Goal: Information Seeking & Learning: Find specific fact

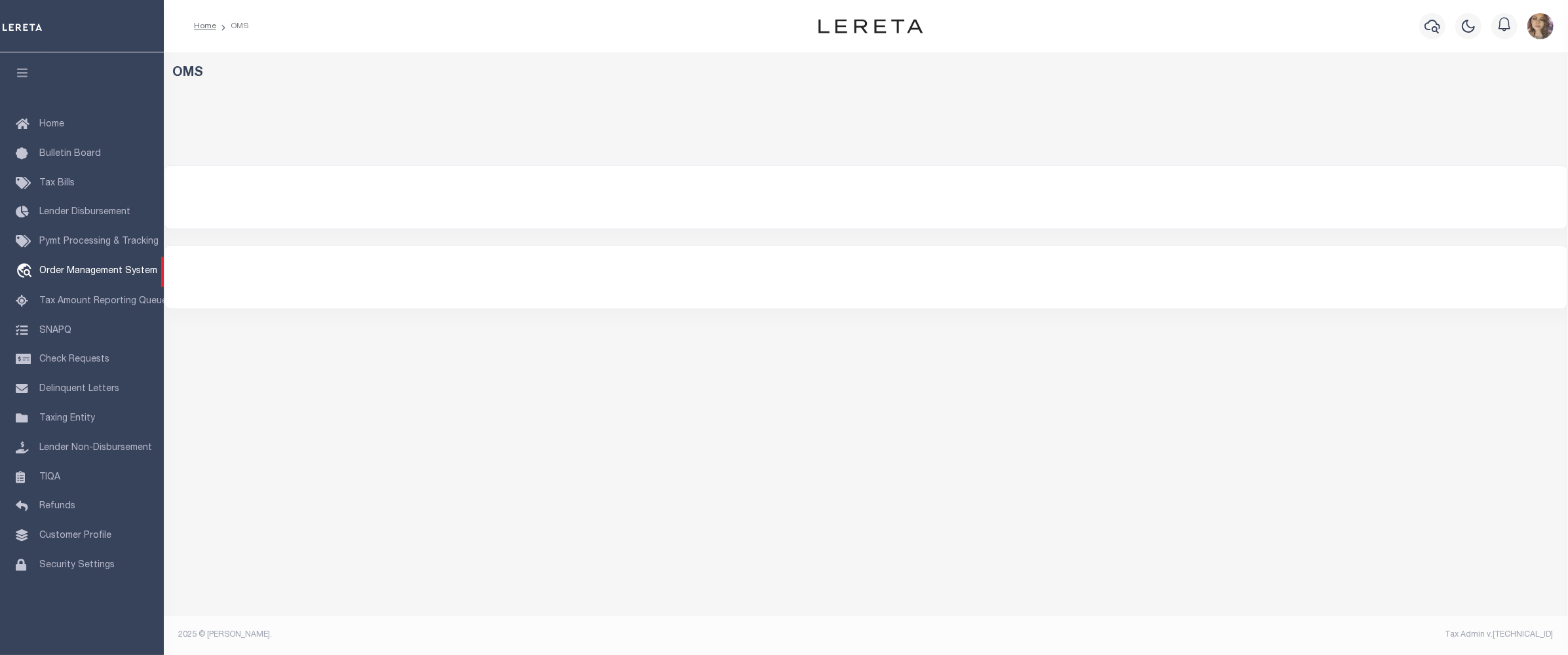
select select "200"
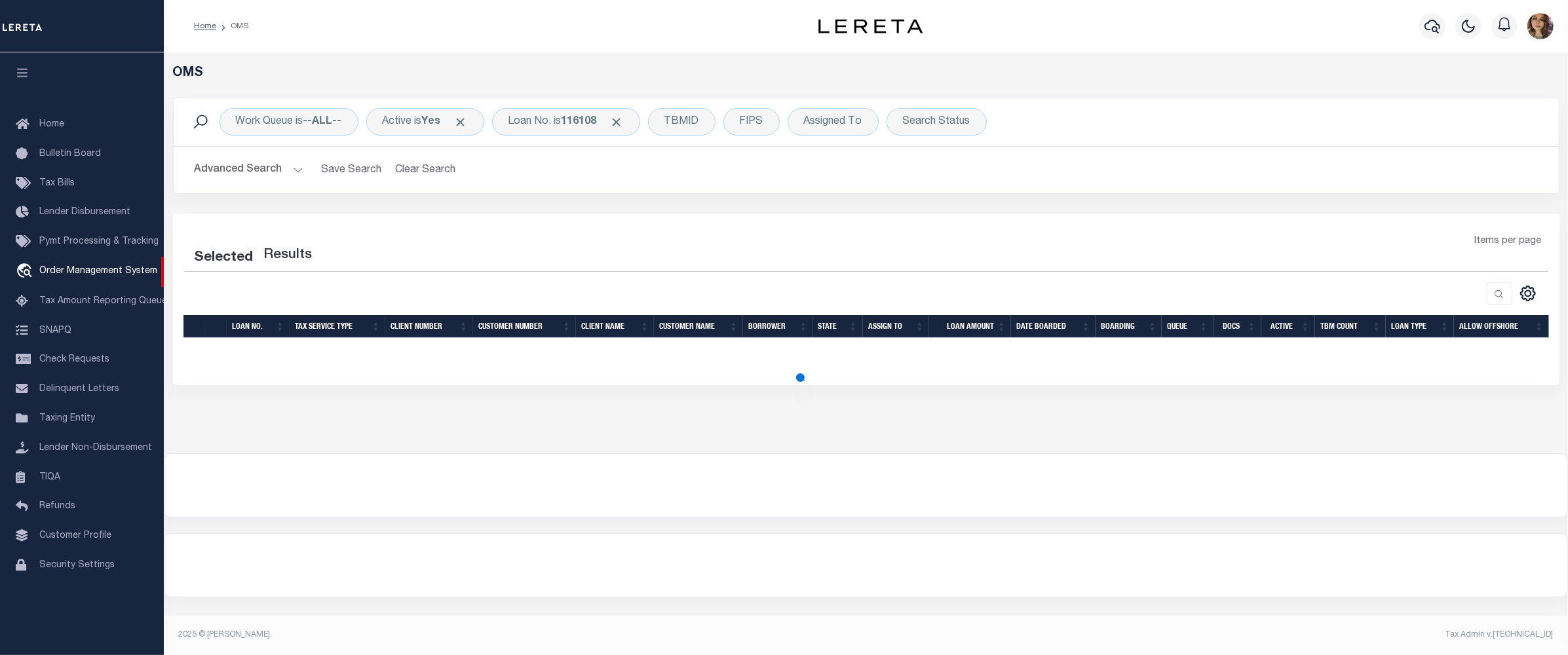
select select "200"
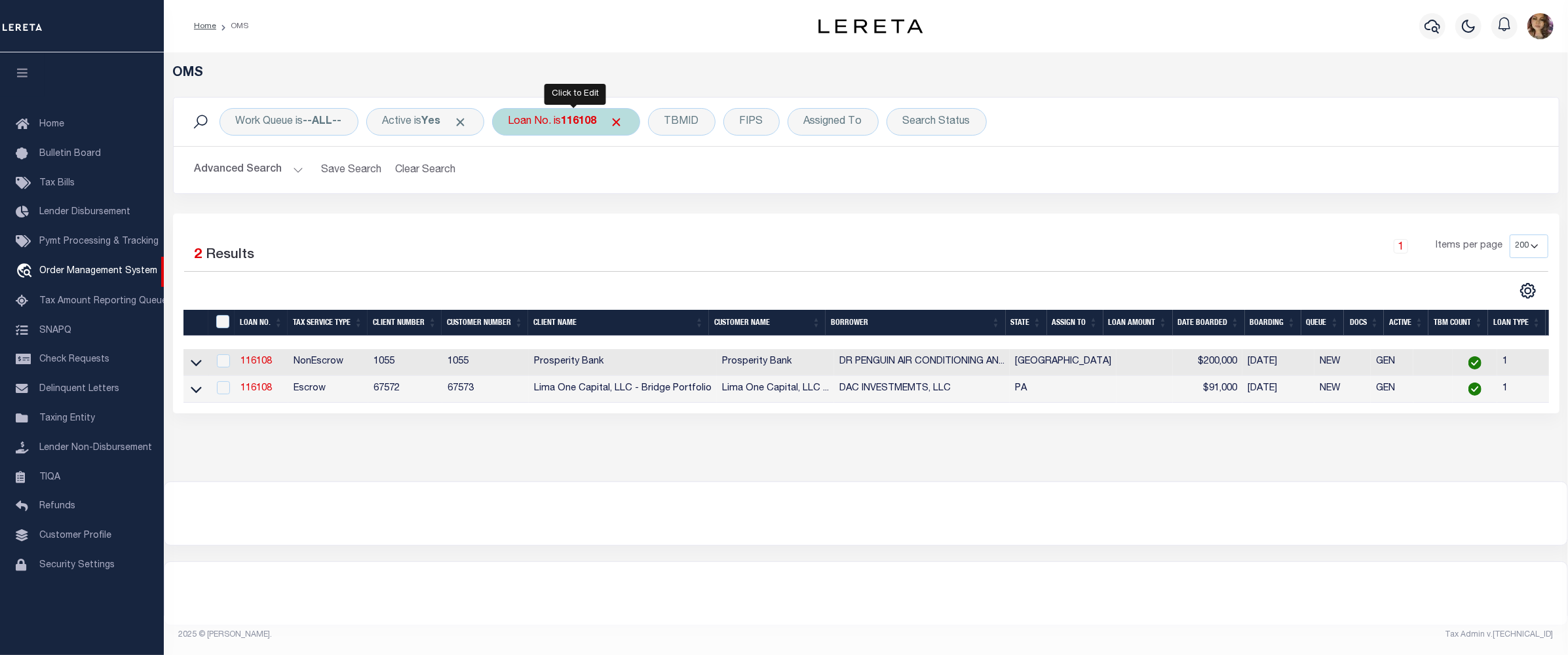
click at [572, 128] on div "Loan No. is 116108" at bounding box center [566, 122] width 148 height 28
type input "10901876"
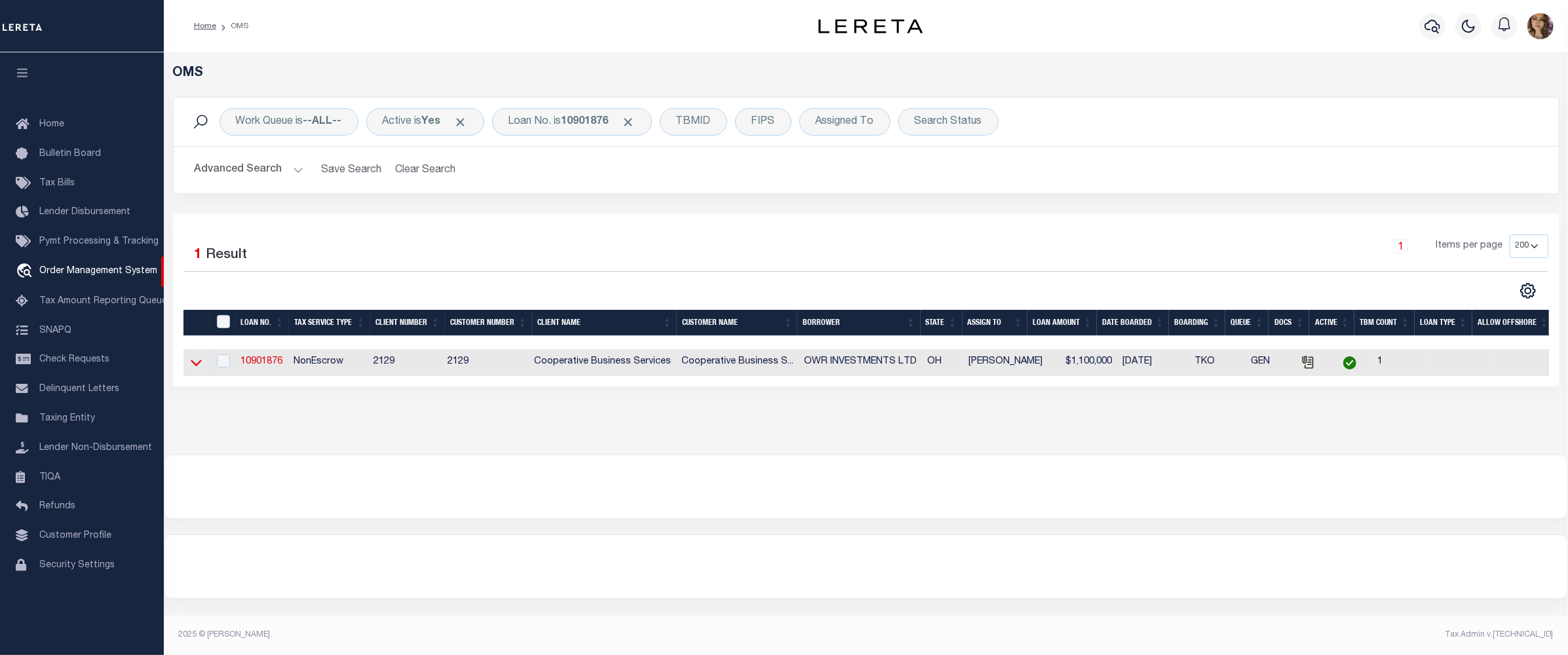
click at [198, 365] on icon at bounding box center [196, 363] width 11 height 7
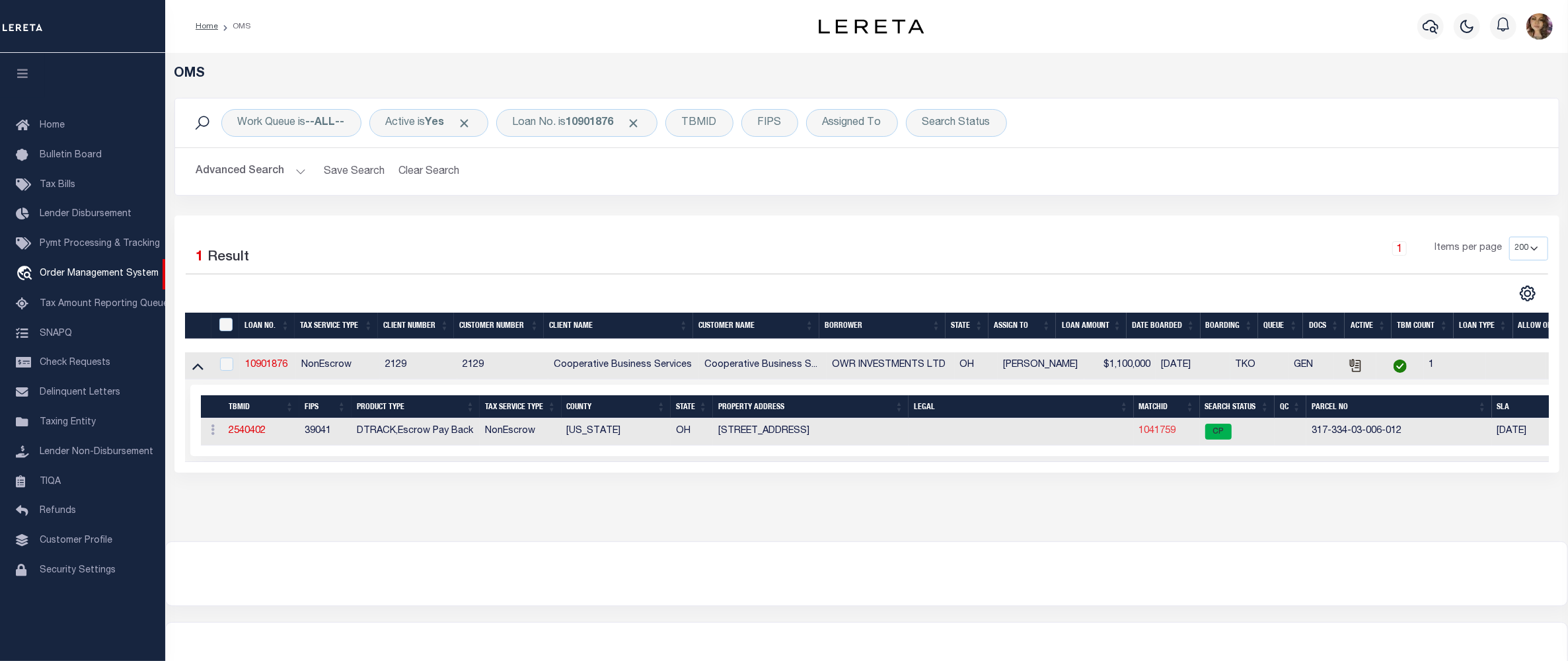
click at [1153, 433] on link "1041759" at bounding box center [1157, 430] width 37 height 9
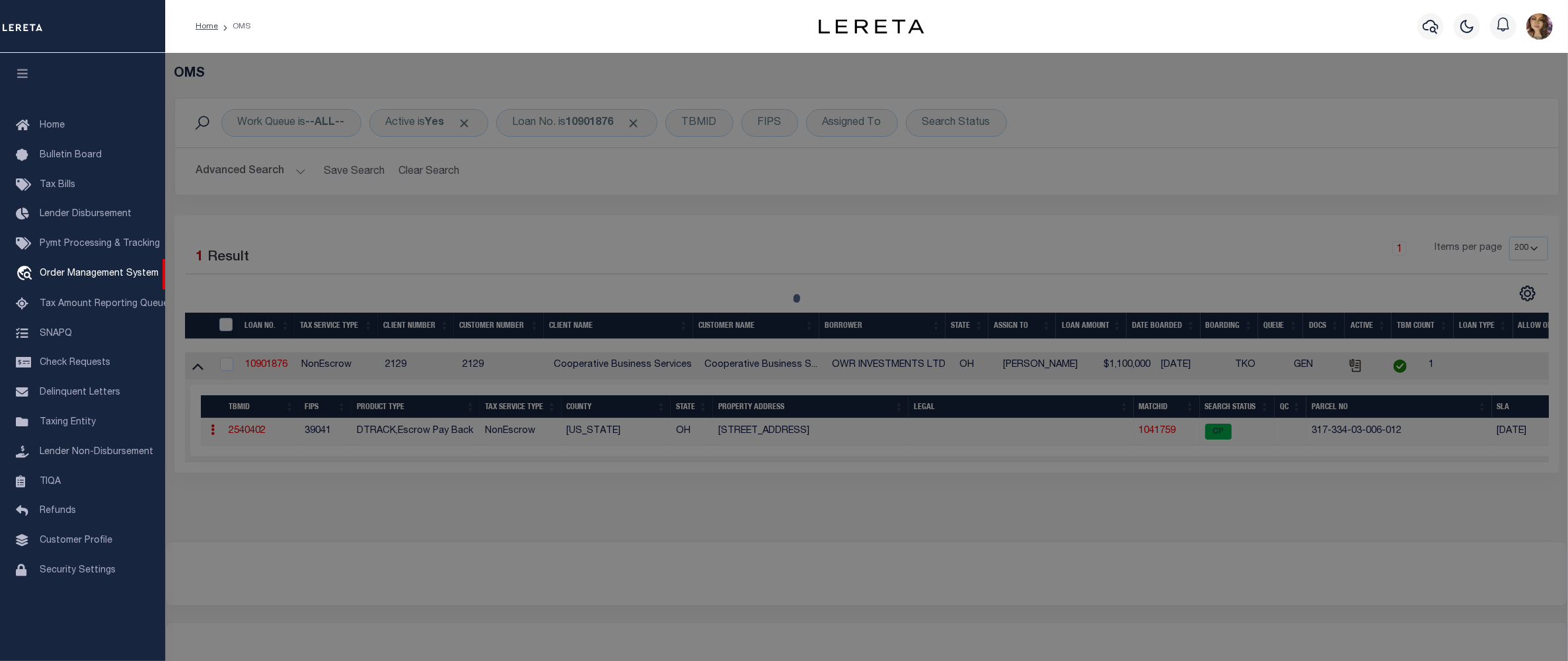
select select "AS"
checkbox input "false"
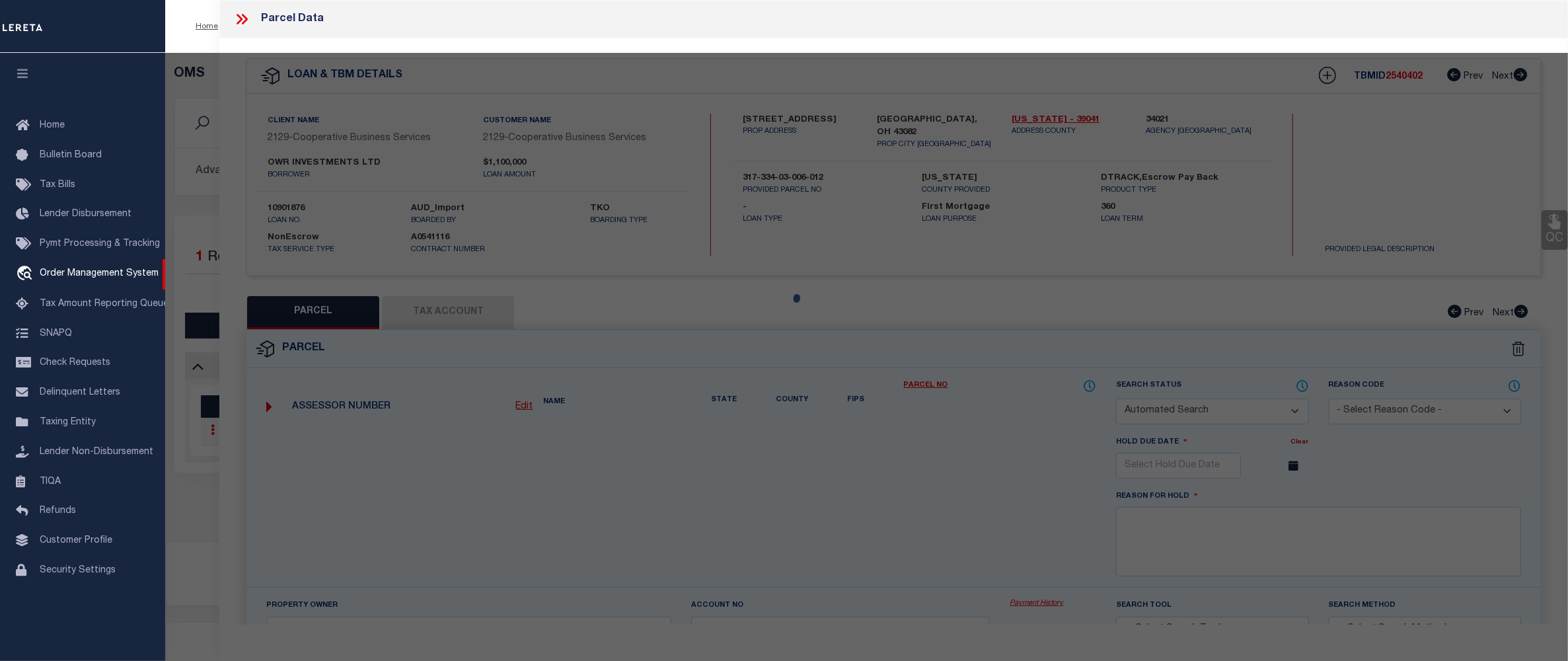
select select "CP"
type input "OWR INVESTMENTS LTD"
select select
type input "155 COMMERCE PARK DR"
checkbox input "false"
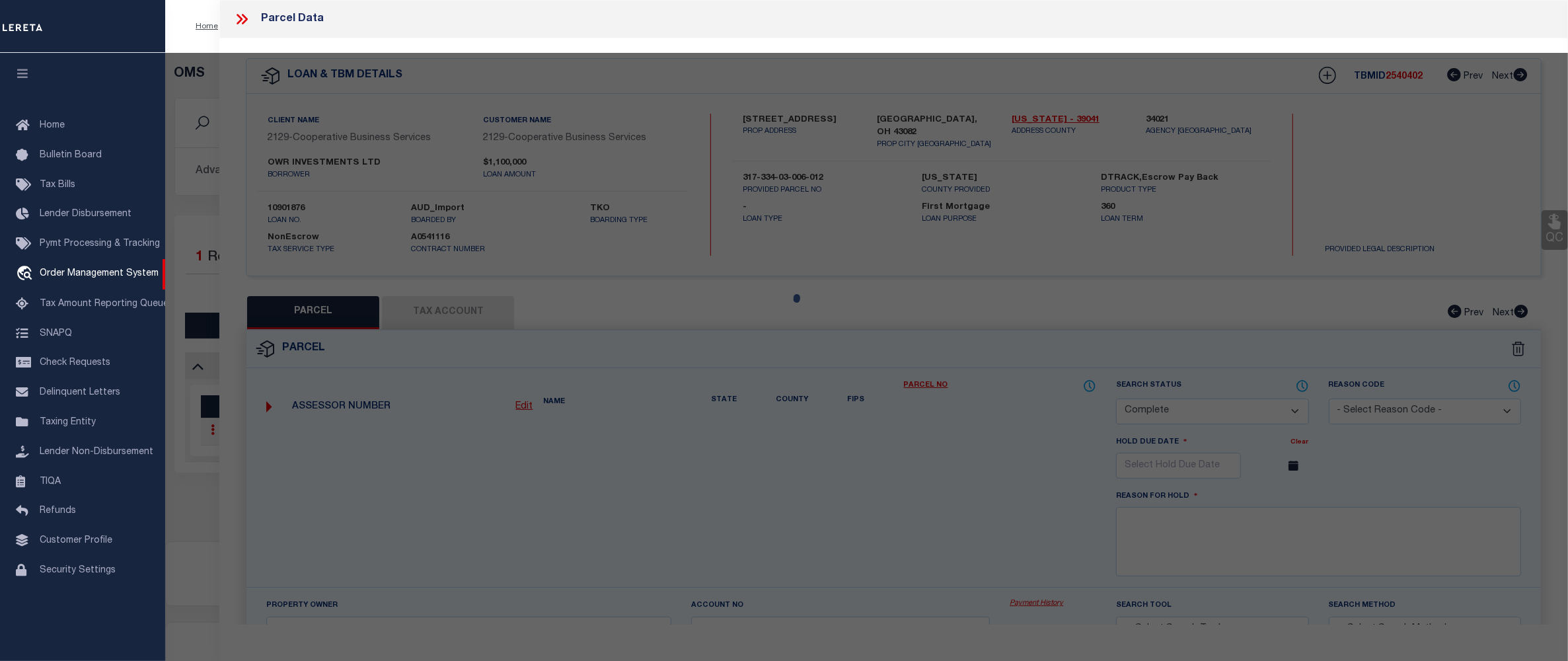
type input "WESTERVILLE OH 43082"
type textarea "LANDS 17 3 3 23 Acres 1.51400"
type textarea "Tax ID Special Project"
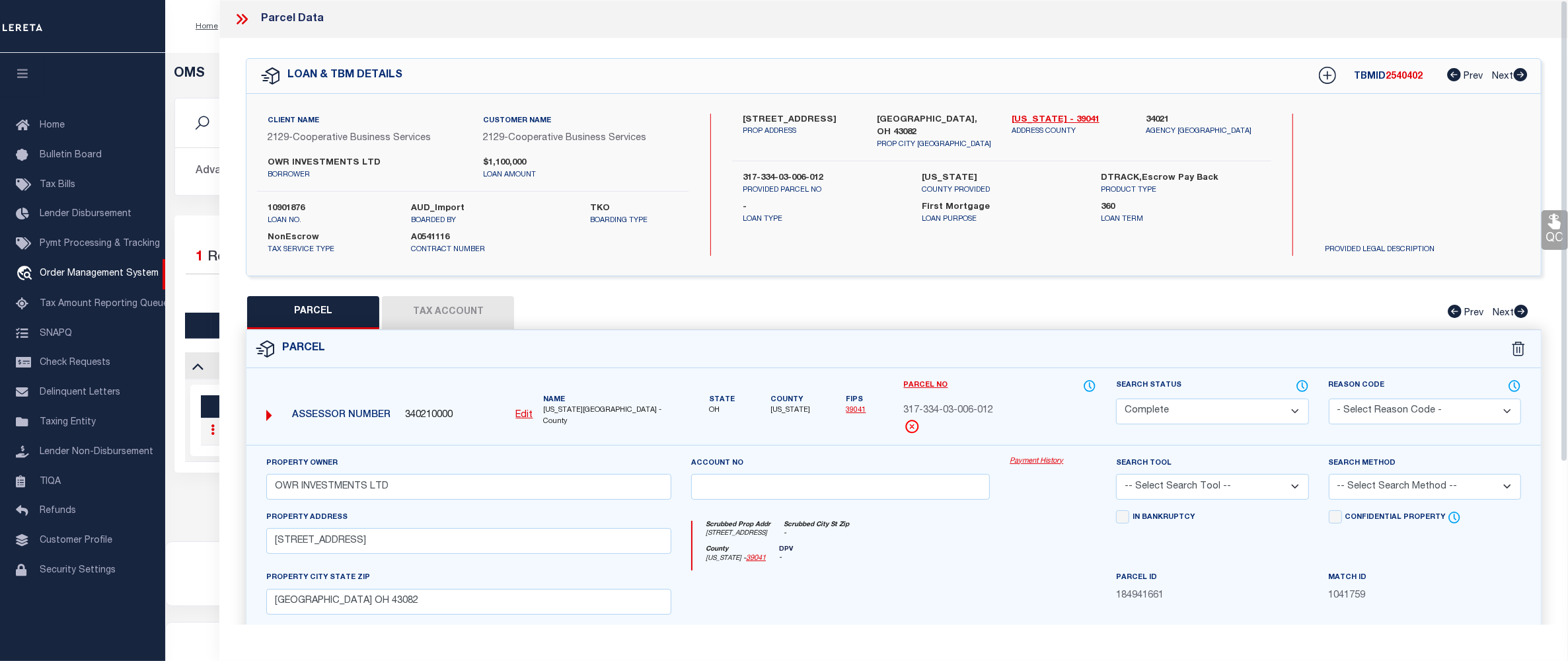
click at [1031, 456] on div "Property Owner OWR INVESTMENTS LTD Account no Payment History Search Tool -- Se…" at bounding box center [893, 617] width 1294 height 346
click at [1031, 461] on link "Payment History" at bounding box center [1053, 461] width 87 height 11
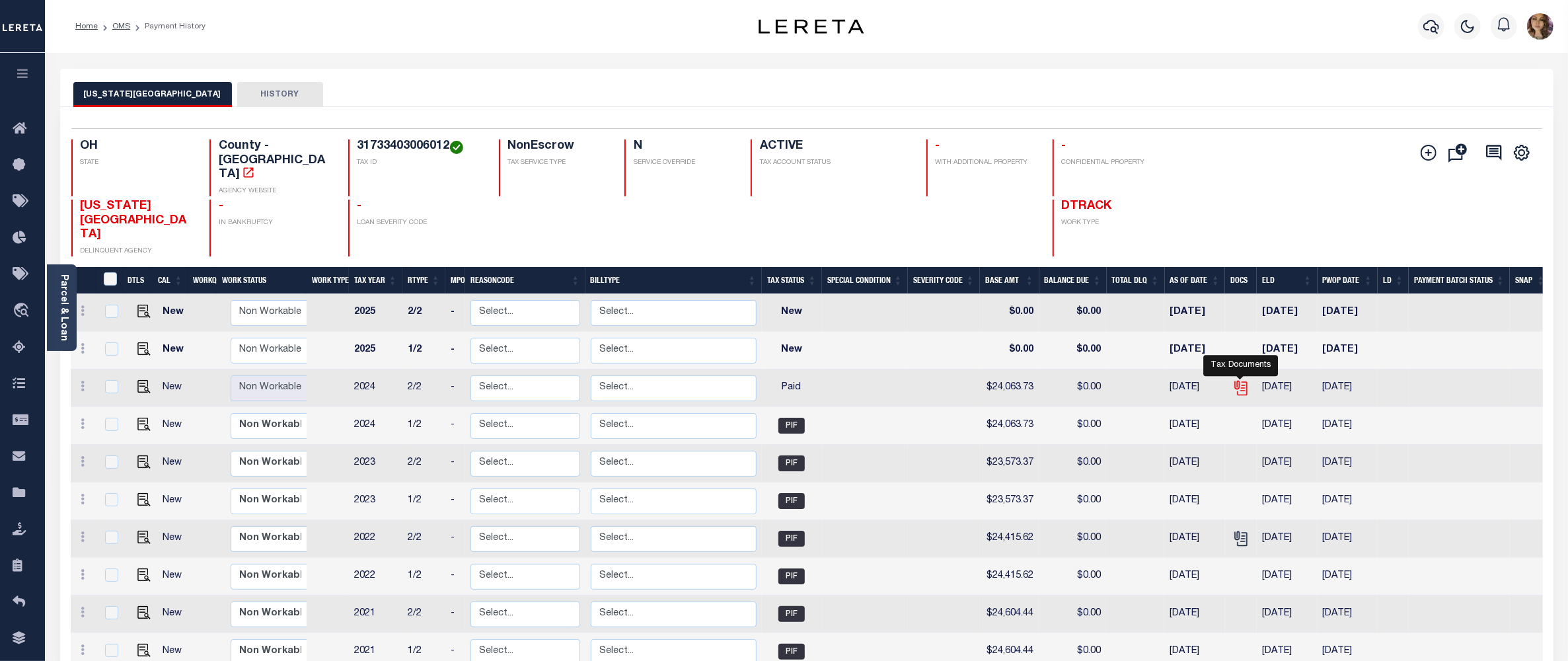
click at [1245, 379] on icon "" at bounding box center [1241, 387] width 17 height 17
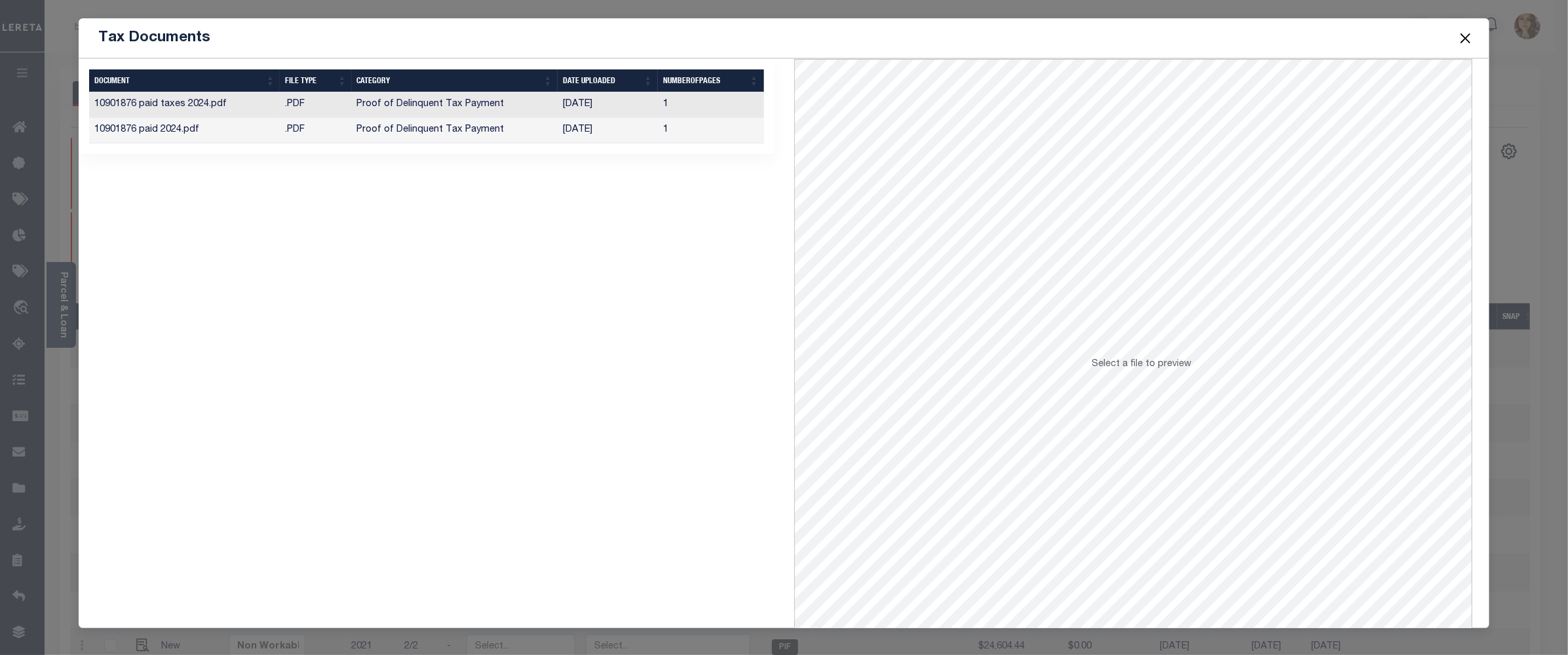
click at [598, 137] on td "[DATE]" at bounding box center [608, 131] width 100 height 25
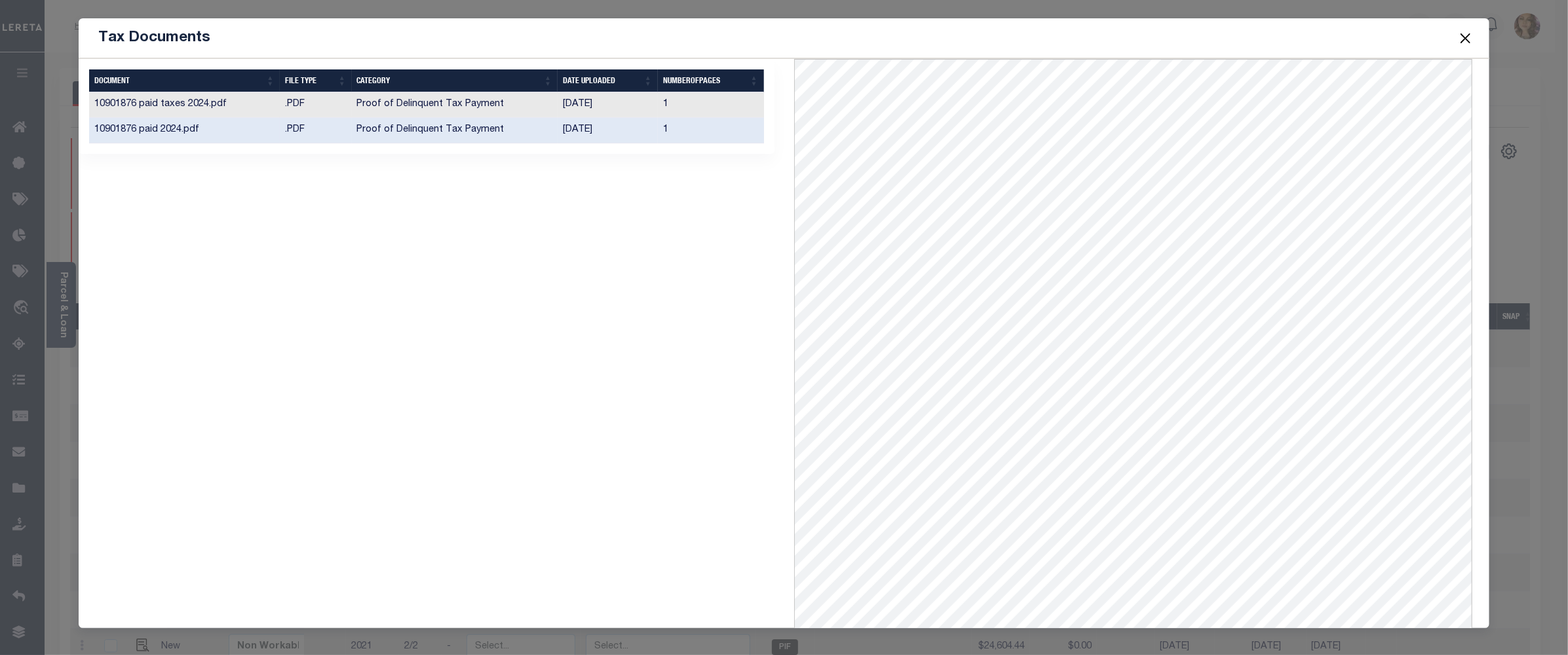
click at [576, 102] on td "10/01/2025" at bounding box center [608, 105] width 100 height 25
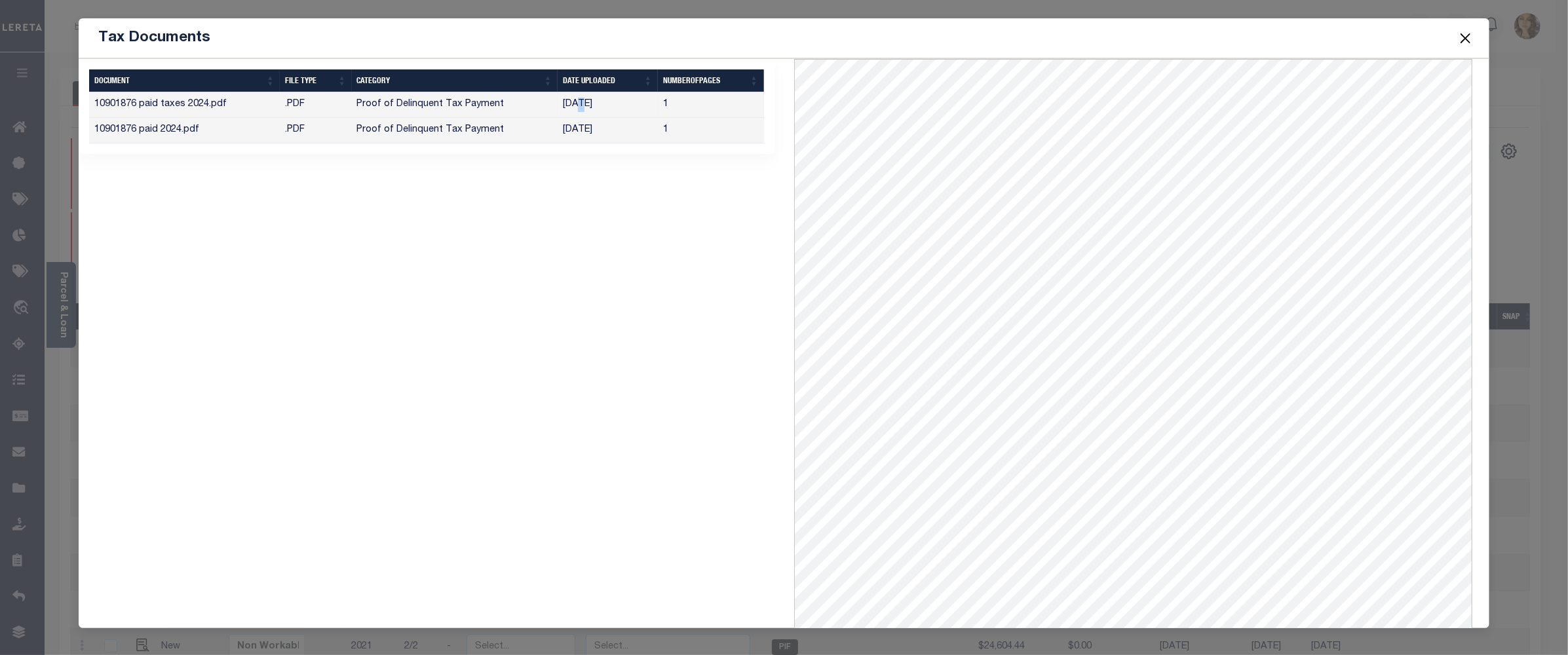
click at [1466, 40] on button "Close" at bounding box center [1465, 37] width 17 height 17
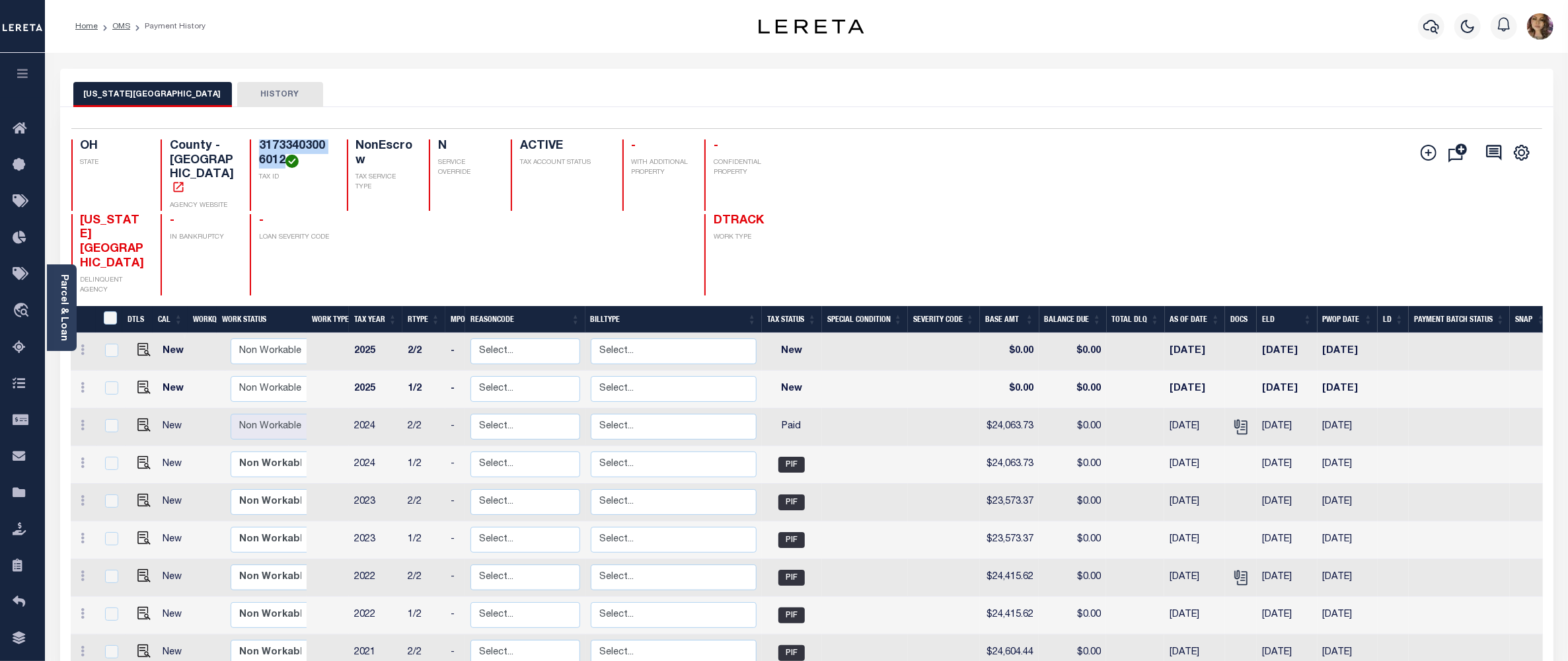
drag, startPoint x: 284, startPoint y: 161, endPoint x: 257, endPoint y: 148, distance: 30.0
click at [257, 148] on div "31733403006012 TAX ID" at bounding box center [289, 175] width 81 height 72
copy h4 "31733403006012"
click at [146, 381] on img "" at bounding box center [144, 387] width 14 height 14
checkbox input "true"
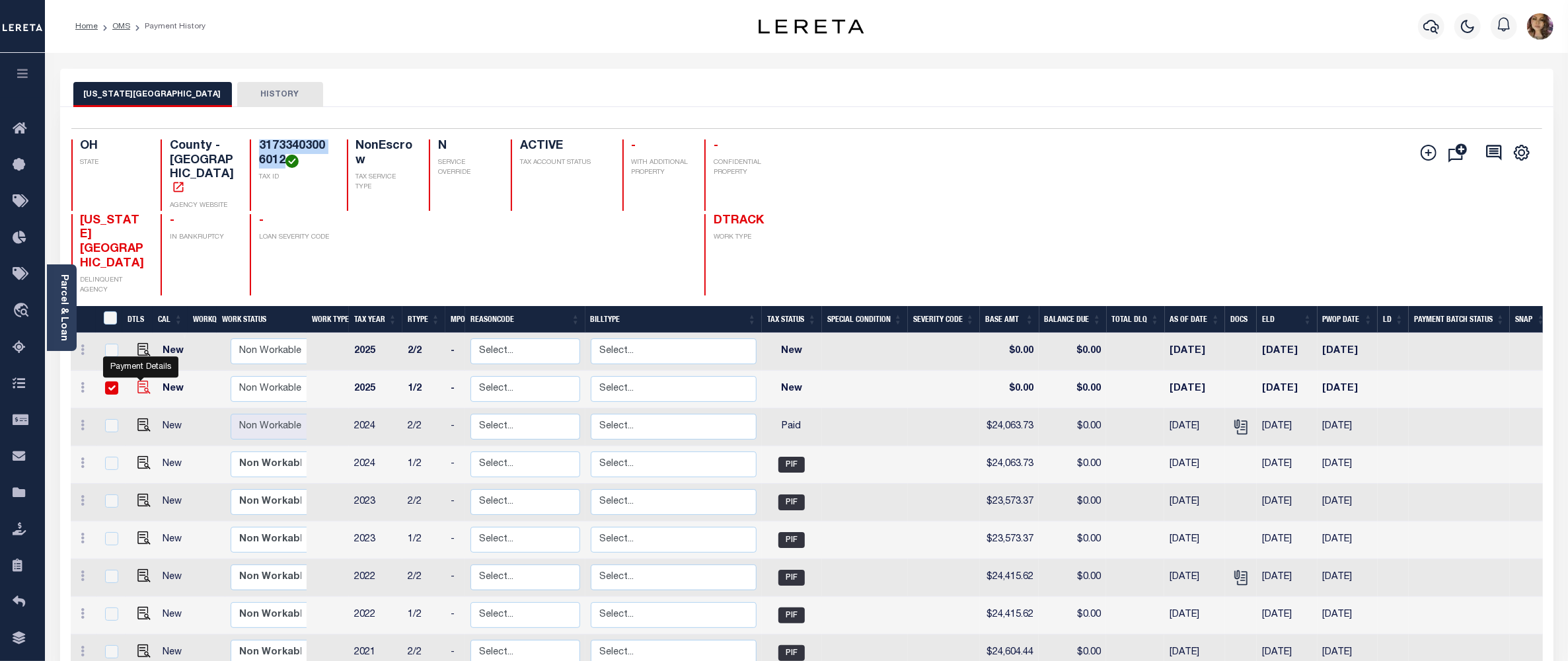
checkbox input "true"
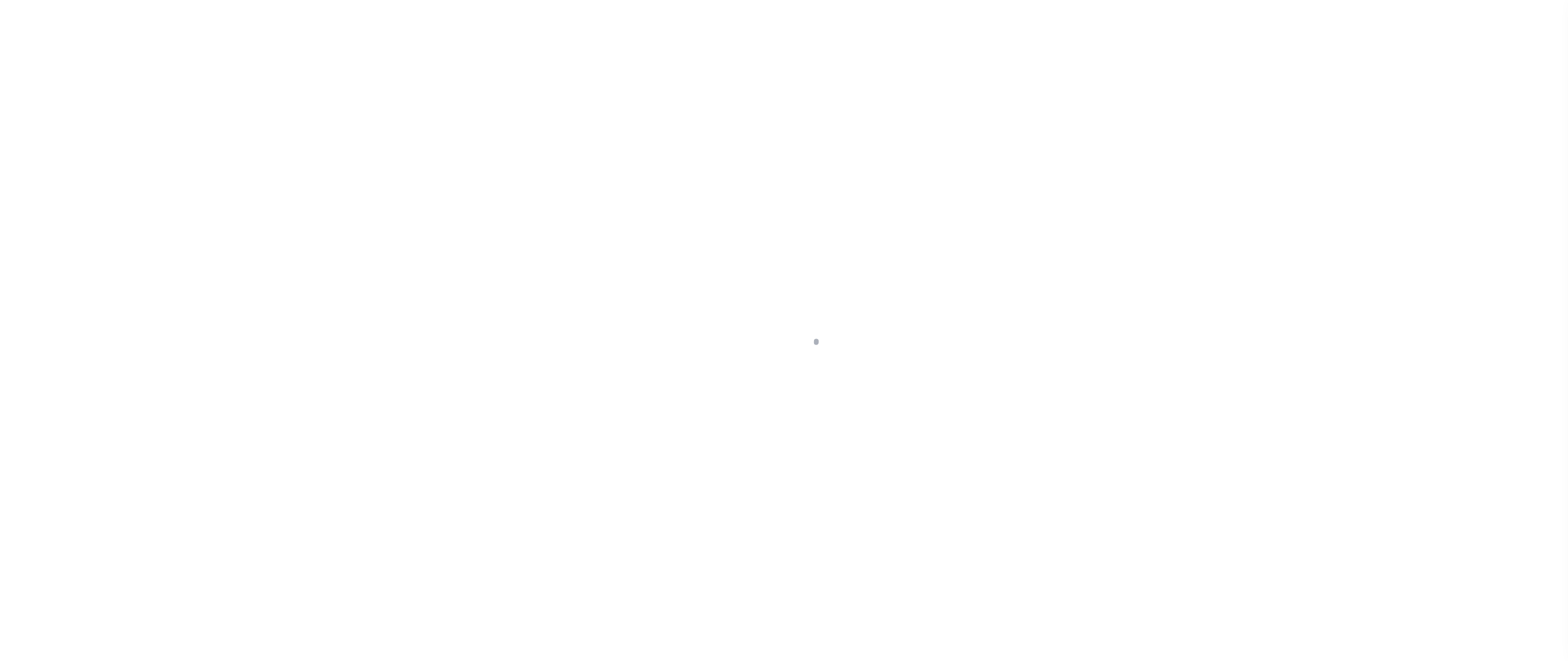
select select "NW2"
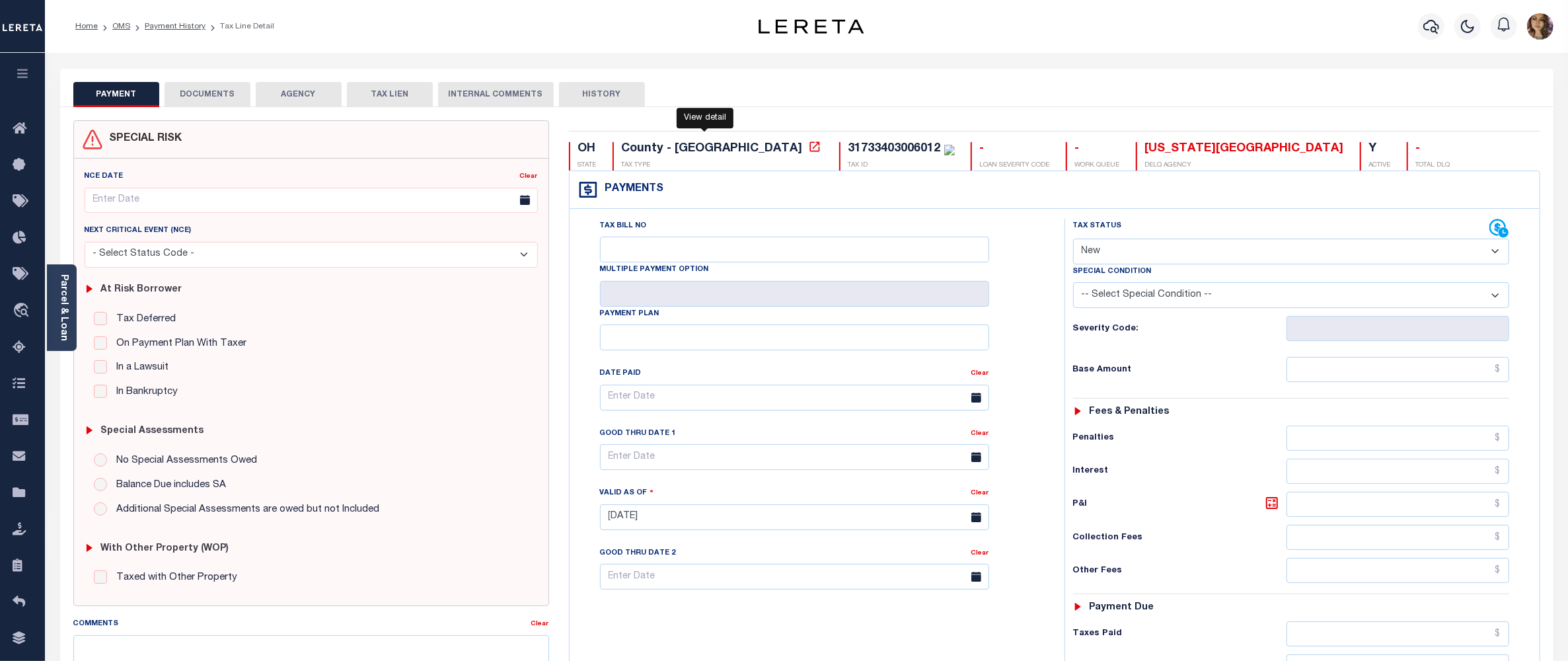
click at [808, 151] on icon at bounding box center [815, 147] width 14 height 14
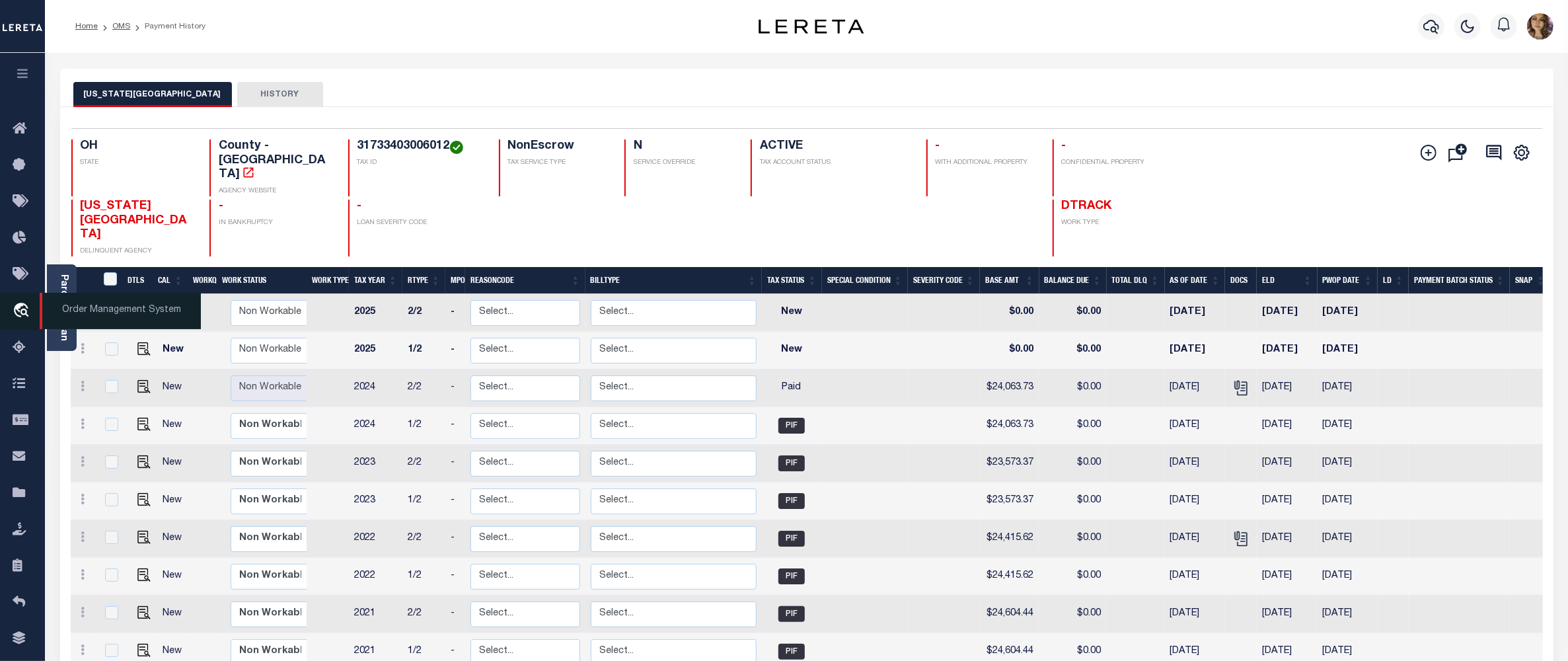
click at [96, 304] on span "Order Management System" at bounding box center [121, 311] width 161 height 36
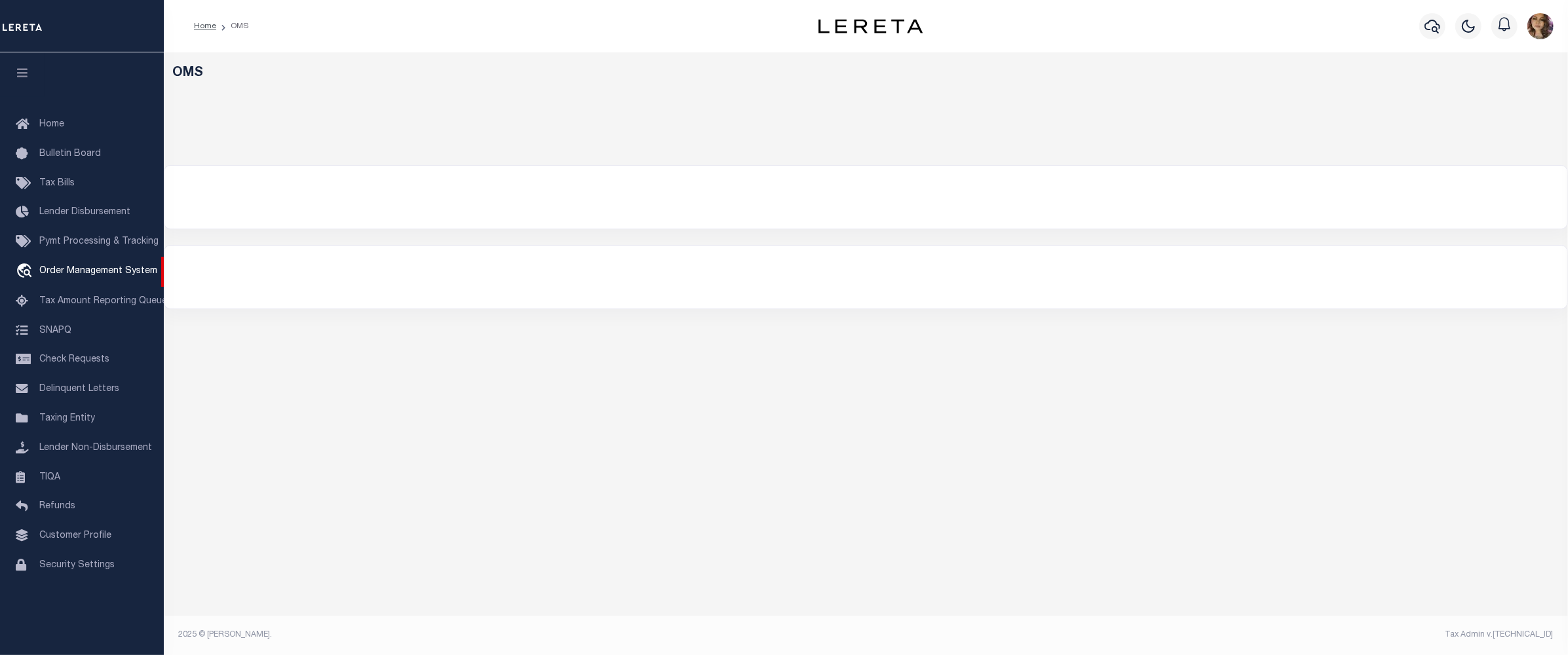
select select "200"
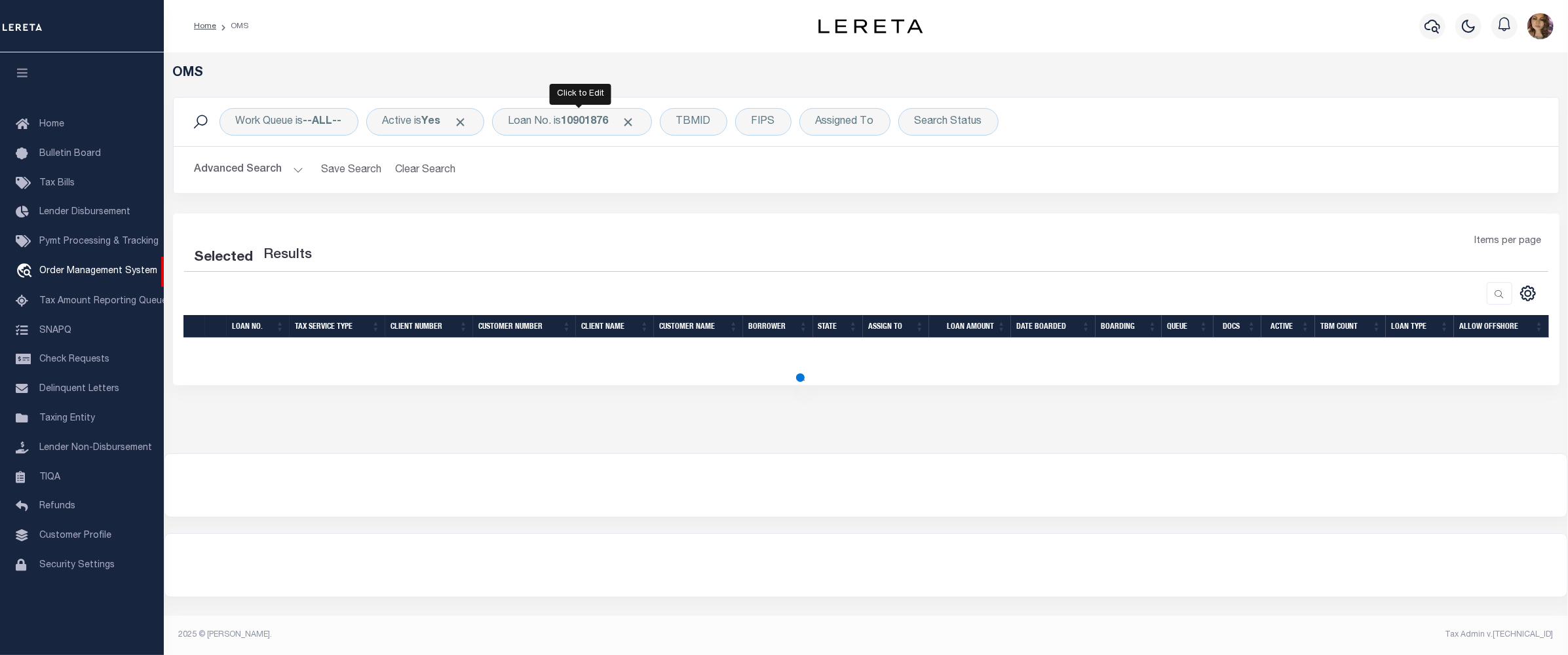
select select "200"
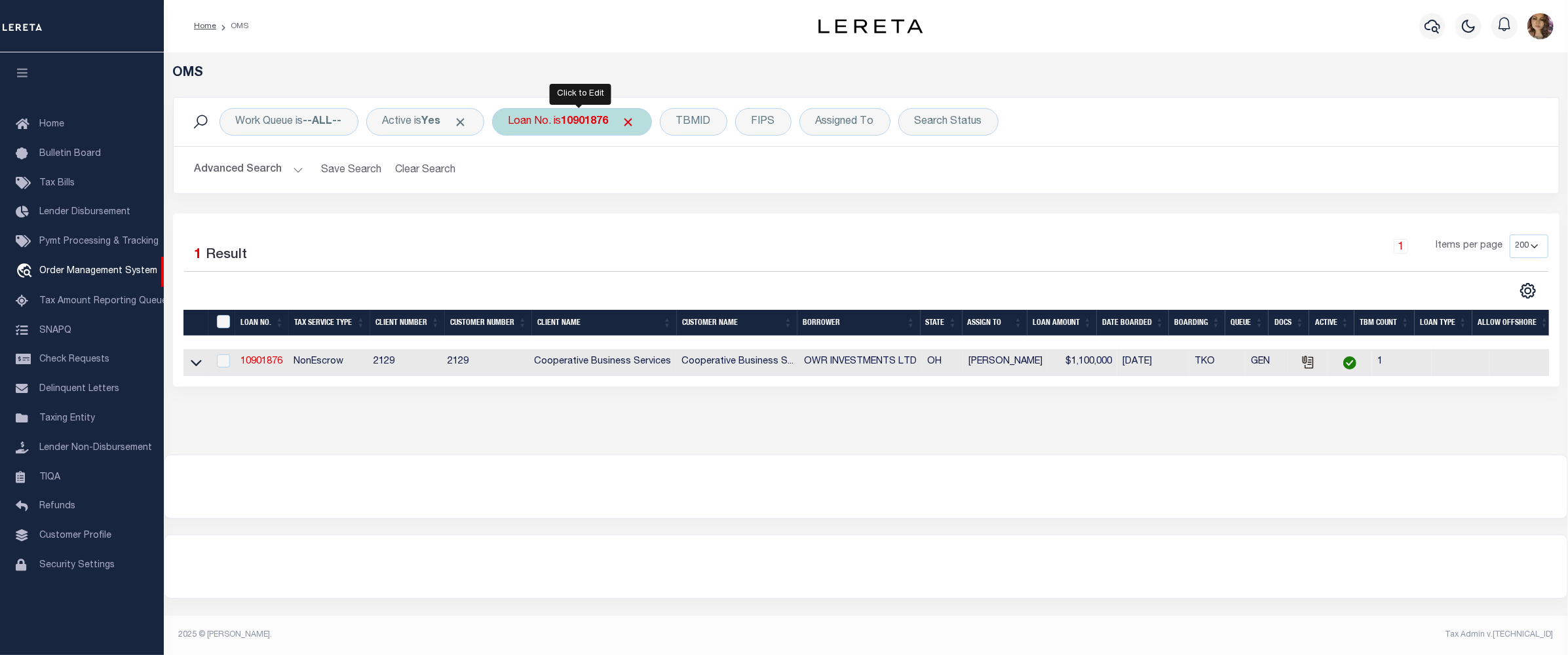
click at [587, 124] on b "10901876" at bounding box center [584, 122] width 47 height 10
type input "10021165"
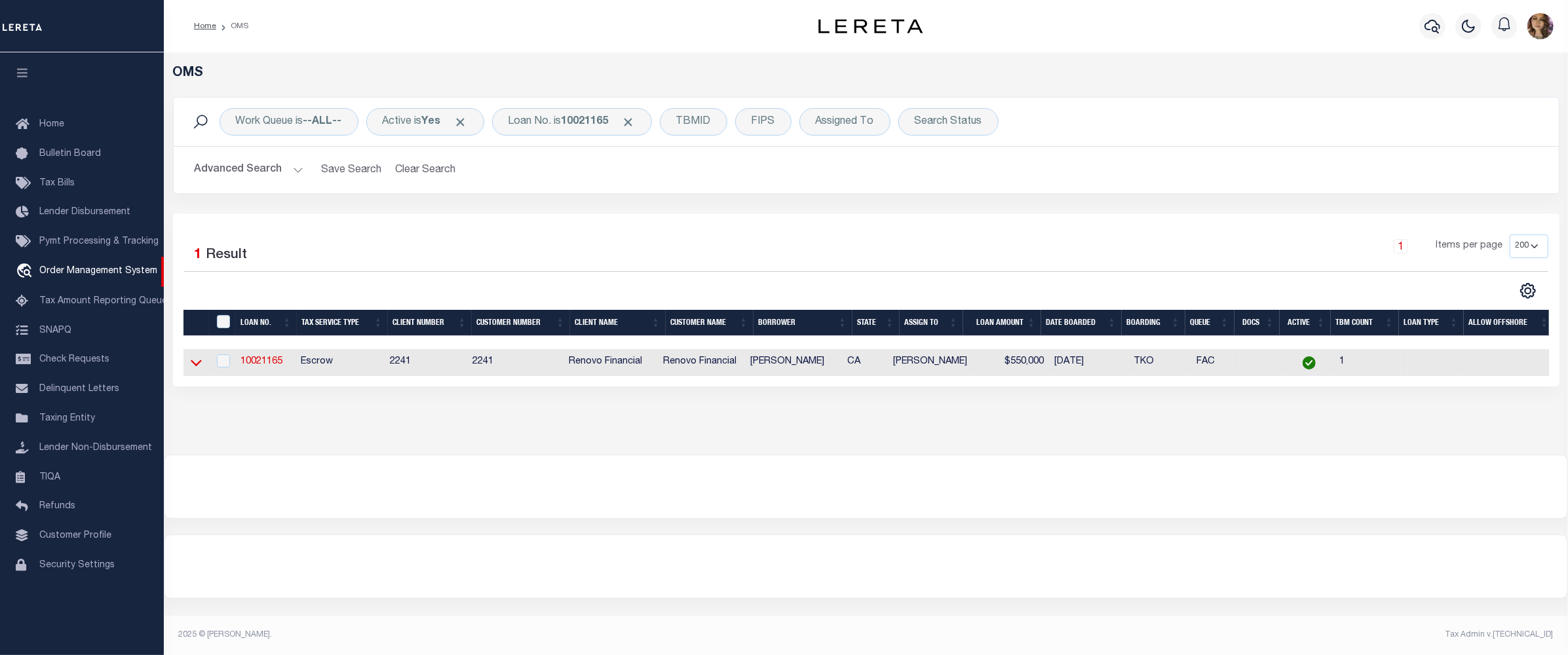
click at [192, 363] on icon at bounding box center [196, 362] width 11 height 13
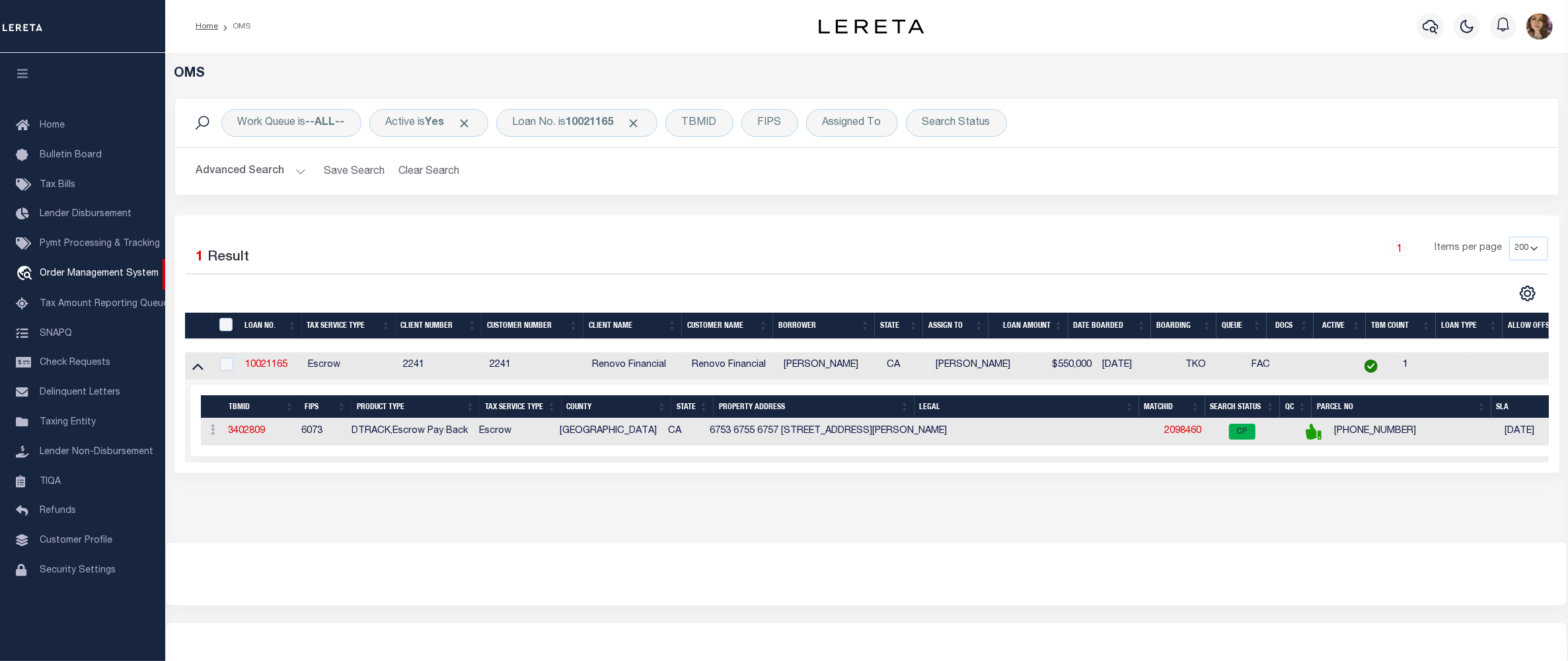
click at [1167, 429] on td "2098460" at bounding box center [1192, 432] width 64 height 27
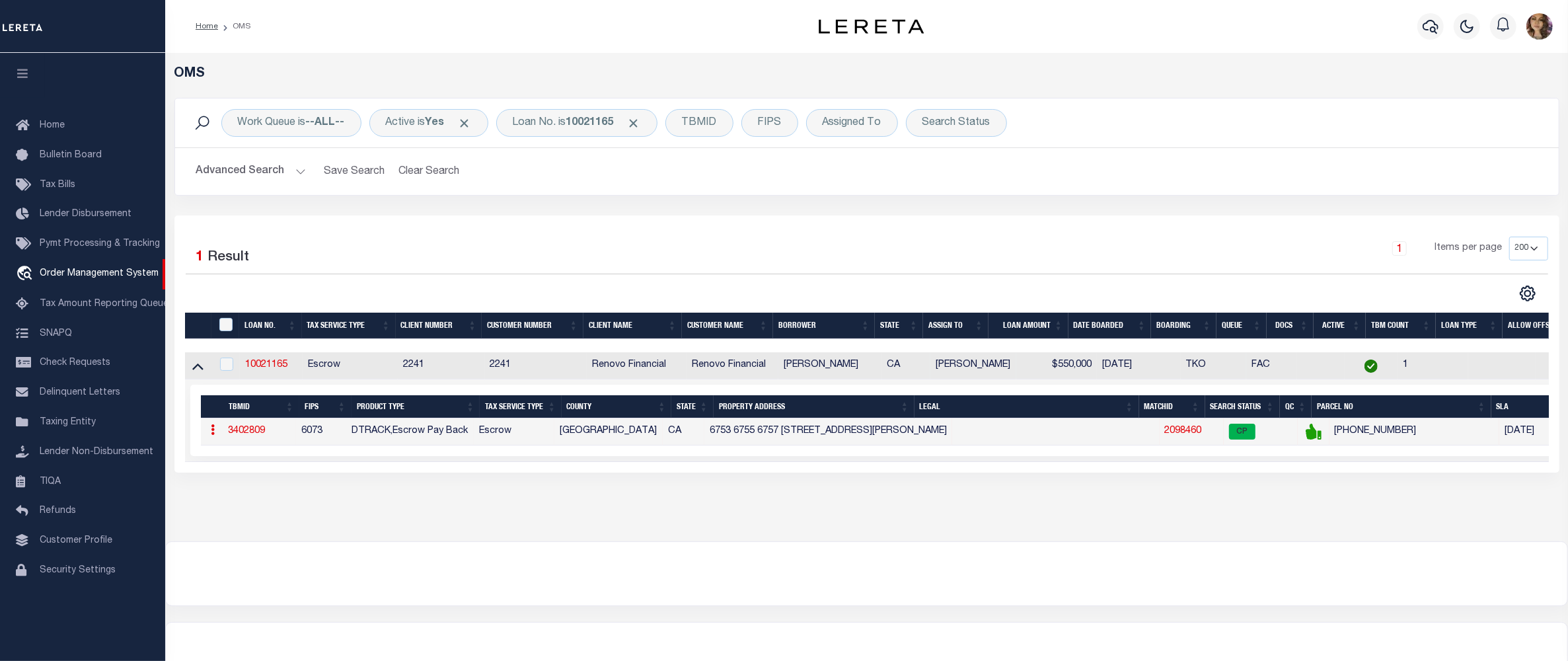
click at [1165, 435] on link "2098460" at bounding box center [1184, 430] width 37 height 9
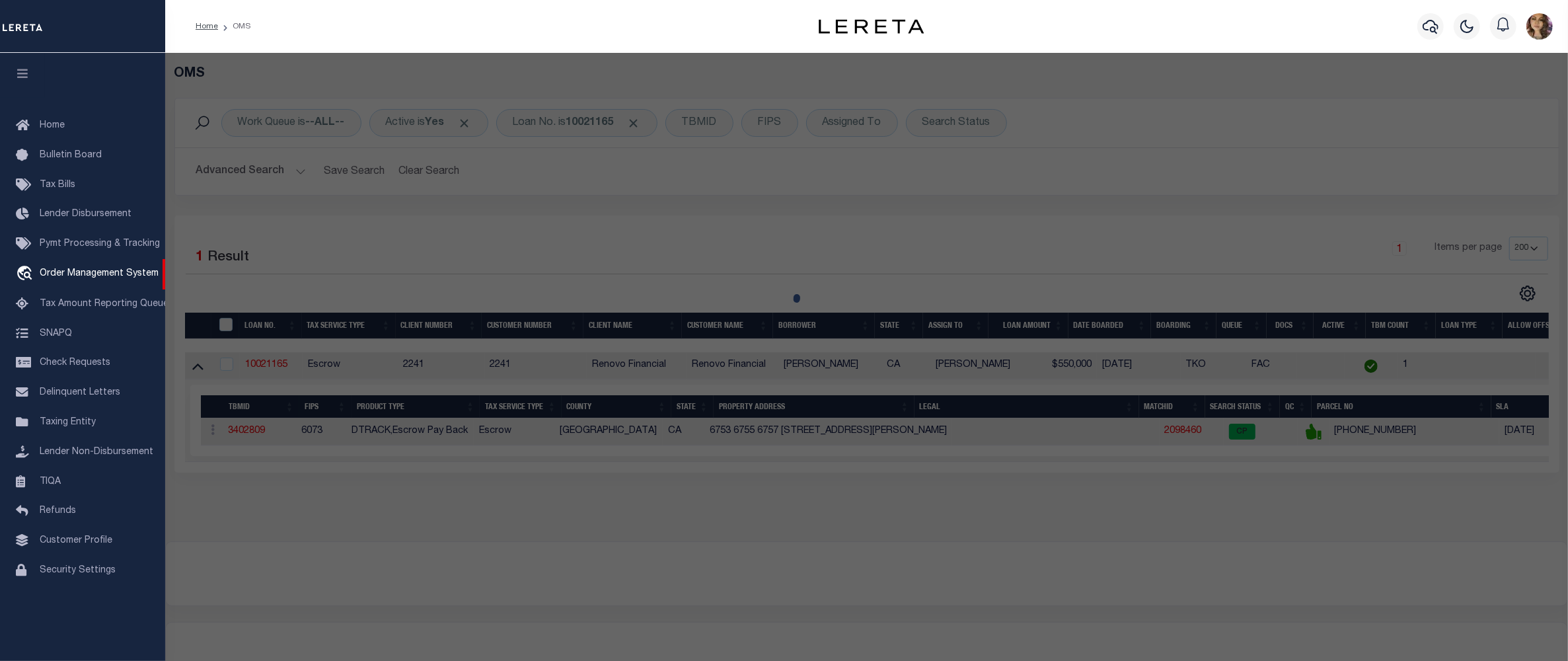
checkbox input "false"
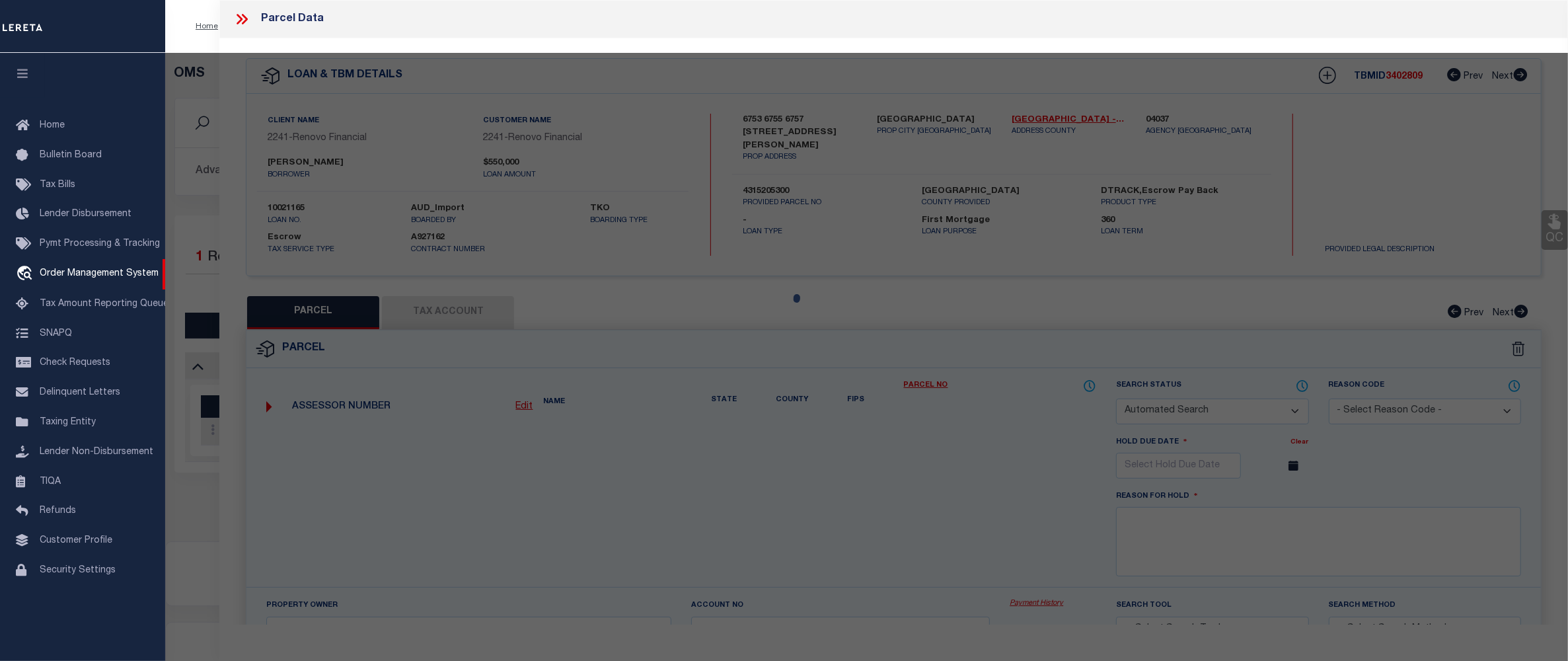
select select "CP"
select select "AGW"
select select
type input "6753 N ELMAN ST"
checkbox input "false"
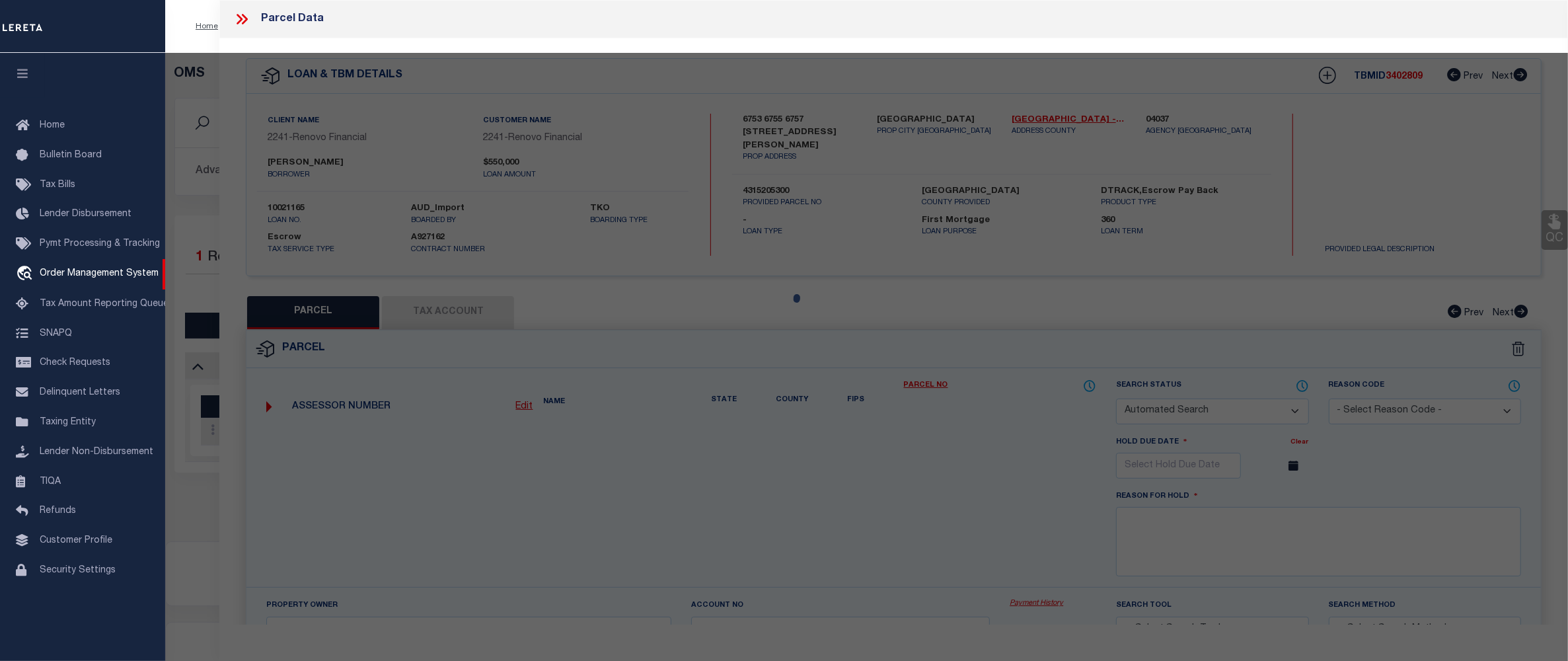
type input "SAN DIEGO CA 92111"
type textarea "TR 3208 BLK 61*LOT 13*"
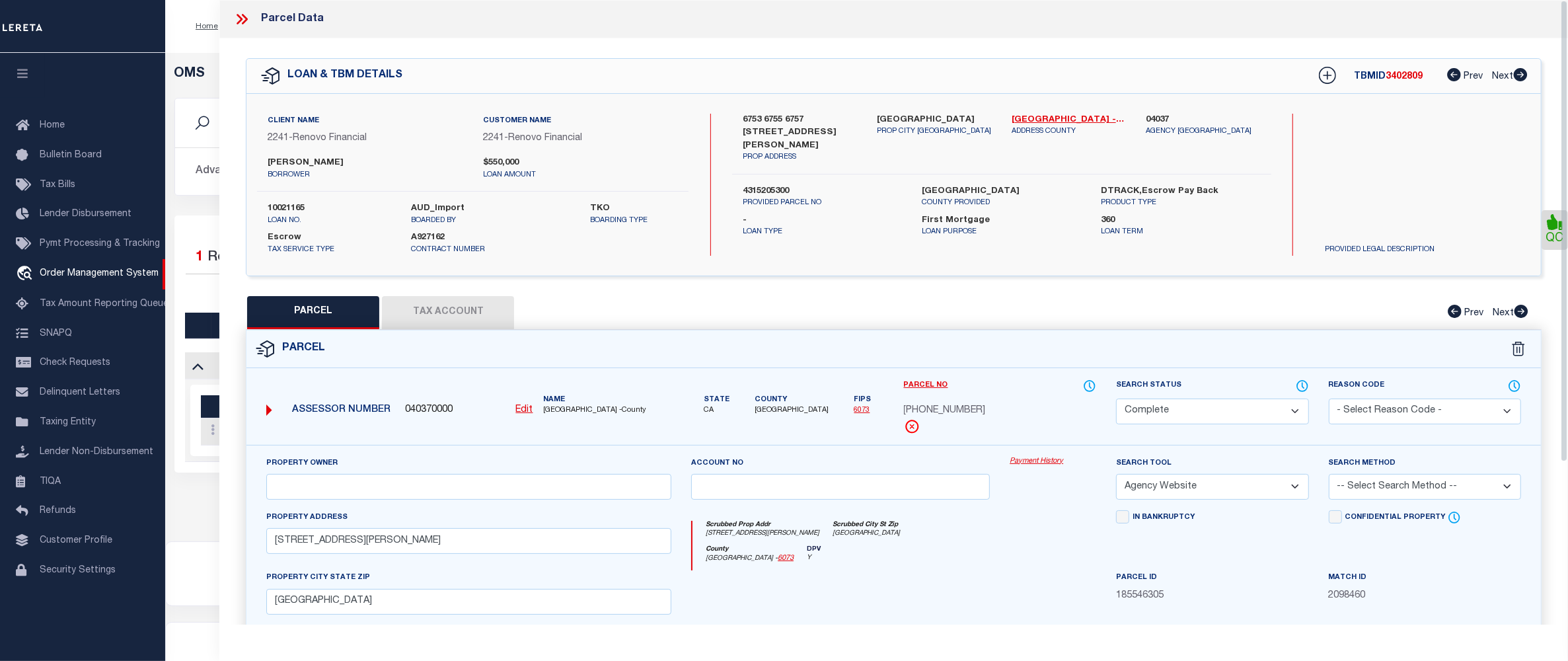
click at [1016, 463] on link "Payment History" at bounding box center [1053, 461] width 87 height 11
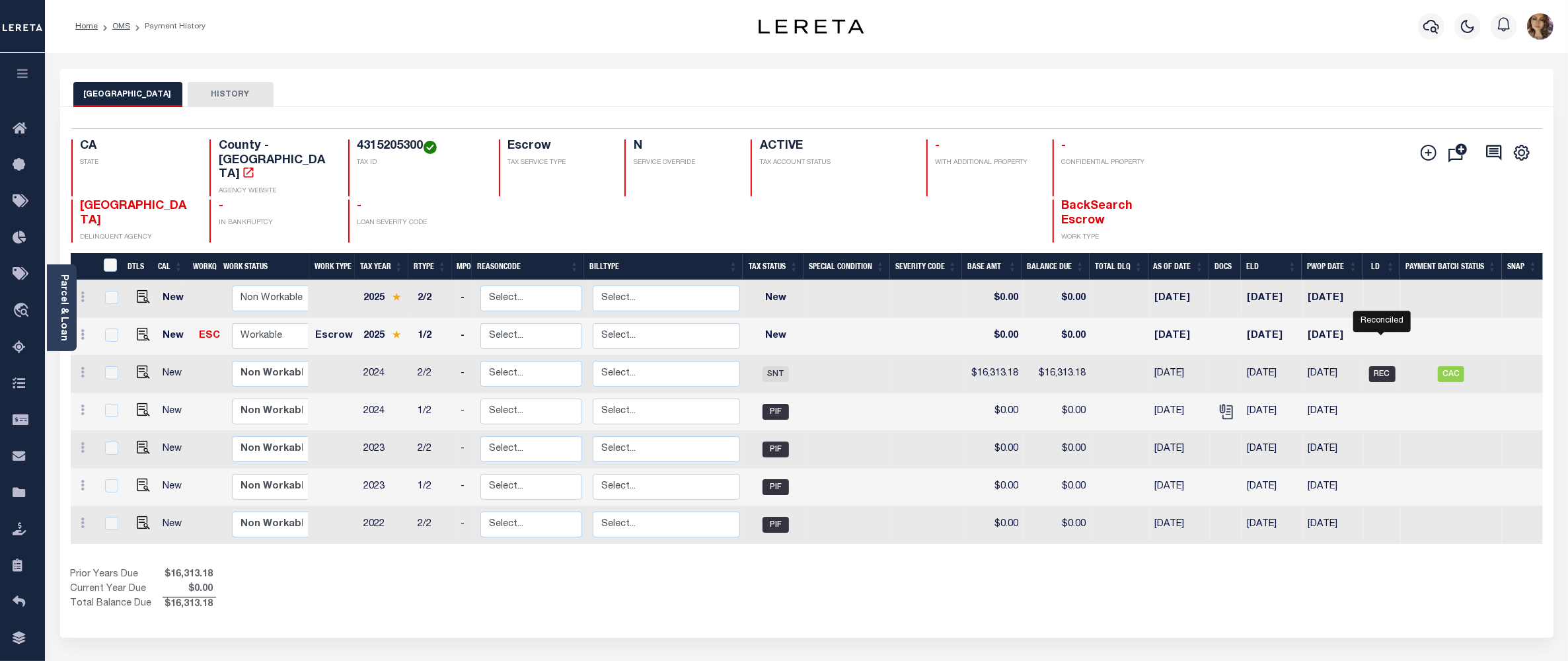
click at [1383, 366] on span "REC" at bounding box center [1382, 374] width 26 height 16
checkbox input "true"
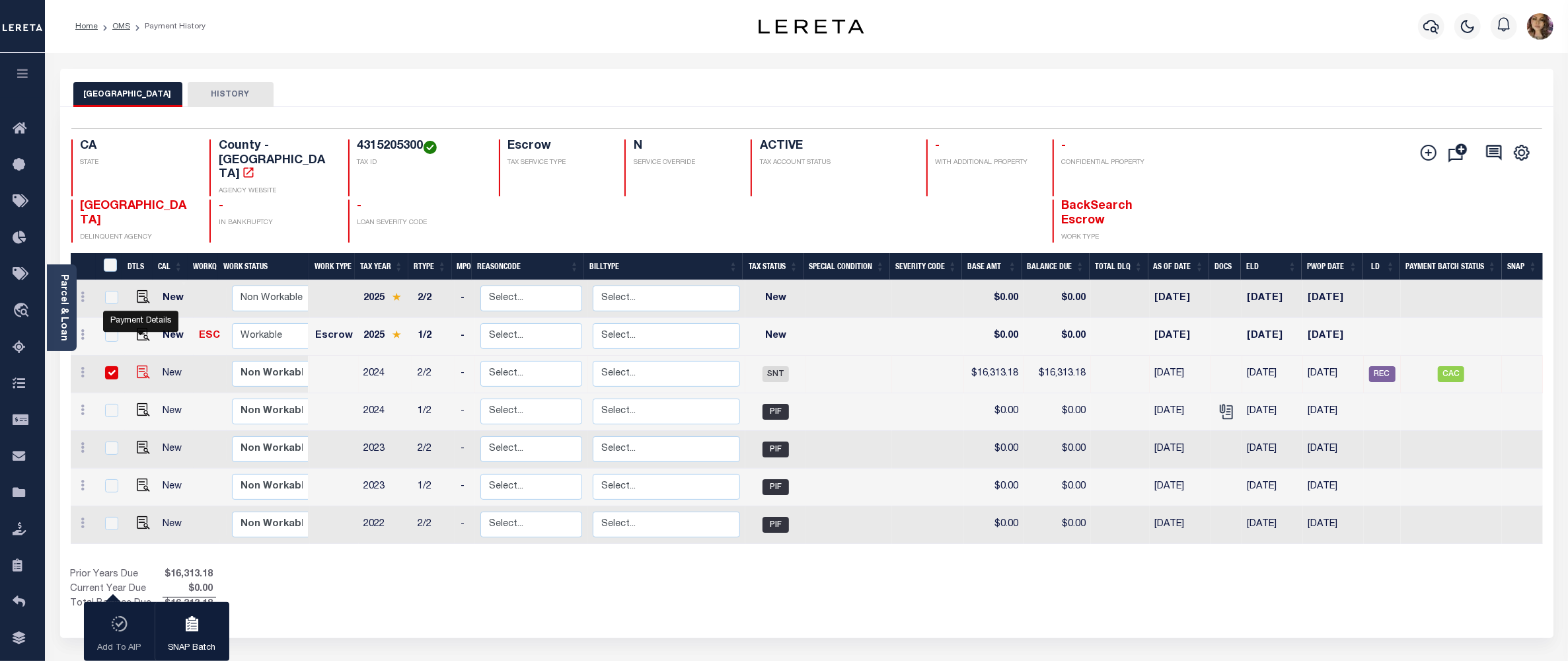
click at [141, 366] on img "" at bounding box center [143, 372] width 14 height 14
checkbox input "false"
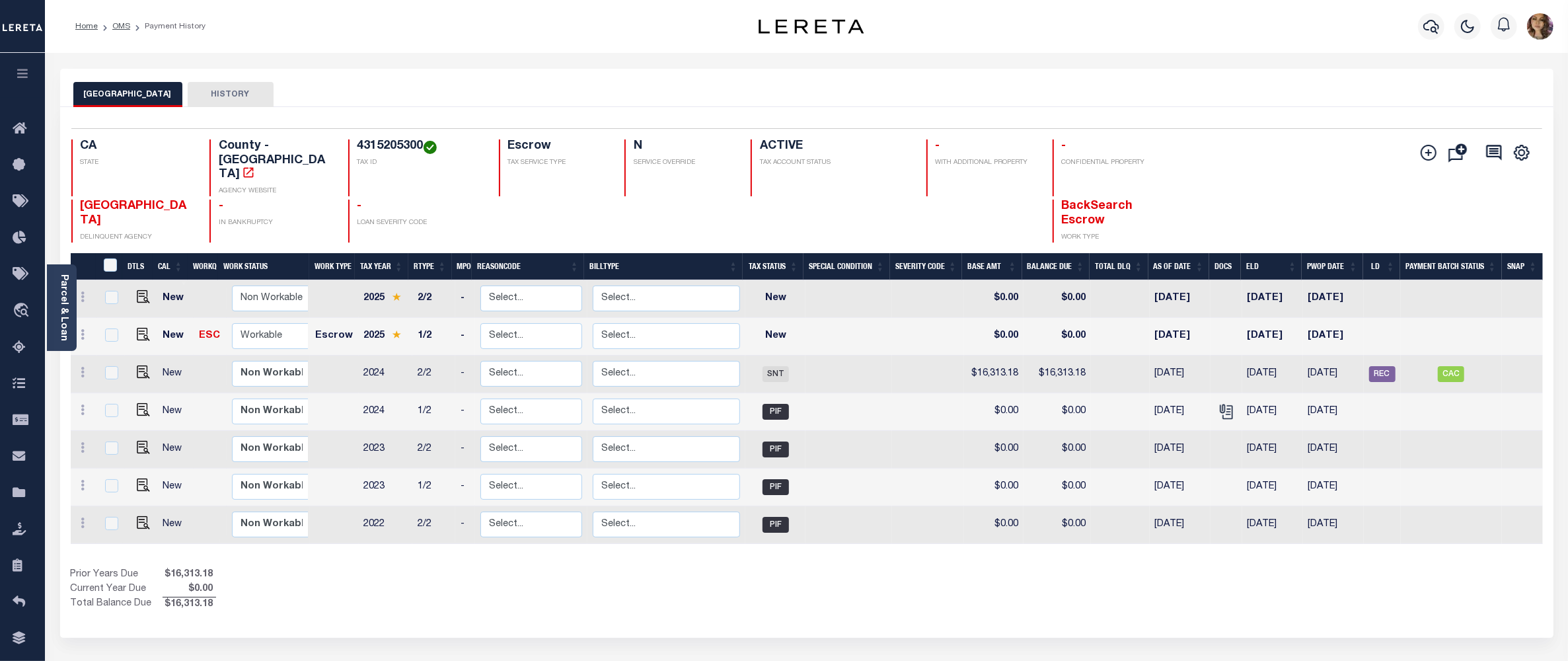
click at [394, 146] on h4 "4315205300" at bounding box center [420, 146] width 126 height 14
copy h4 "4315205300"
click at [255, 166] on icon "" at bounding box center [249, 173] width 14 height 14
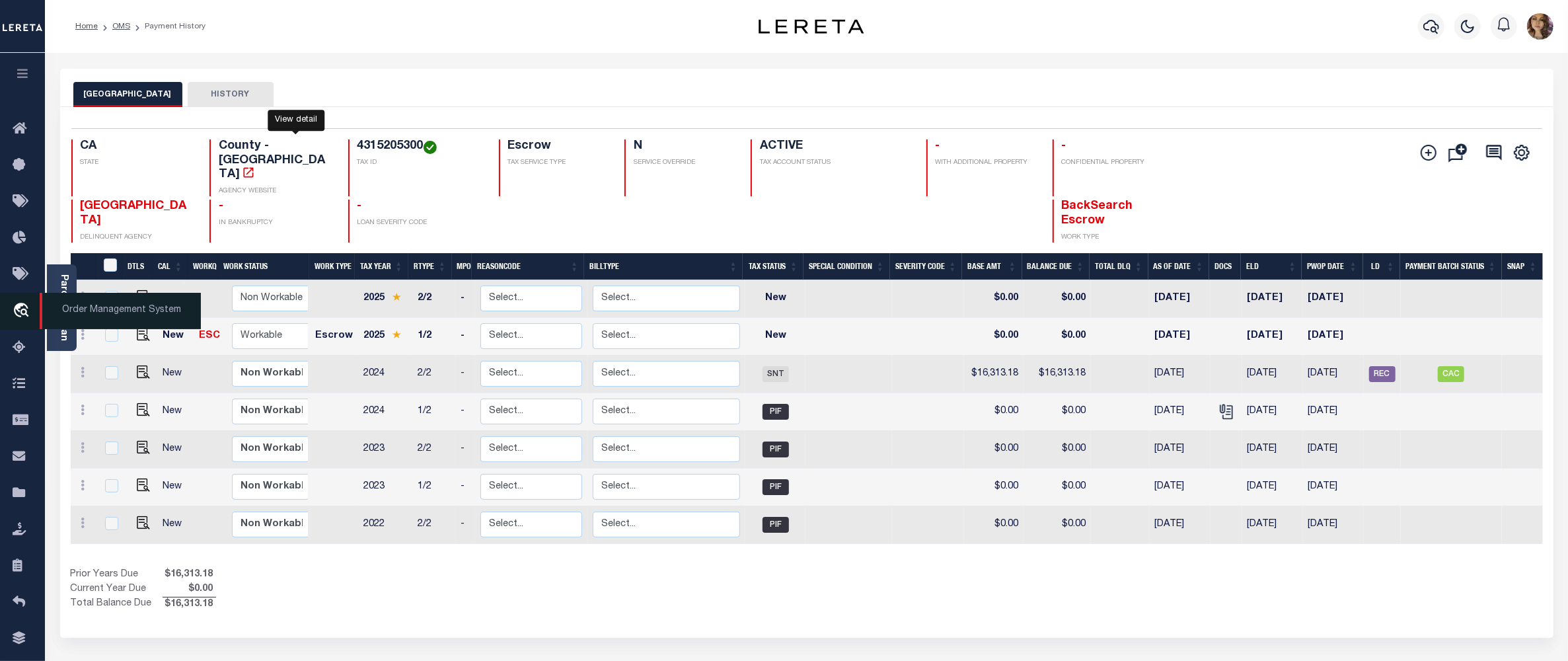
click at [82, 304] on span "Order Management System" at bounding box center [121, 311] width 161 height 36
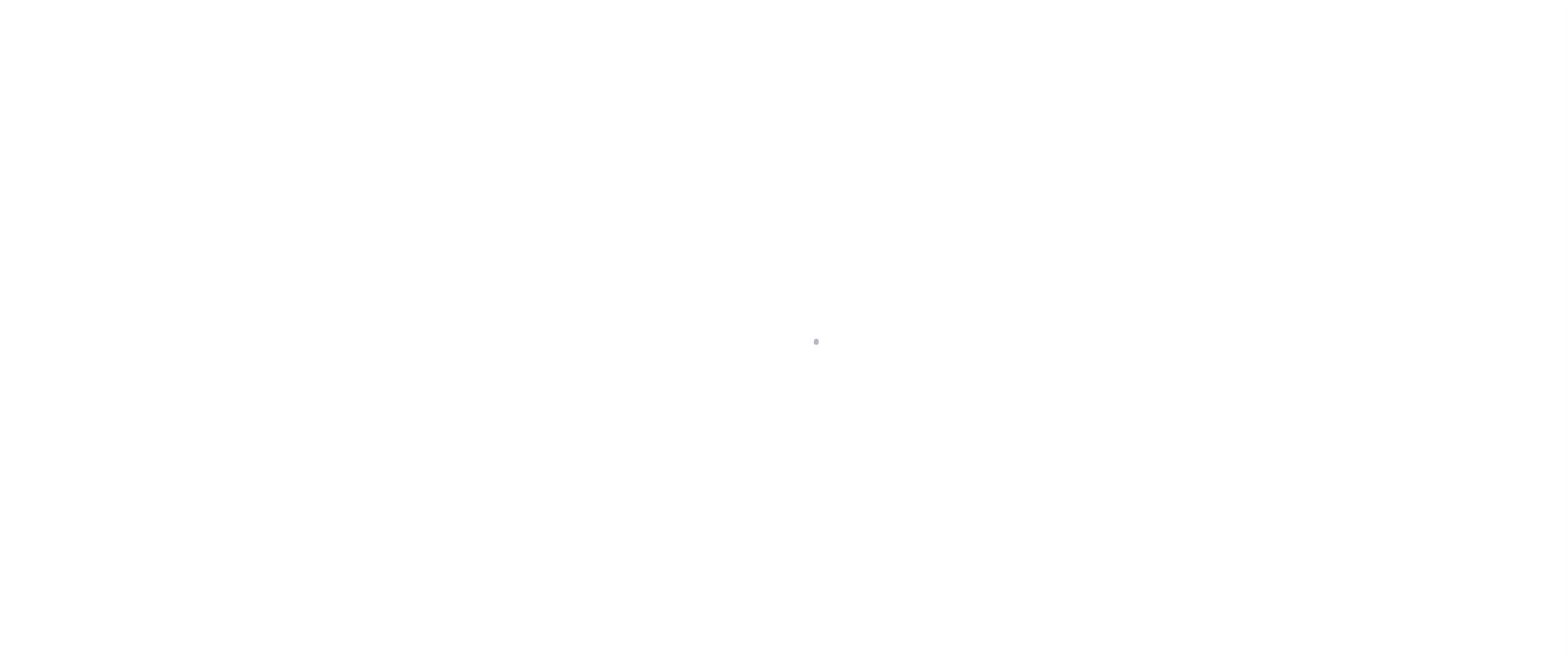
select select "SNT"
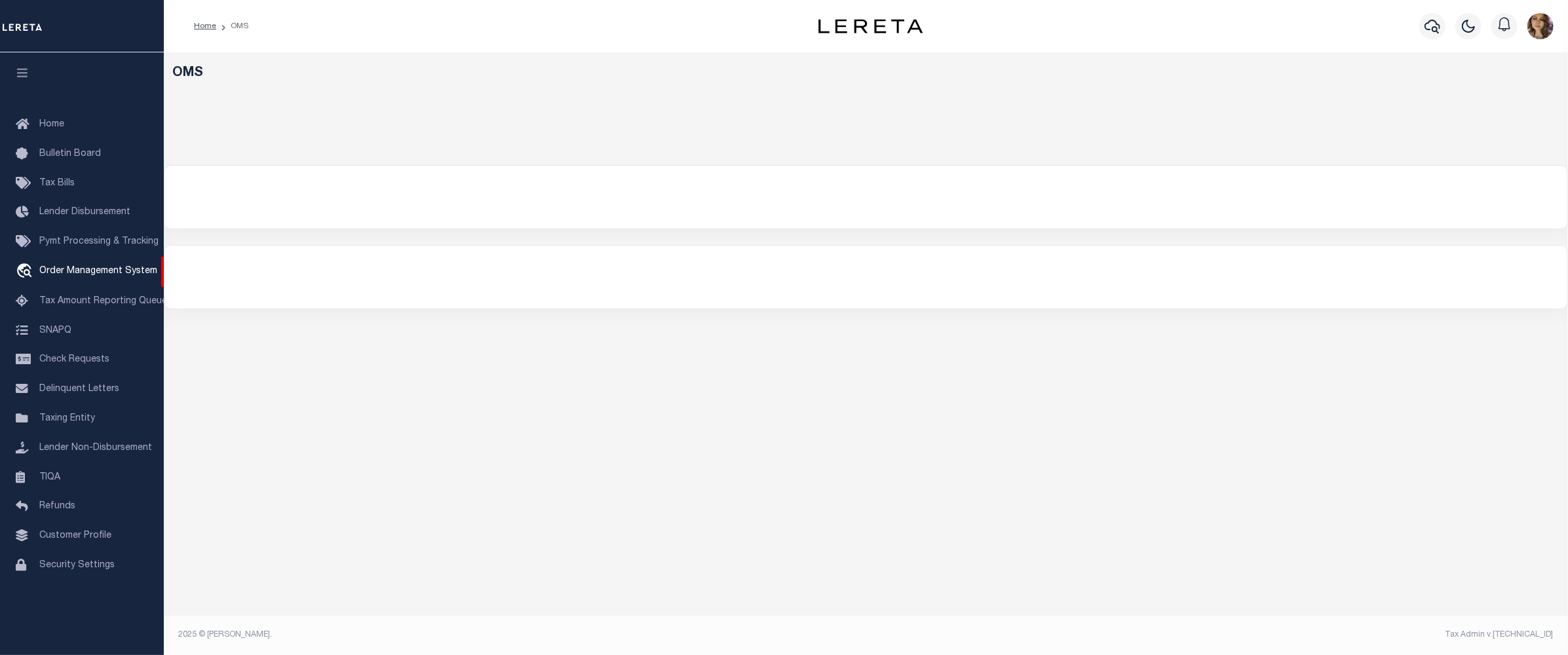
select select "200"
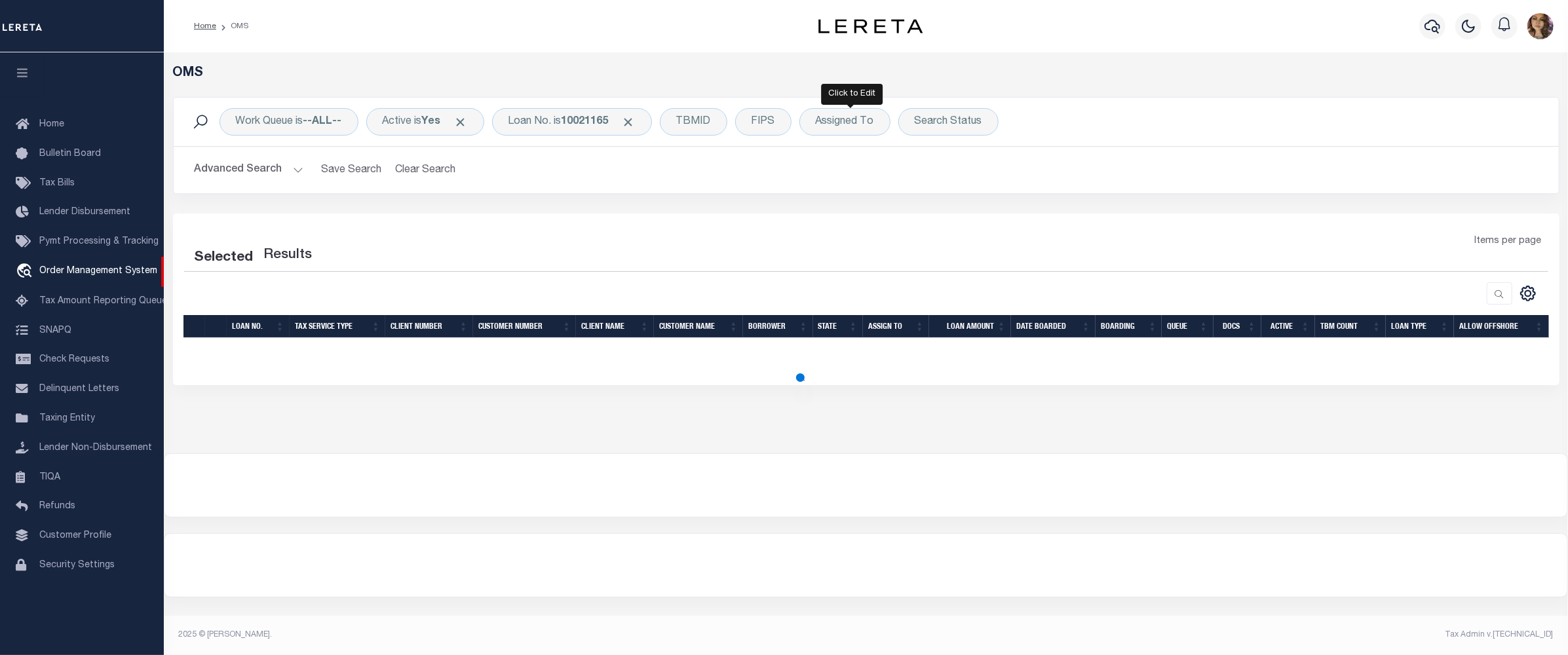
select select "200"
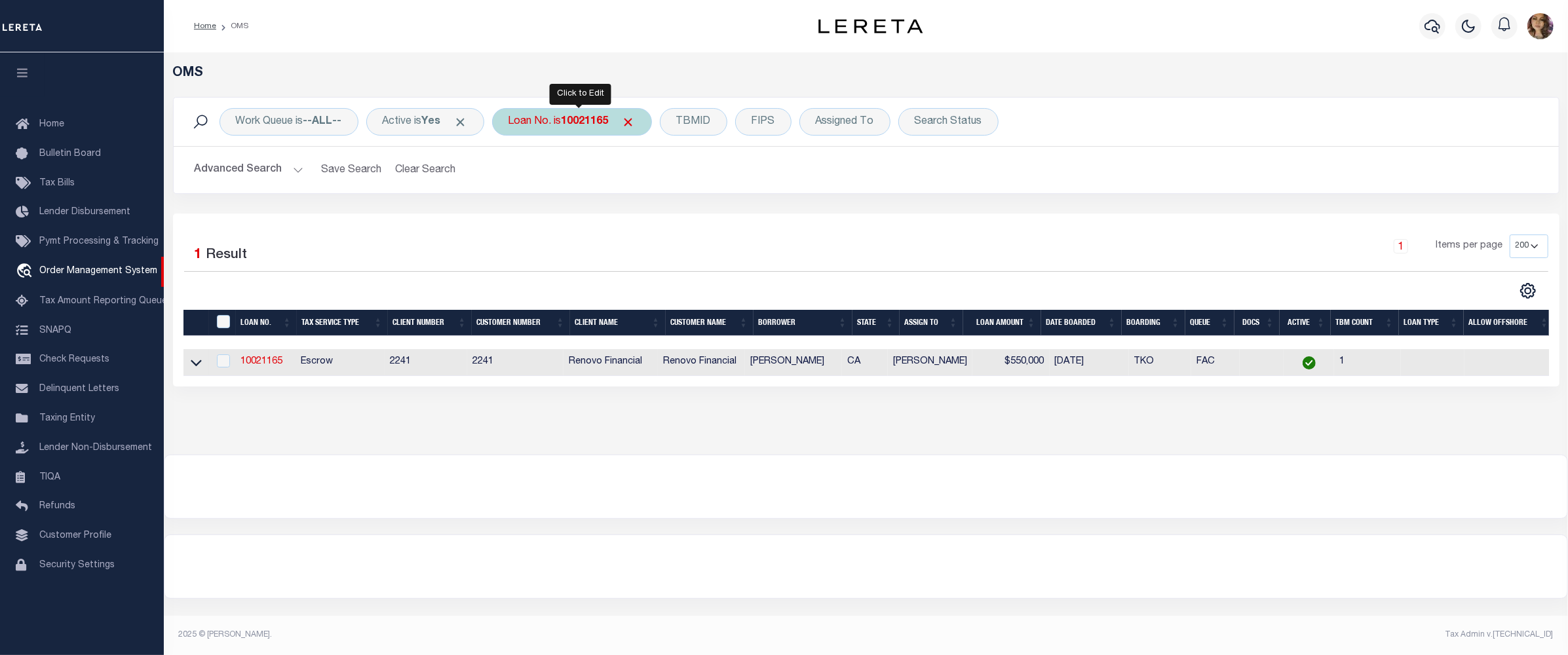
click at [574, 128] on div "Loan No. is 10021165" at bounding box center [572, 122] width 160 height 28
type input "90000127"
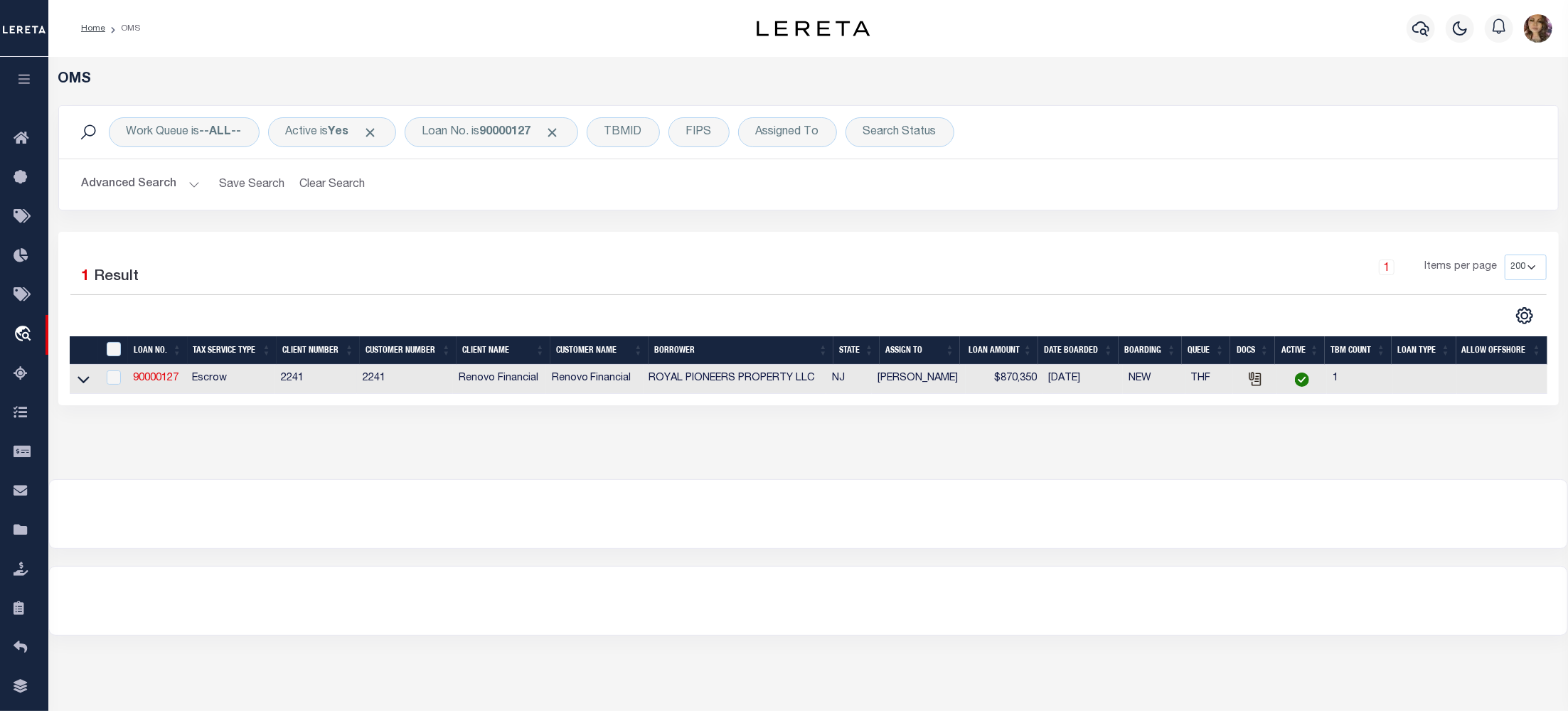
drag, startPoint x: 85, startPoint y: 379, endPoint x: 100, endPoint y: 385, distance: 16.2
click at [85, 379] on icon at bounding box center [84, 379] width 12 height 15
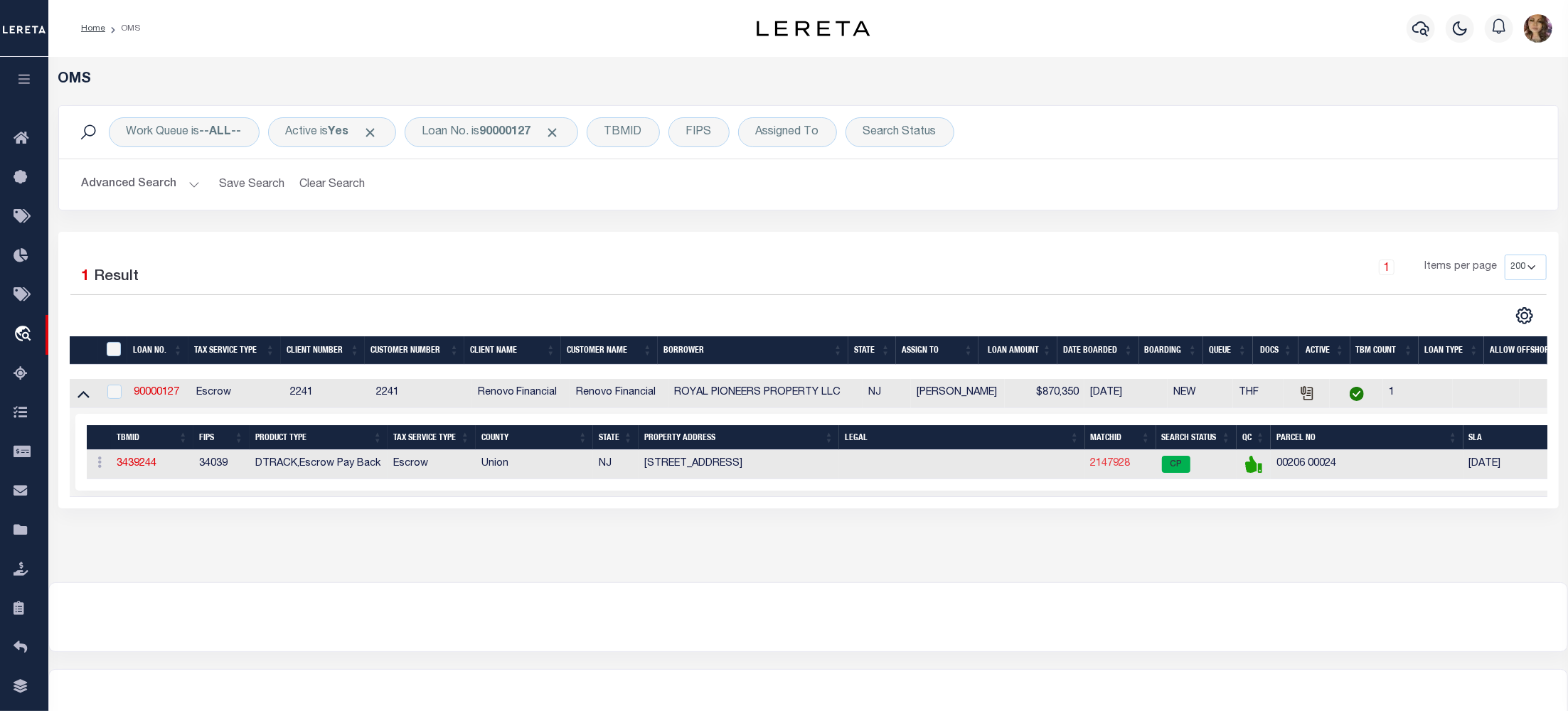
click at [1113, 466] on link "2147928" at bounding box center [1110, 463] width 40 height 10
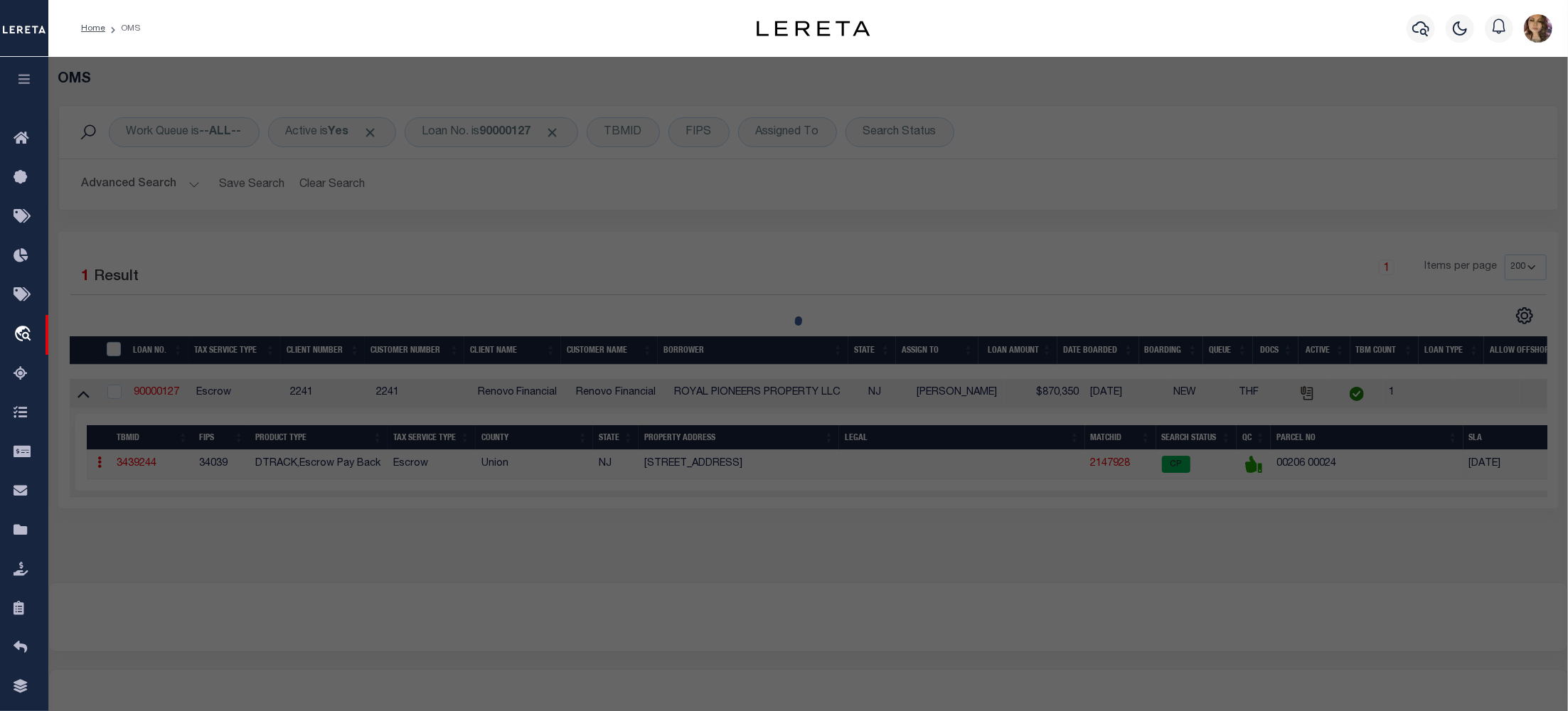
checkbox input "false"
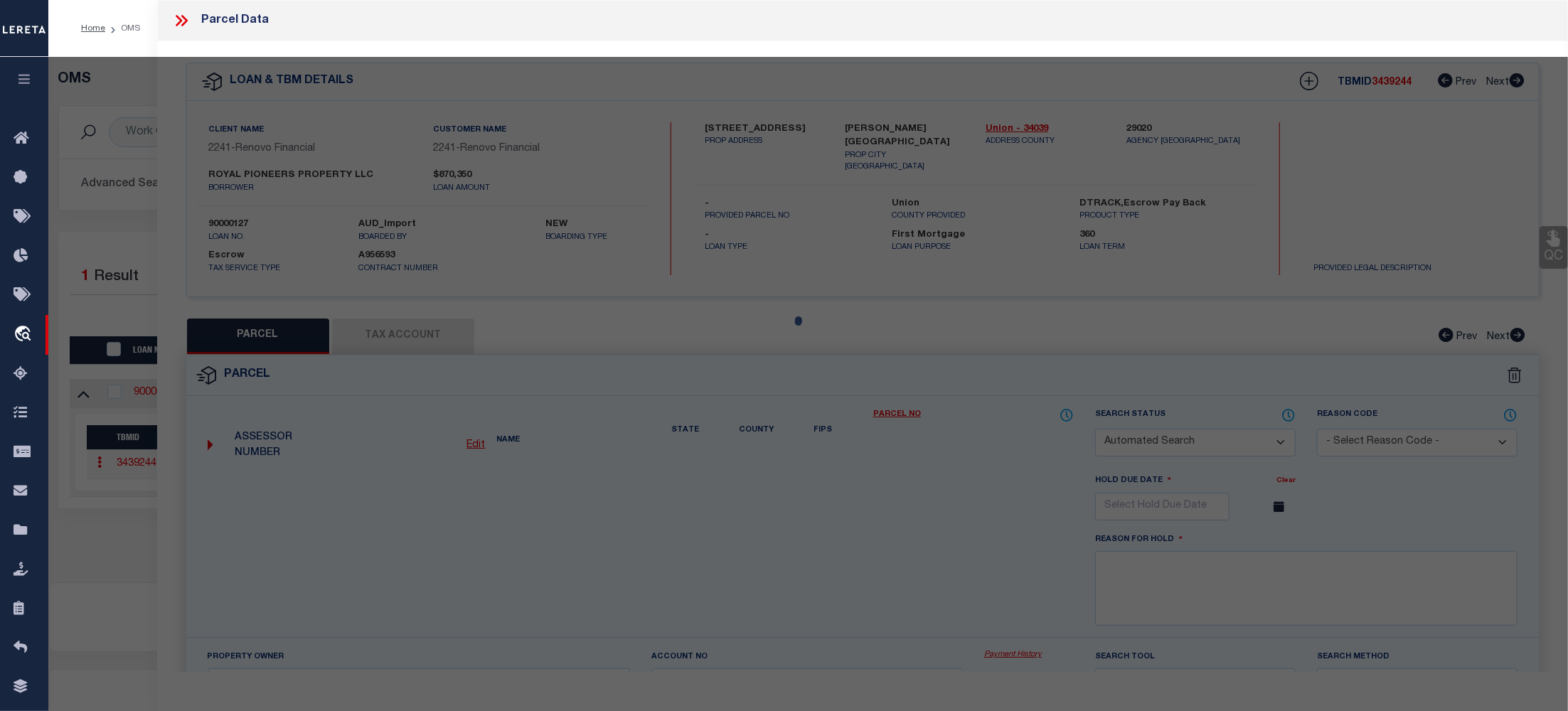
select select "CP"
type input "ROYAL PIONEERS PROPERTY LLC"
select select "AGW"
select select "LEG"
type input "8-10 SECOND AVE"
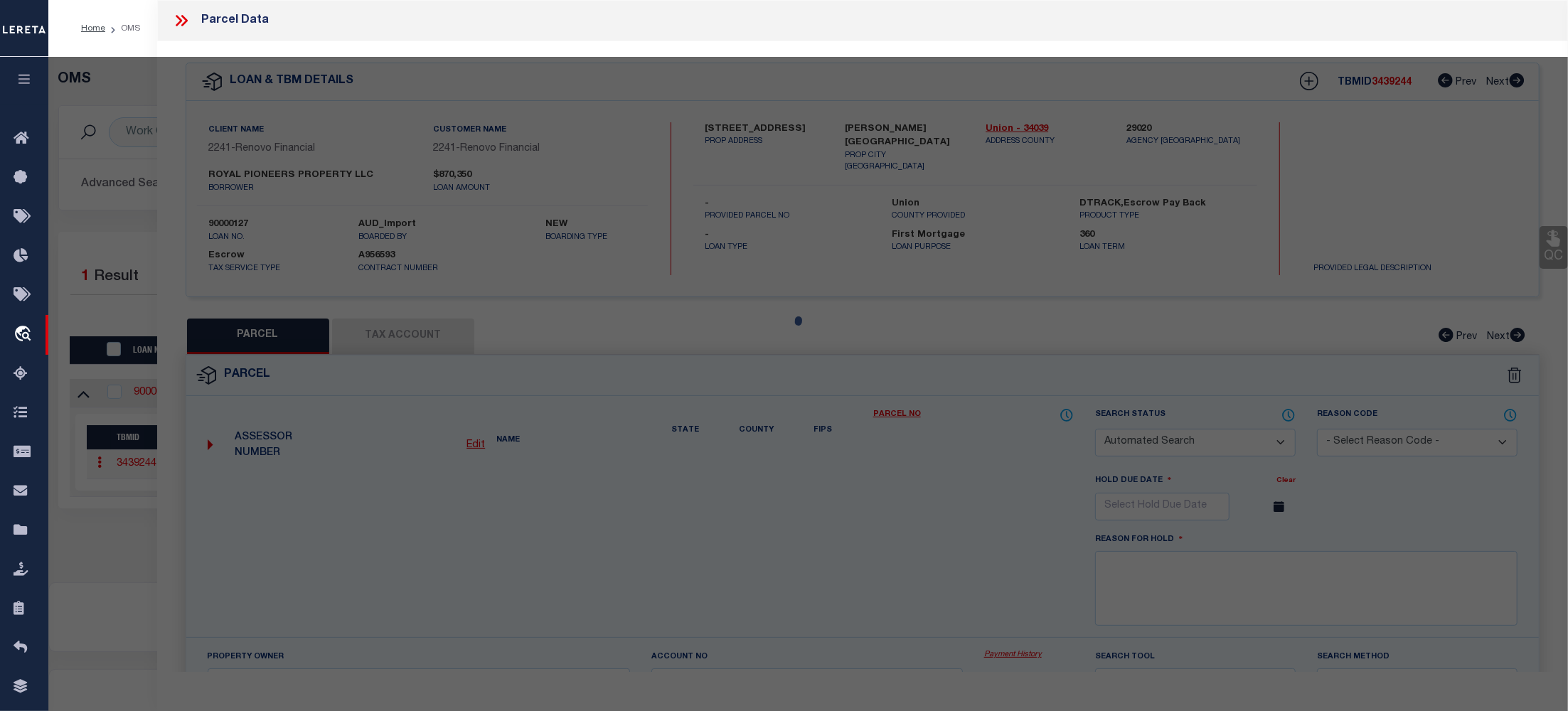
type textarea "Lot 24 Block 206"
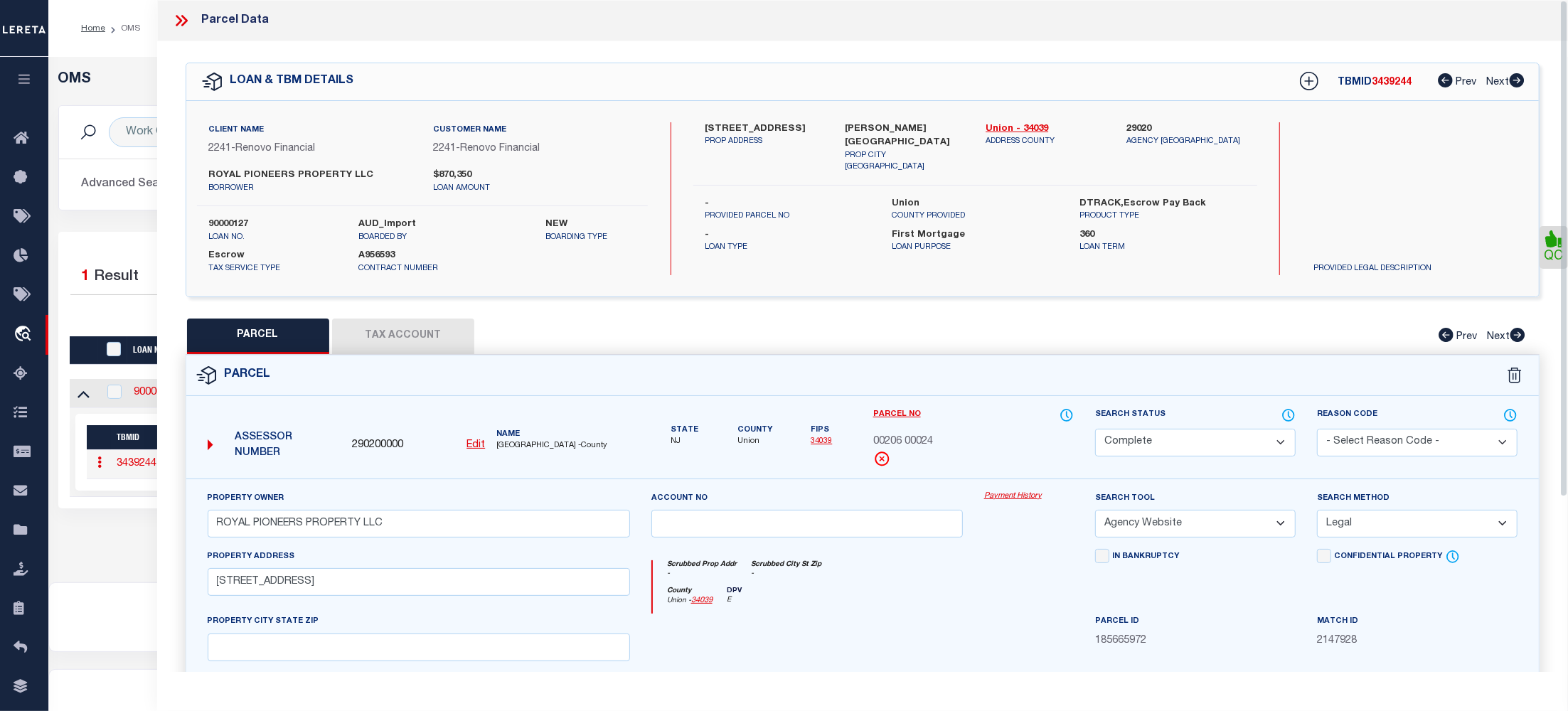
click at [1018, 495] on link "Payment History" at bounding box center [1029, 496] width 89 height 12
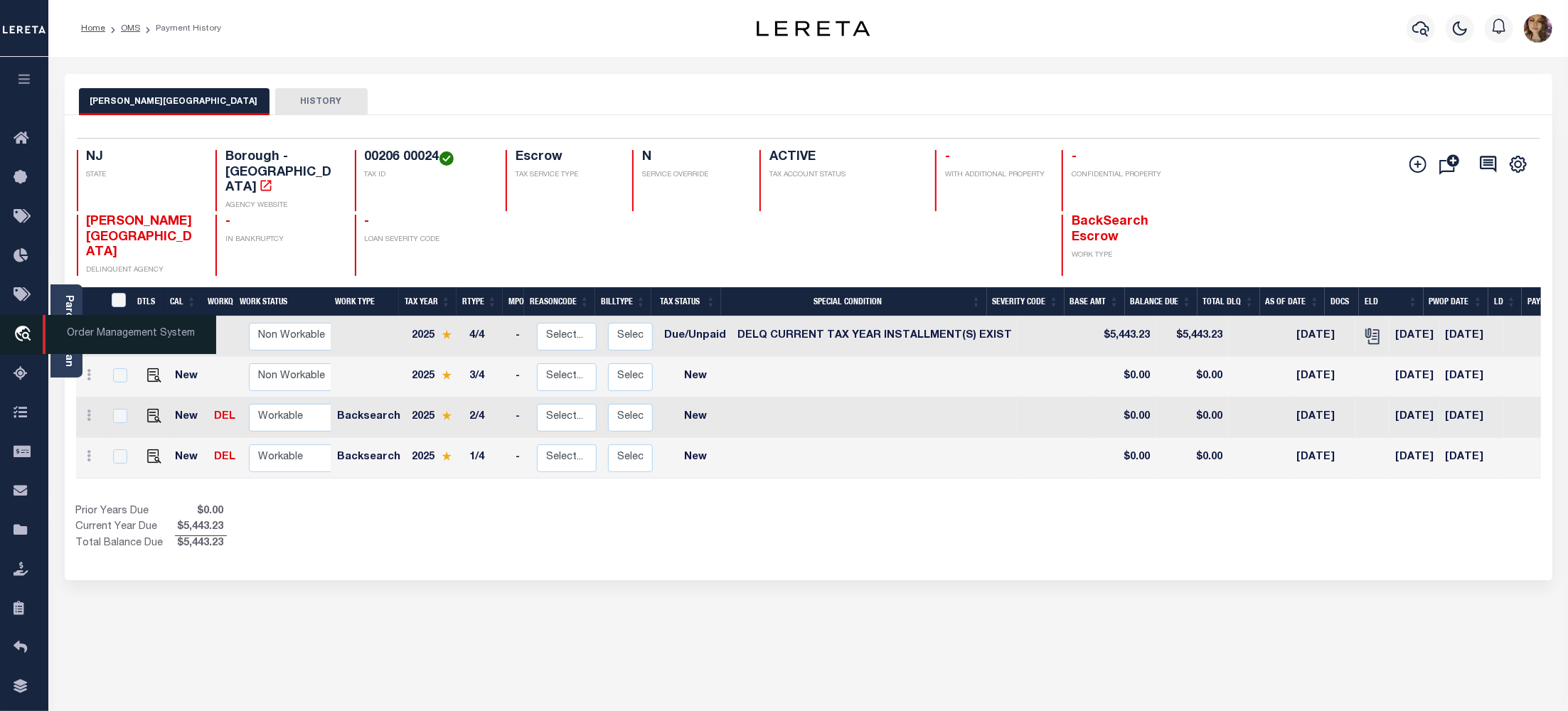
click at [119, 340] on span "Order Management System" at bounding box center [130, 334] width 174 height 39
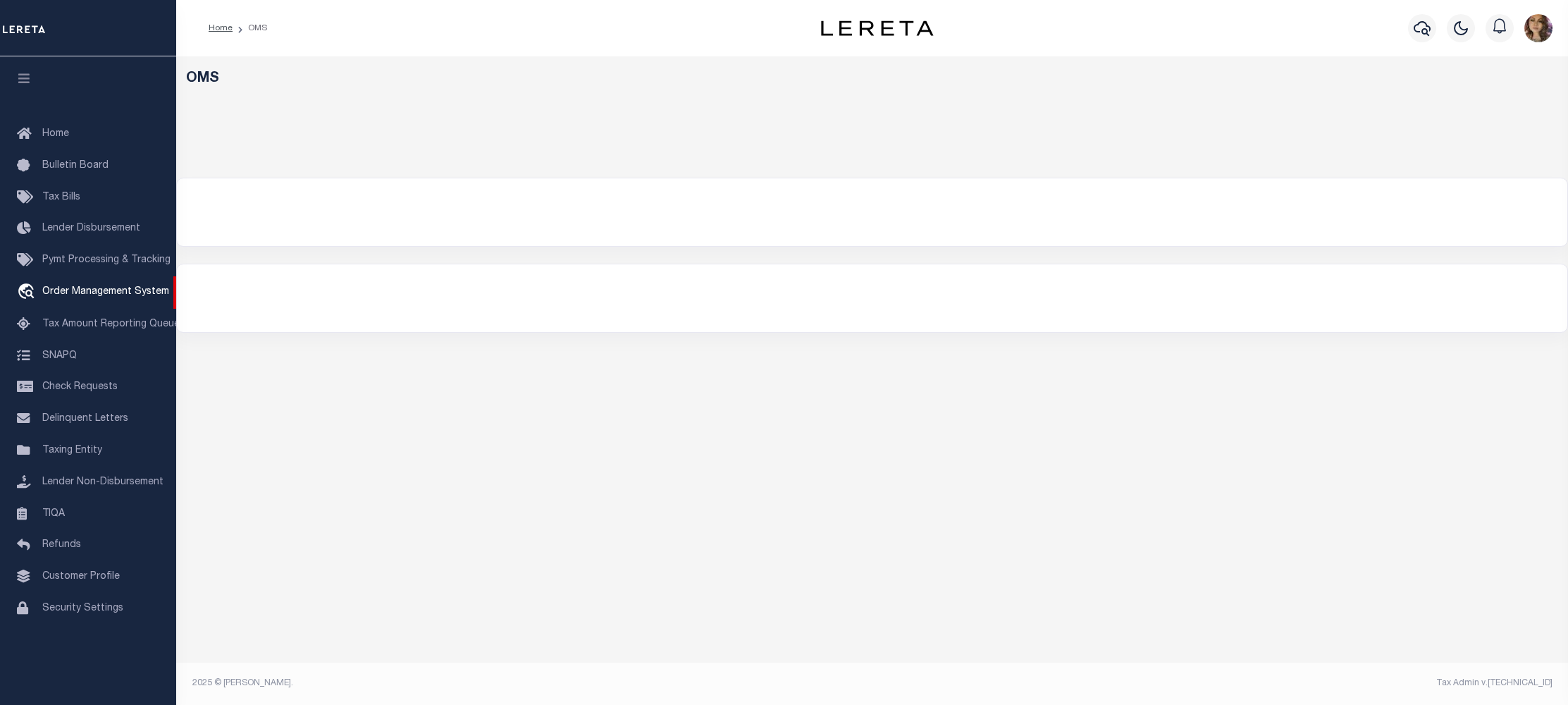
select select "200"
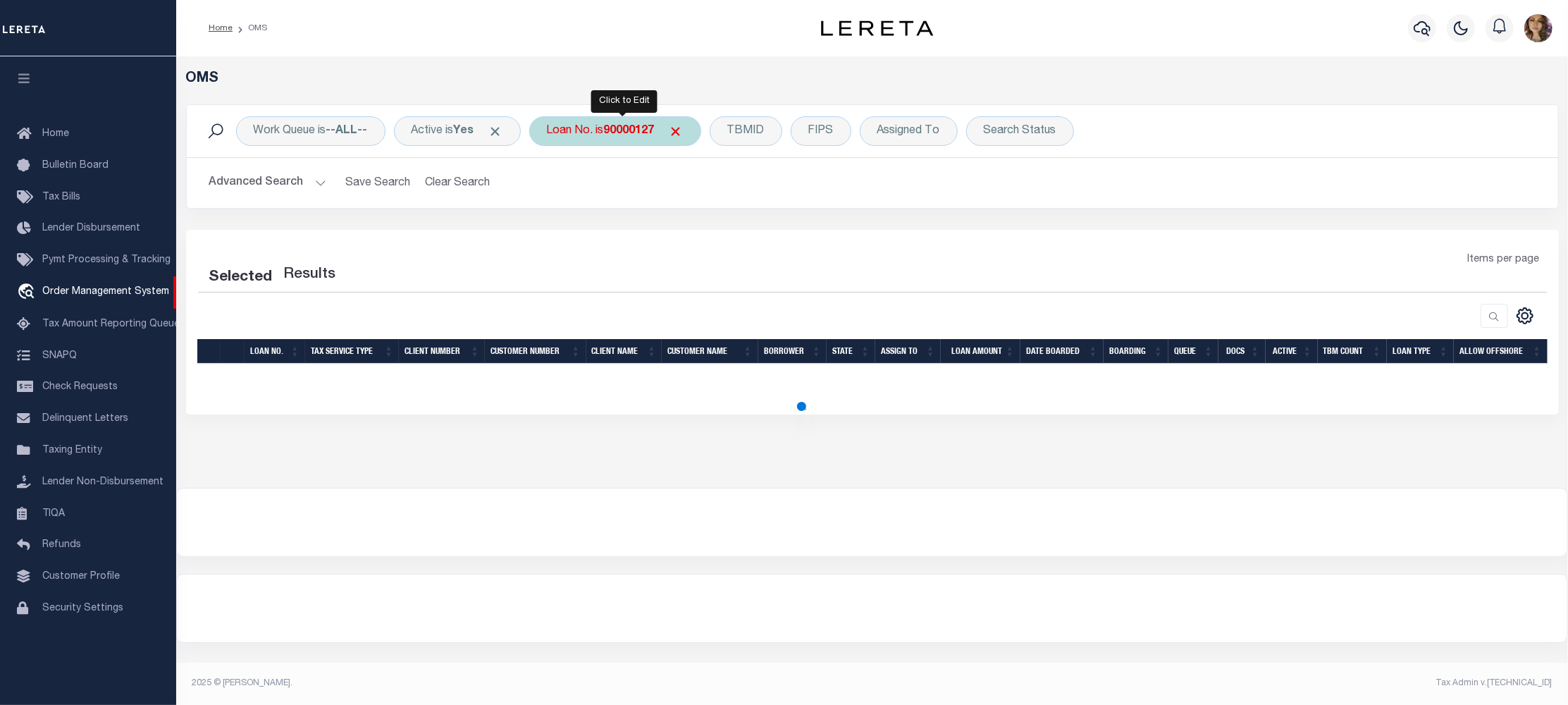
select select "200"
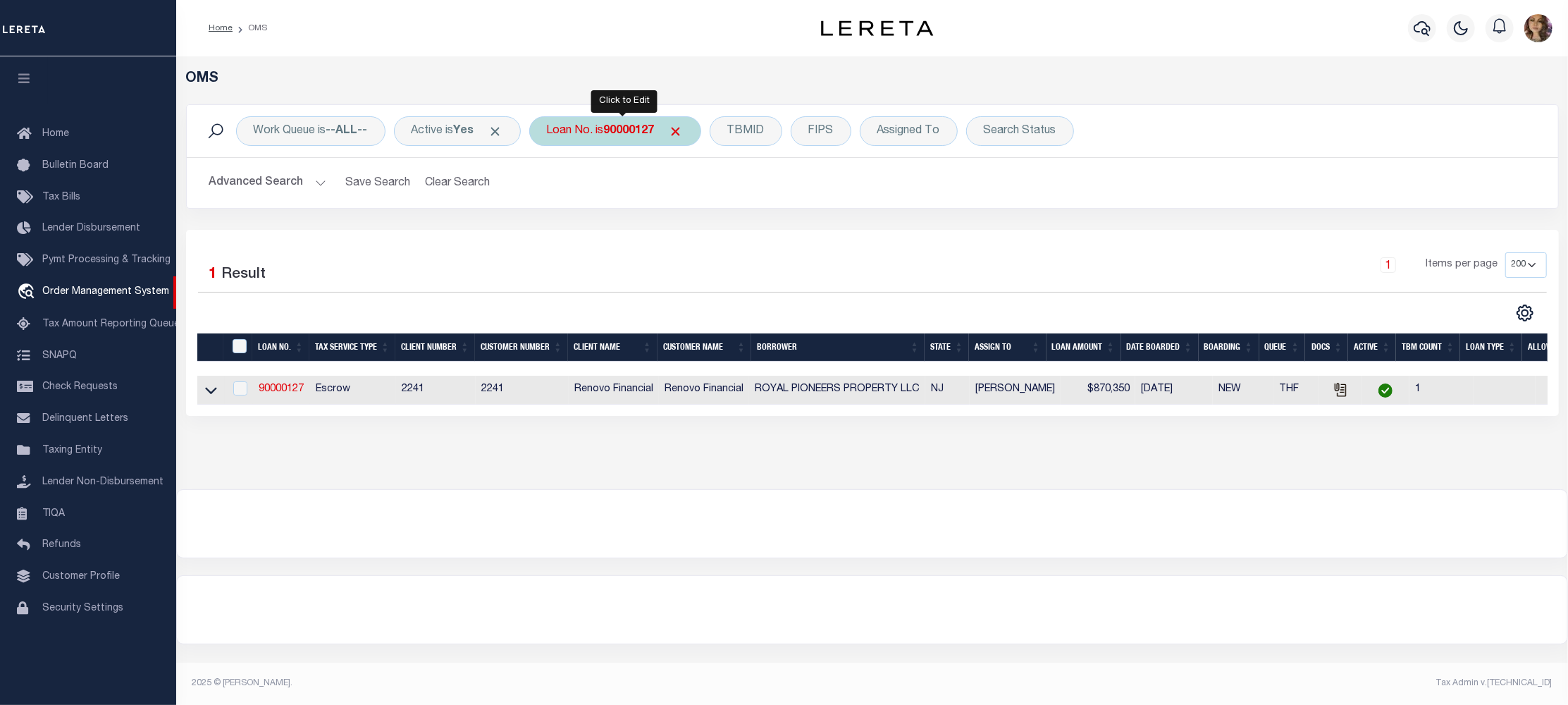
click at [598, 130] on div "Loan No. is 90000127" at bounding box center [615, 131] width 172 height 30
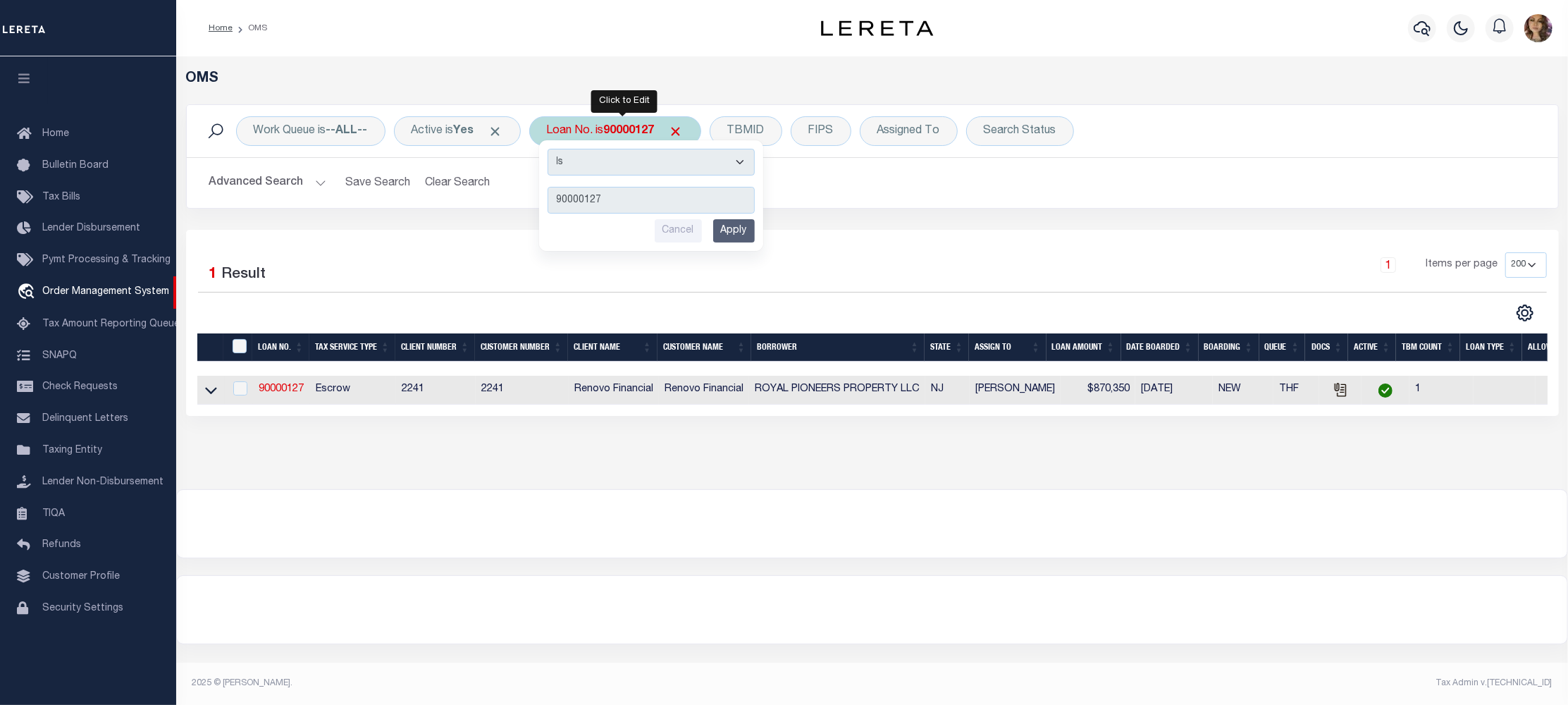
type input "17532"
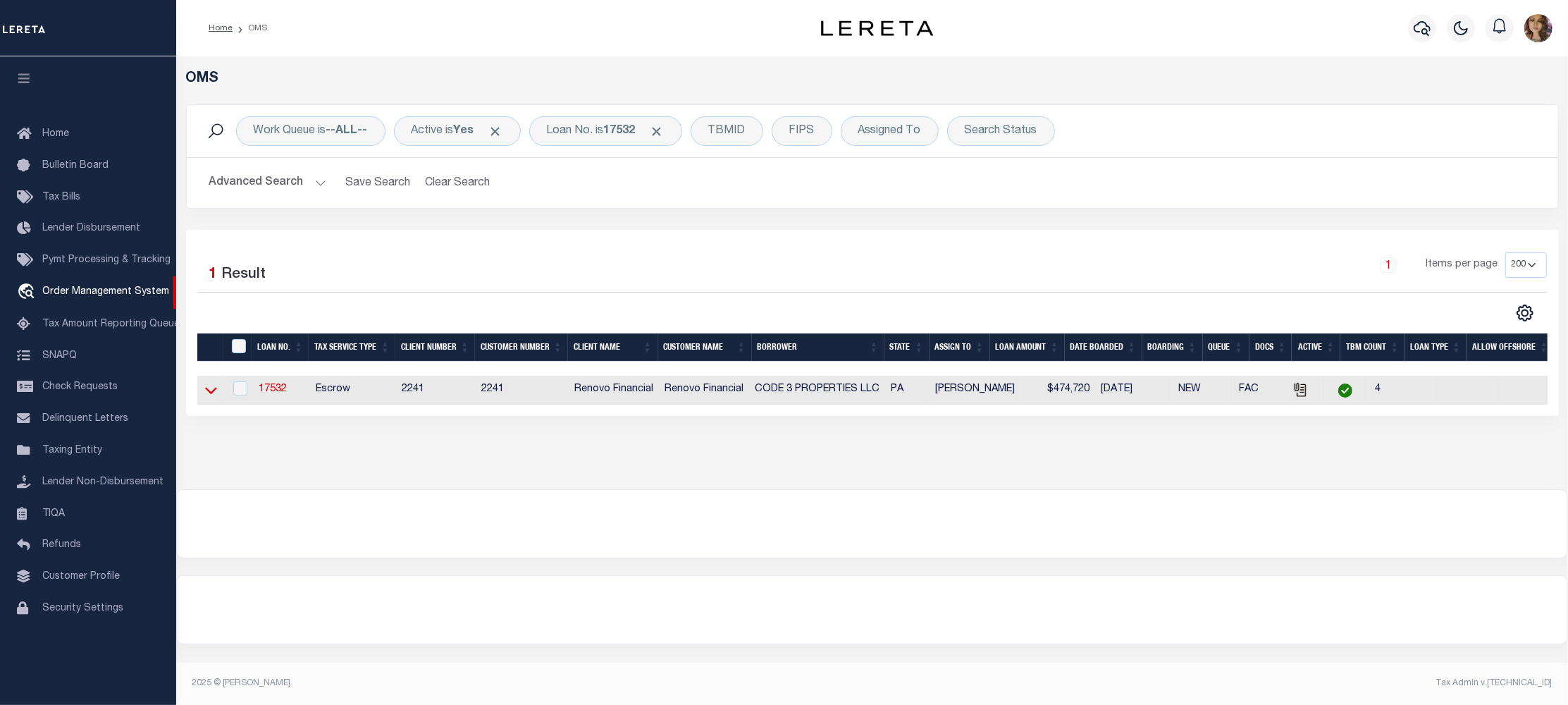
click at [211, 393] on icon at bounding box center [211, 390] width 12 height 14
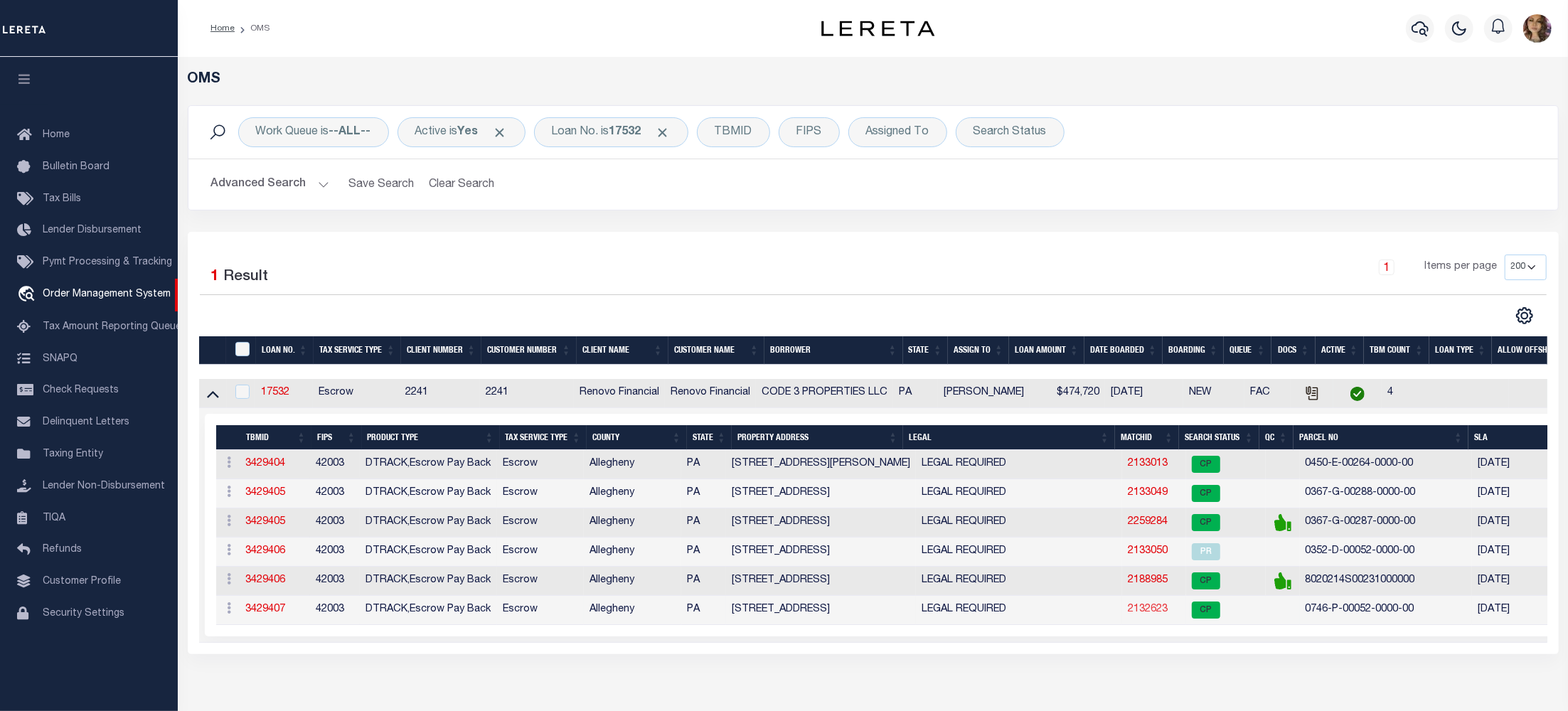
click at [1152, 614] on link "2132623" at bounding box center [1147, 609] width 40 height 10
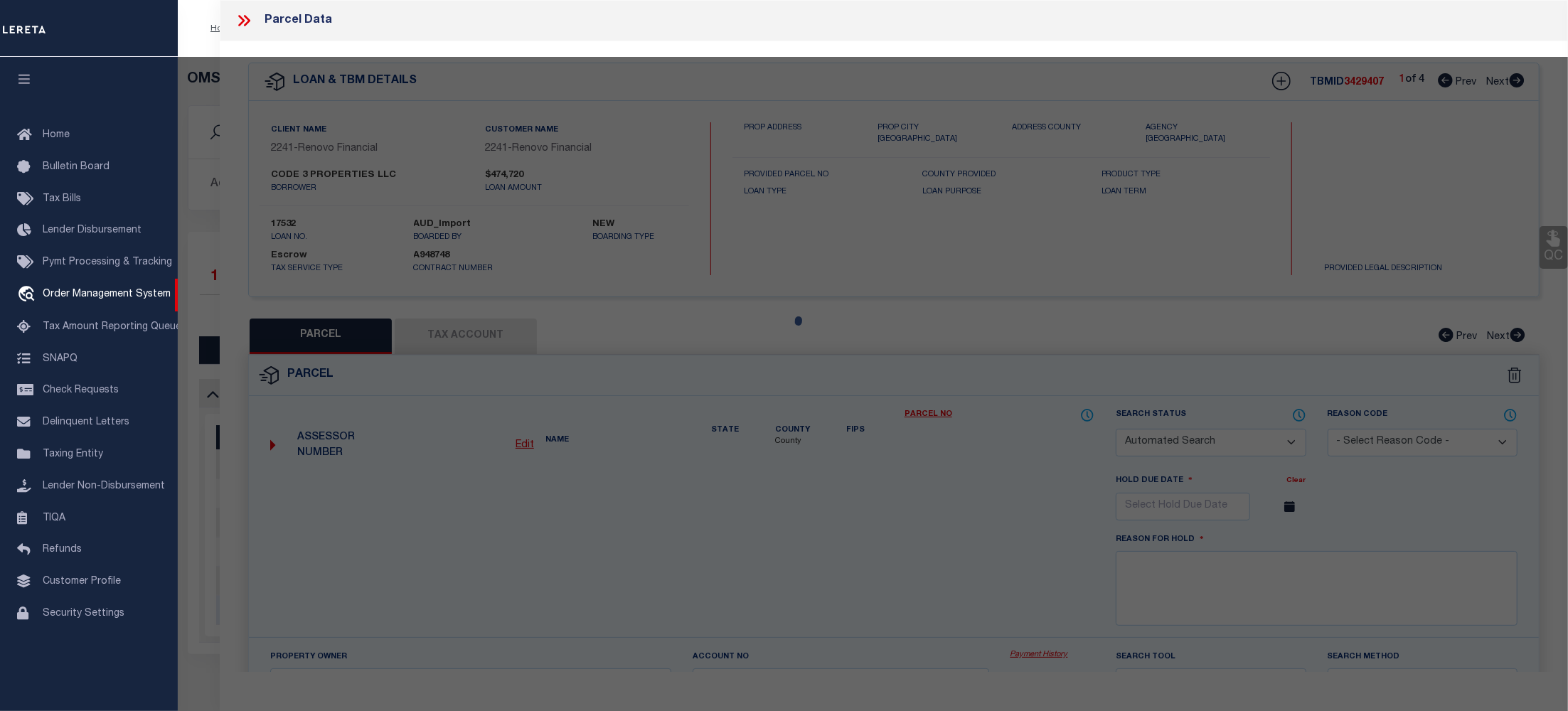
checkbox input "false"
select select "CP"
type input "CODE 3 PROPERTIES LLC"
select select "AGW"
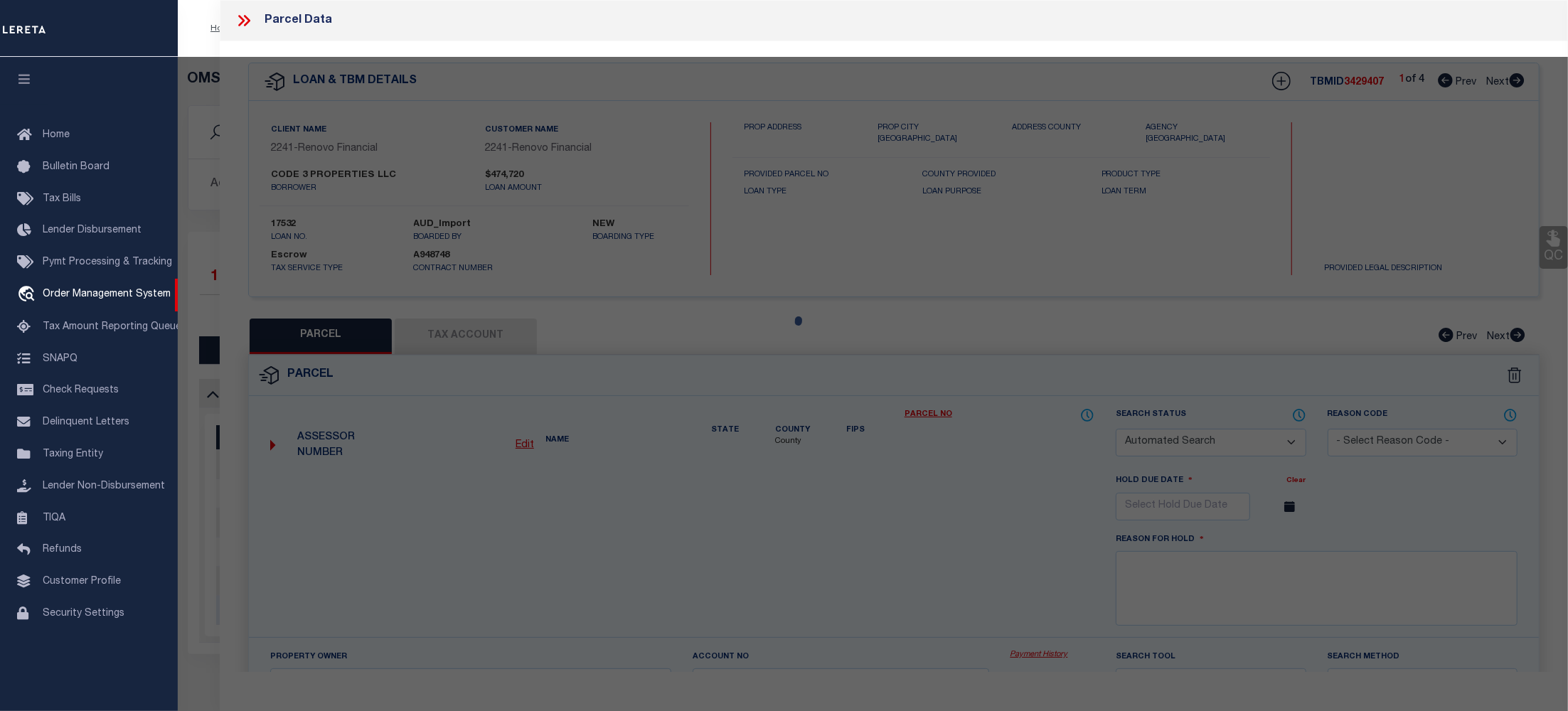
select select "LEG"
type input "[STREET_ADDRESS]"
type input "PITCAIRN, PA 15140"
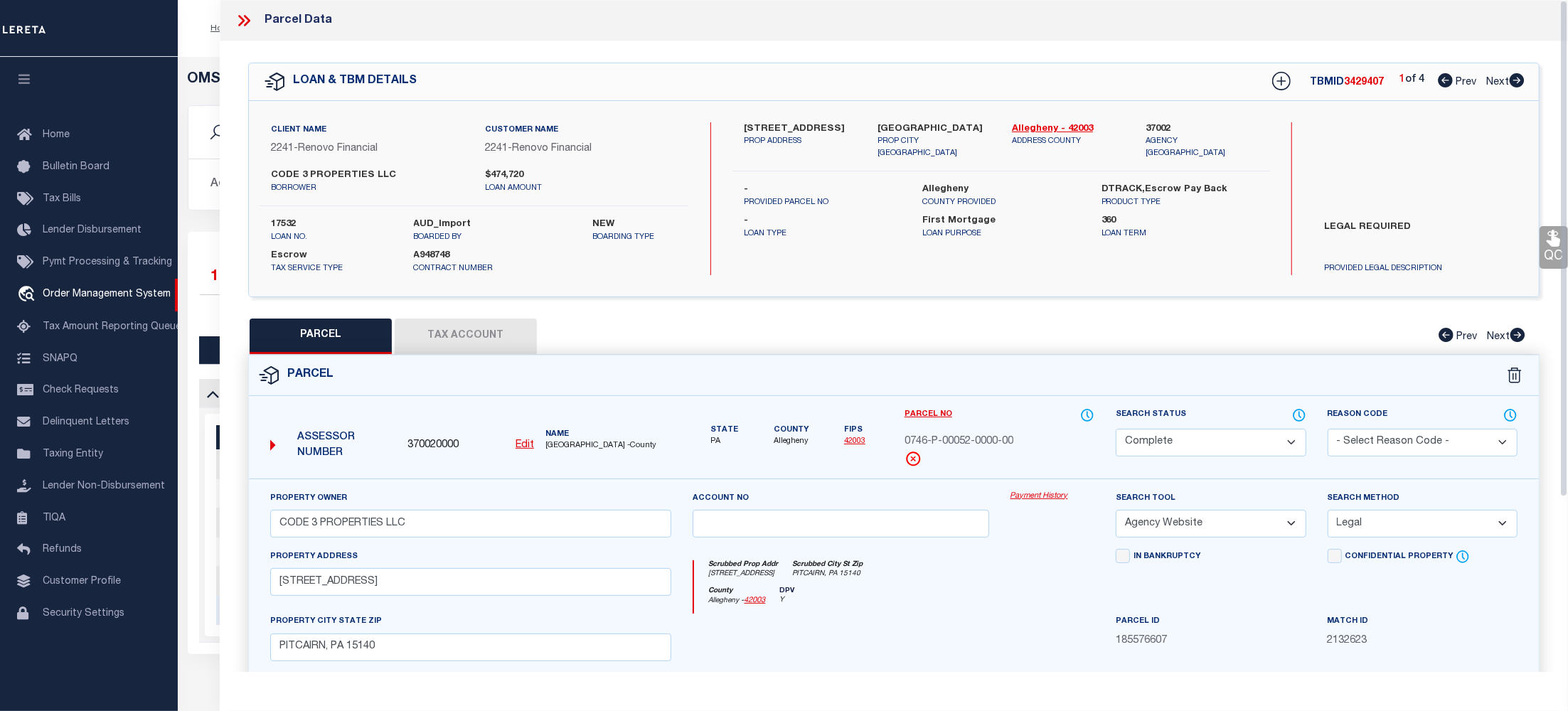
click at [1031, 495] on link "Payment History" at bounding box center [1053, 496] width 84 height 12
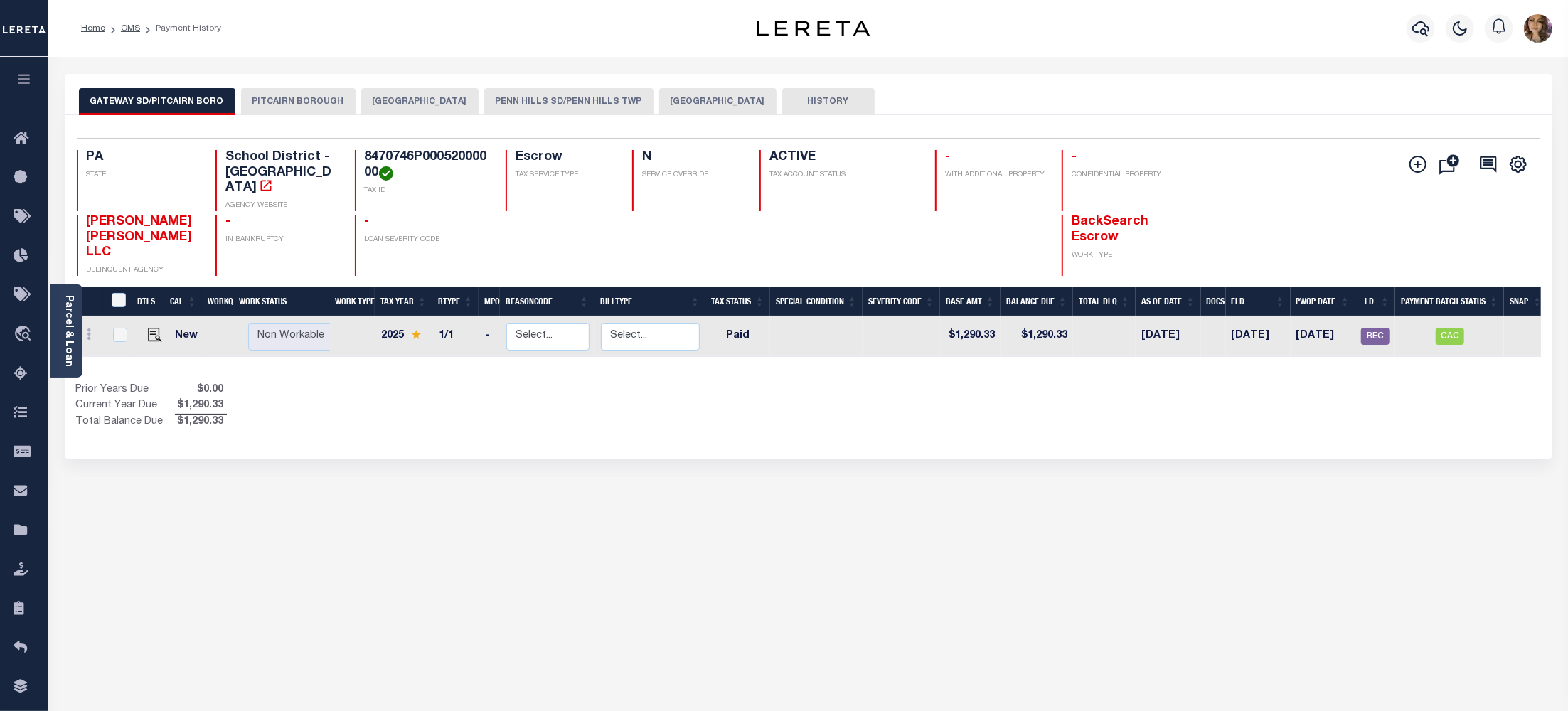
click at [158, 103] on button "GATEWAY SD/PITCAIRN BORO" at bounding box center [157, 101] width 157 height 27
click at [287, 104] on button "PITCAIRN BOROUGH" at bounding box center [298, 101] width 114 height 27
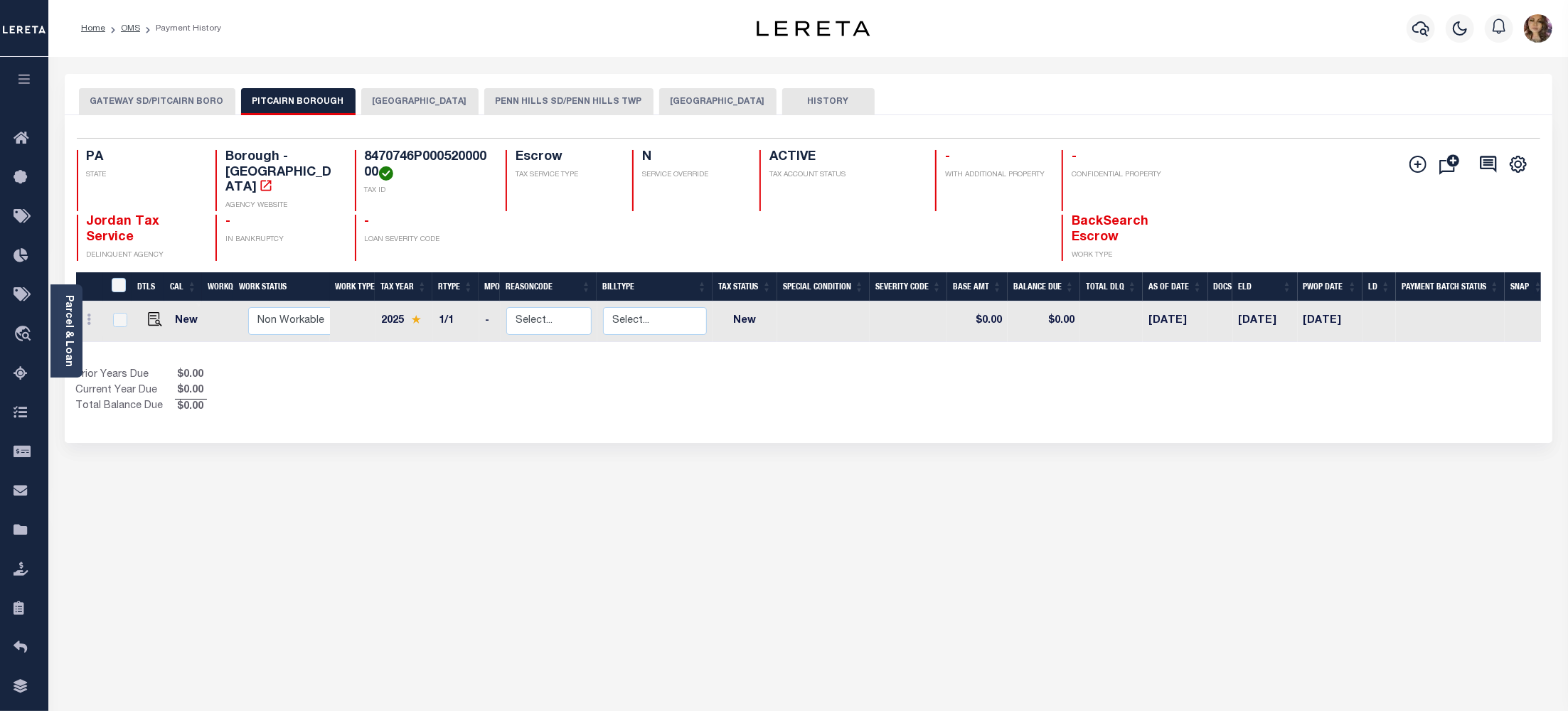
click at [418, 97] on button "[GEOGRAPHIC_DATA]" at bounding box center [419, 101] width 118 height 27
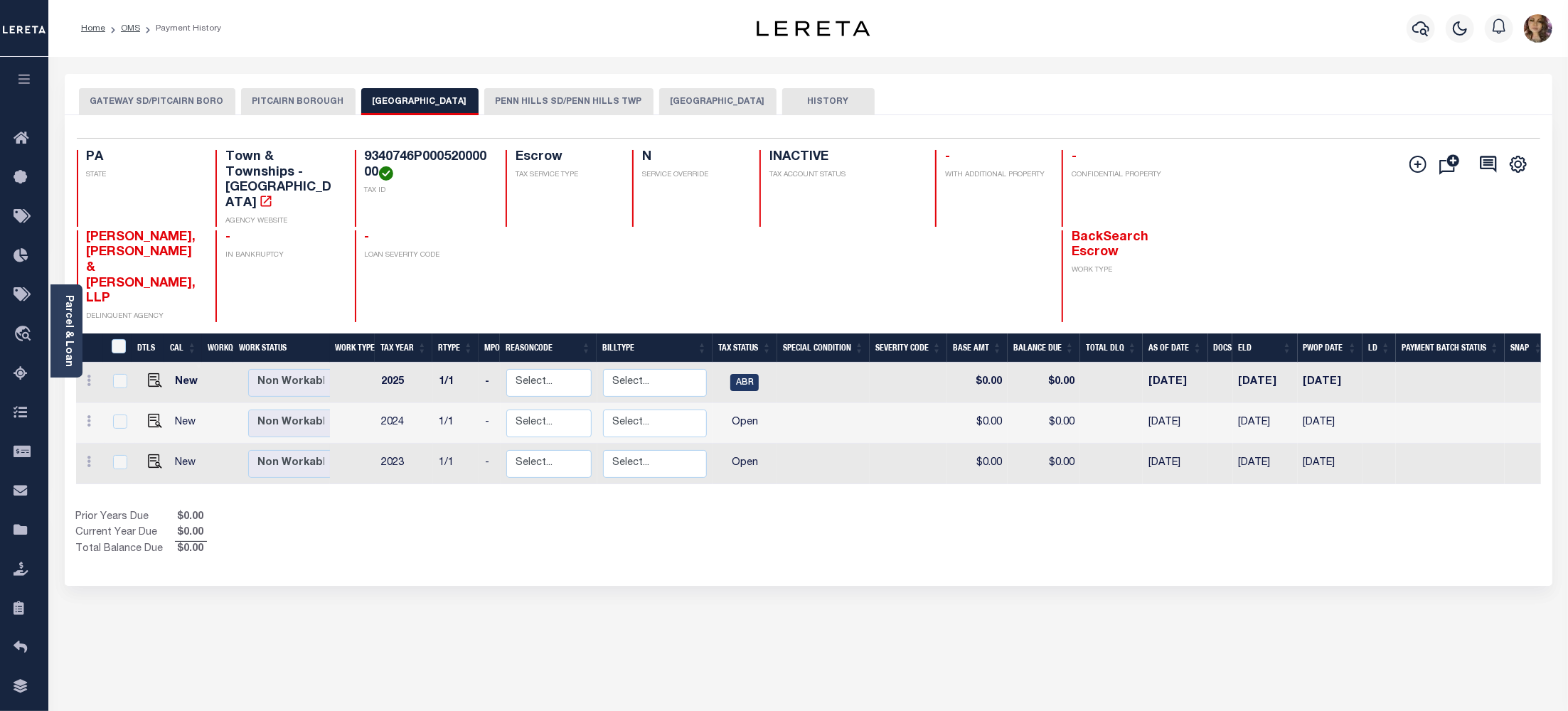
click at [569, 101] on button "PENN HILLS SD/PENN HILLS TWP" at bounding box center [569, 101] width 170 height 27
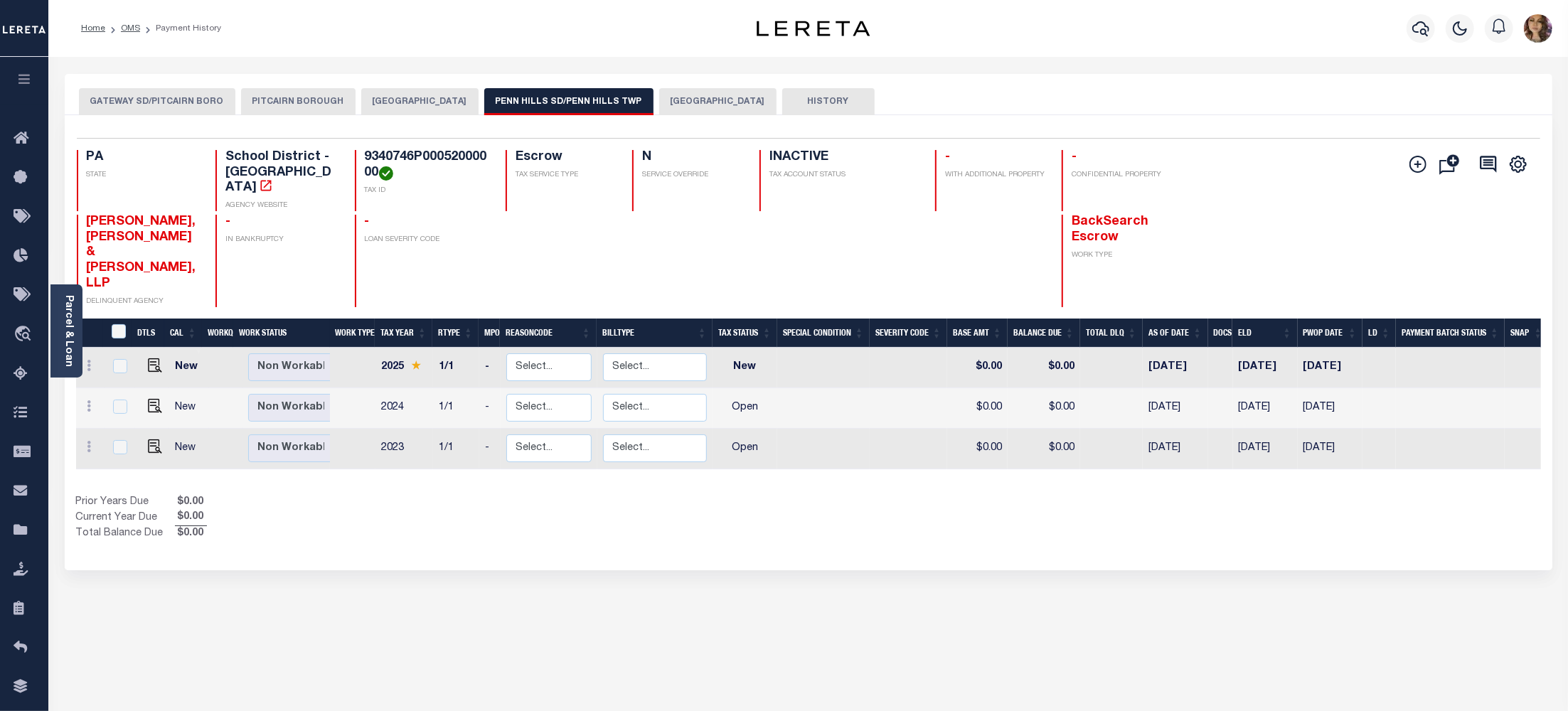
click at [712, 101] on button "[GEOGRAPHIC_DATA]" at bounding box center [718, 101] width 118 height 27
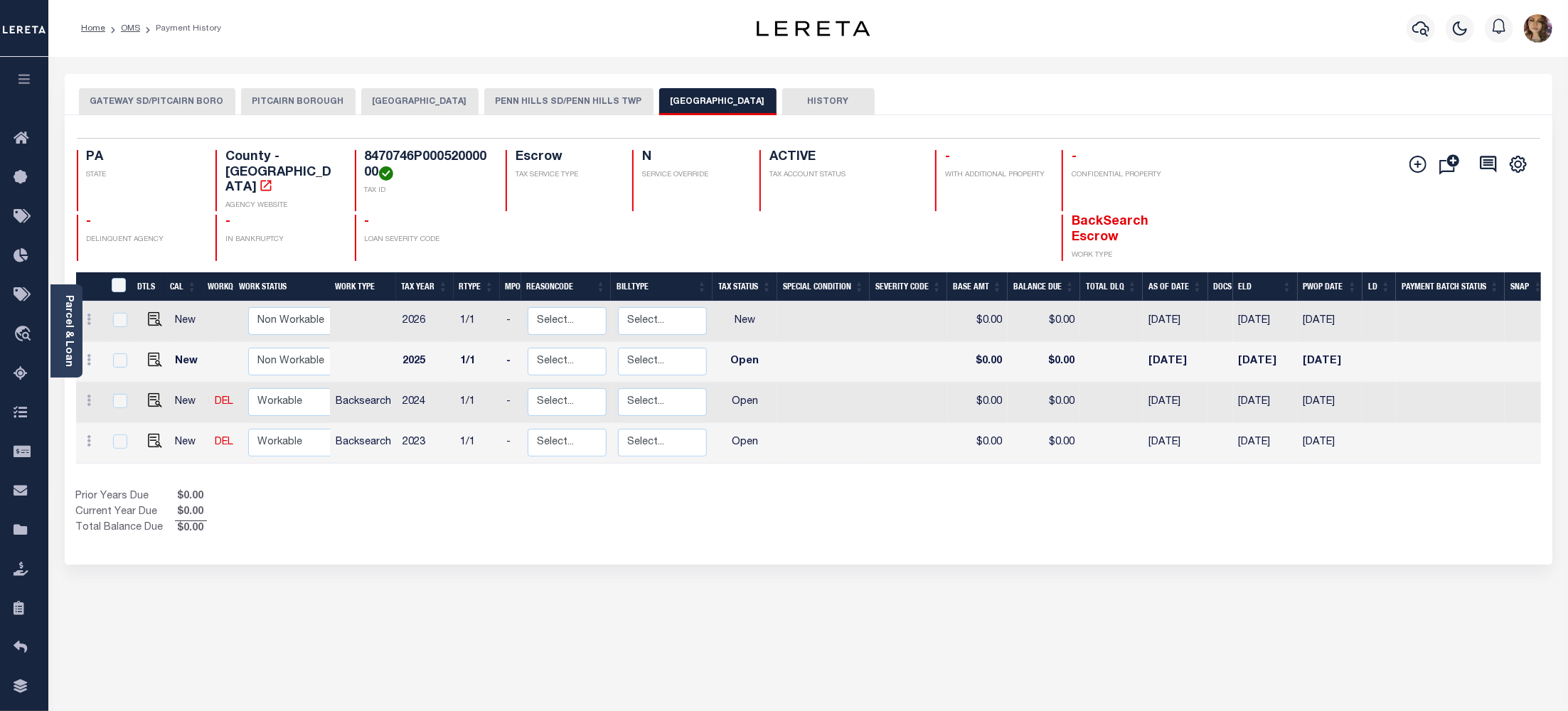
click at [581, 101] on button "PENN HILLS SD/PENN HILLS TWP" at bounding box center [569, 101] width 170 height 27
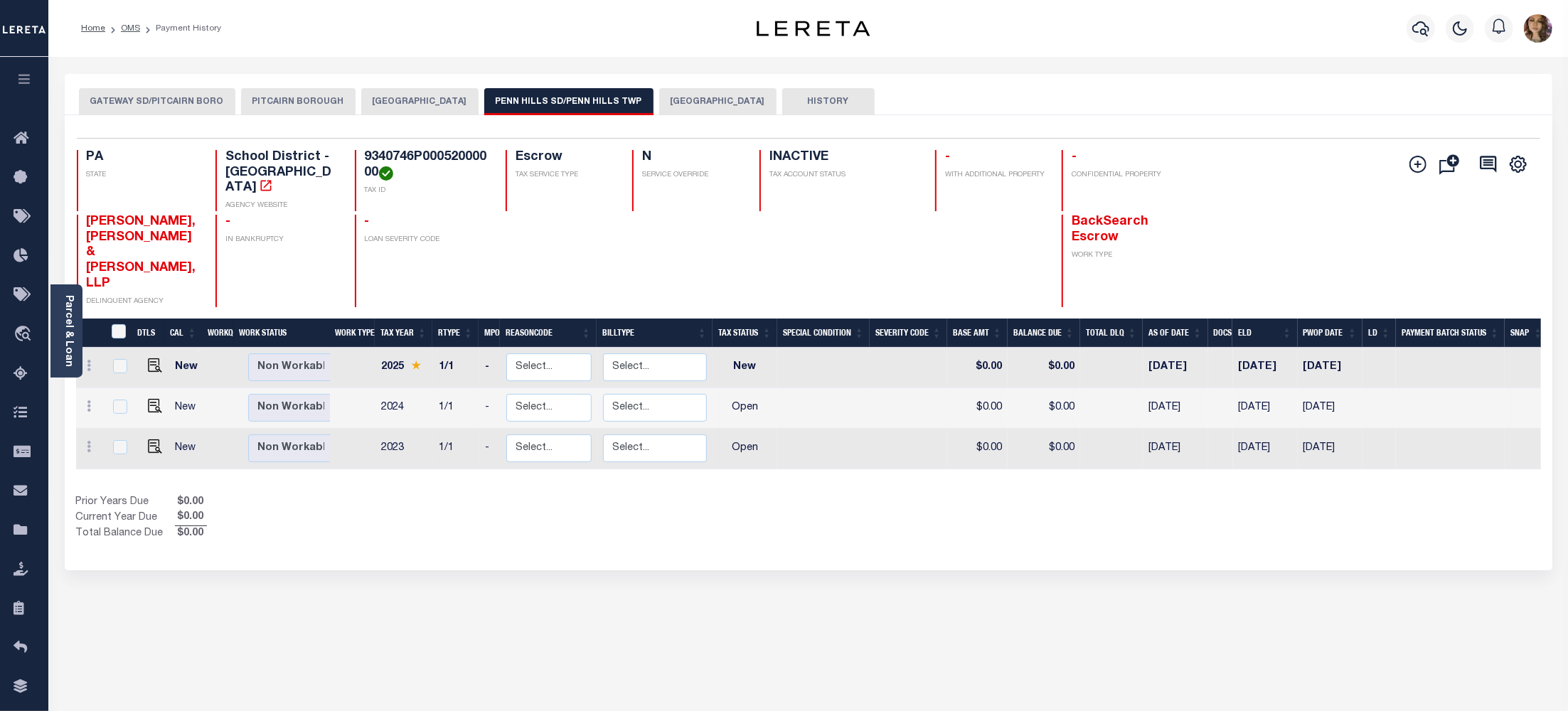
click at [398, 91] on button "[GEOGRAPHIC_DATA]" at bounding box center [419, 101] width 118 height 27
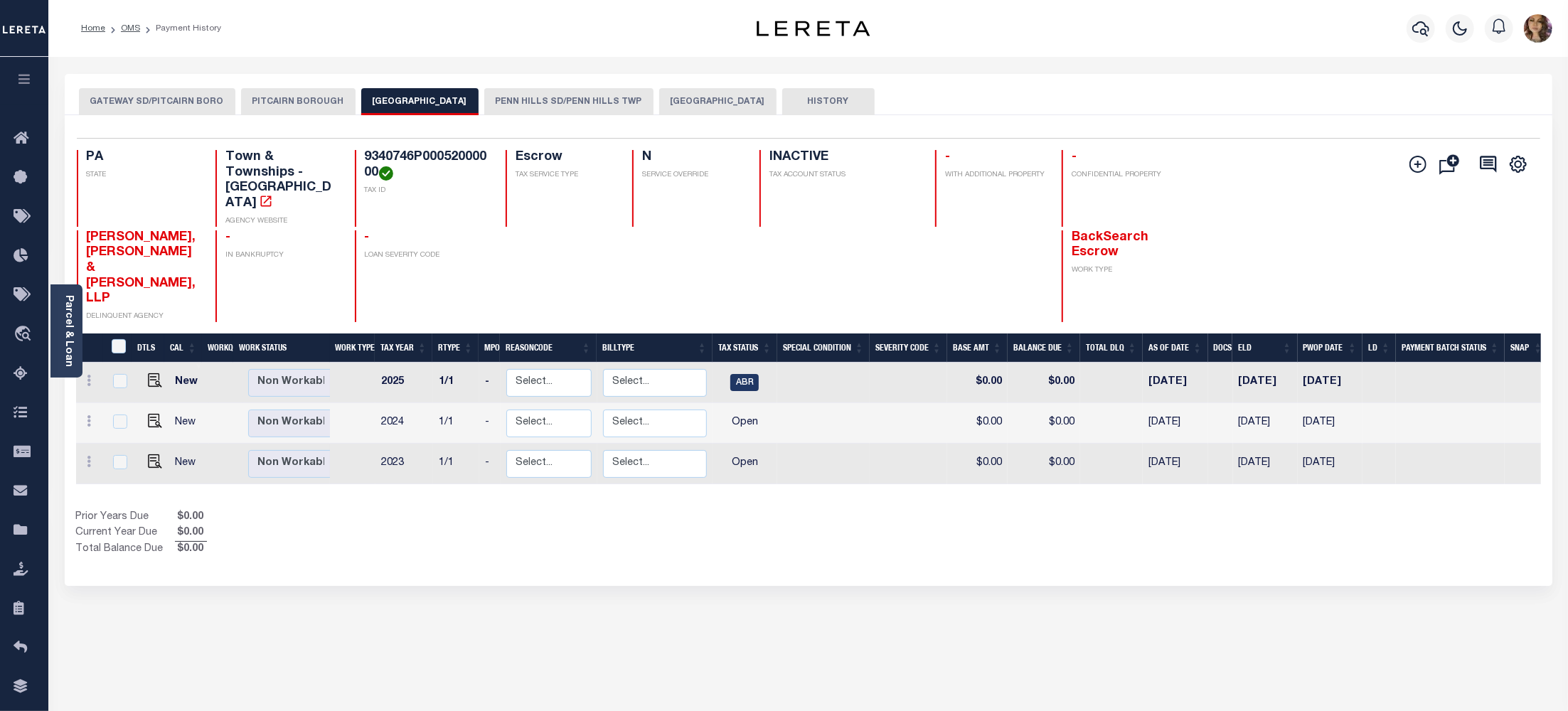
click at [280, 100] on button "PITCAIRN BOROUGH" at bounding box center [298, 101] width 114 height 27
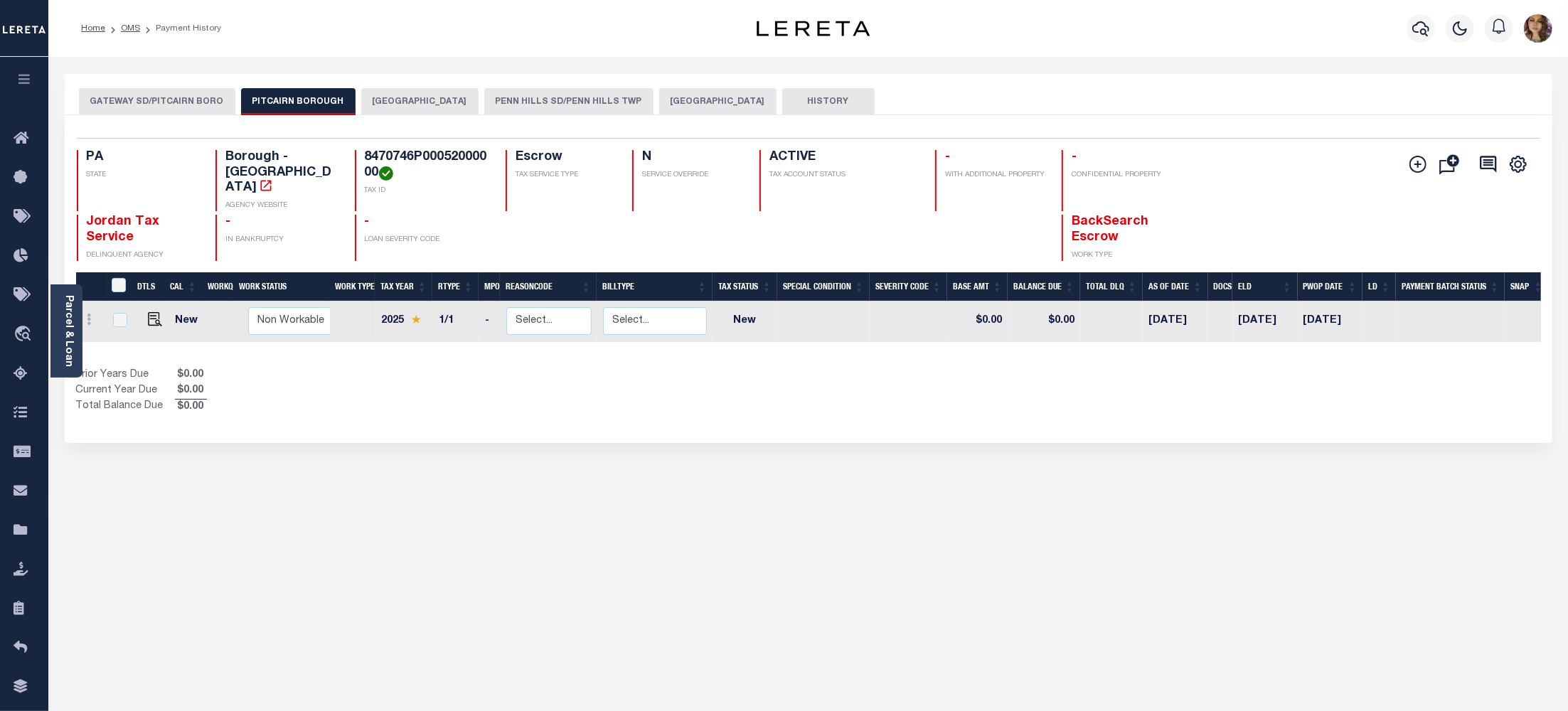
click at [928, 452] on div "GATEWAY SD/PITCAIRN [GEOGRAPHIC_DATA] [GEOGRAPHIC_DATA] [GEOGRAPHIC_DATA] SD/[G…" at bounding box center [809, 475] width 1509 height 803
click at [389, 92] on button "[GEOGRAPHIC_DATA]" at bounding box center [419, 101] width 118 height 27
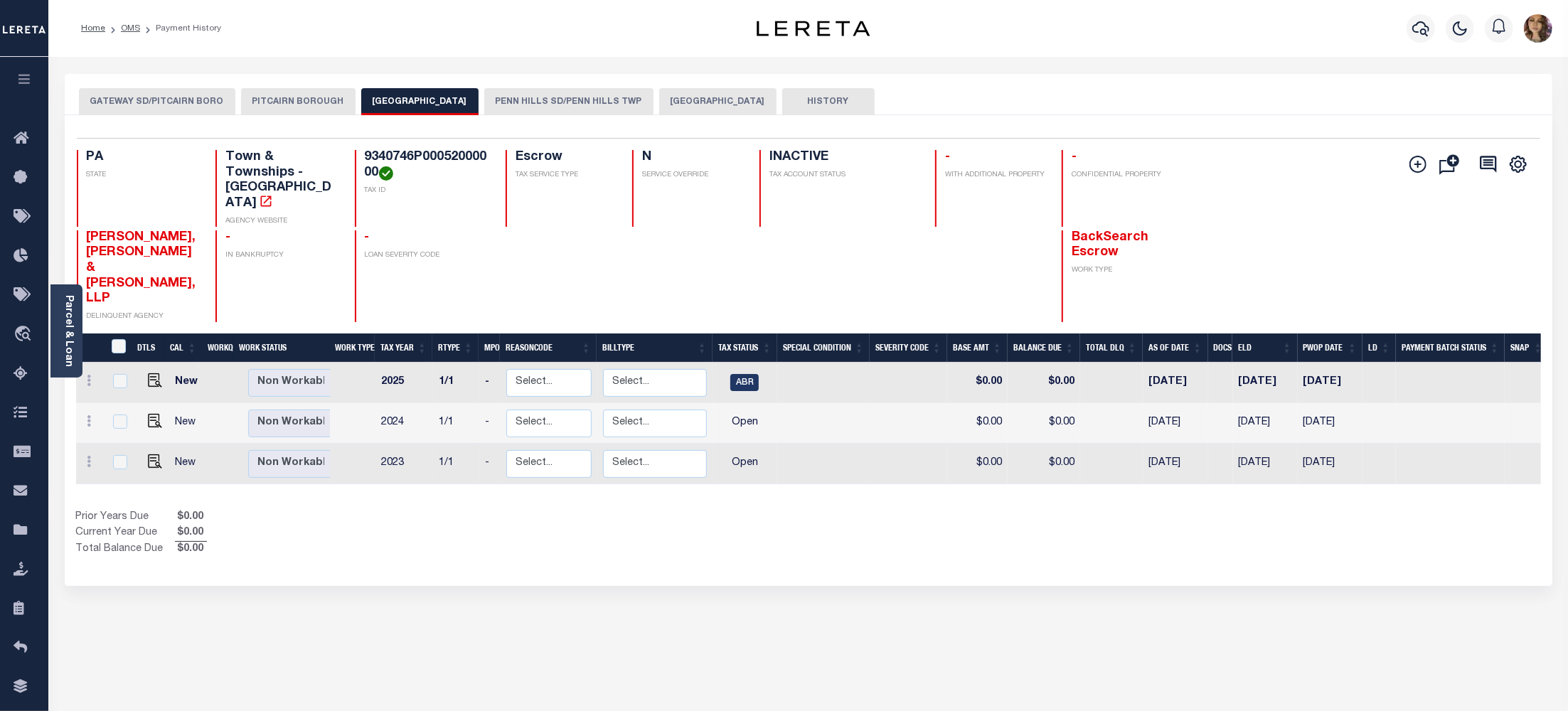
click at [407, 98] on button "[GEOGRAPHIC_DATA]" at bounding box center [419, 101] width 118 height 27
drag, startPoint x: 168, startPoint y: 242, endPoint x: 87, endPoint y: 222, distance: 83.4
click at [87, 230] on h4 "[PERSON_NAME], [PERSON_NAME] & [PERSON_NAME], LLP" at bounding box center [143, 268] width 113 height 77
click at [291, 106] on button "PITCAIRN BOROUGH" at bounding box center [298, 101] width 114 height 27
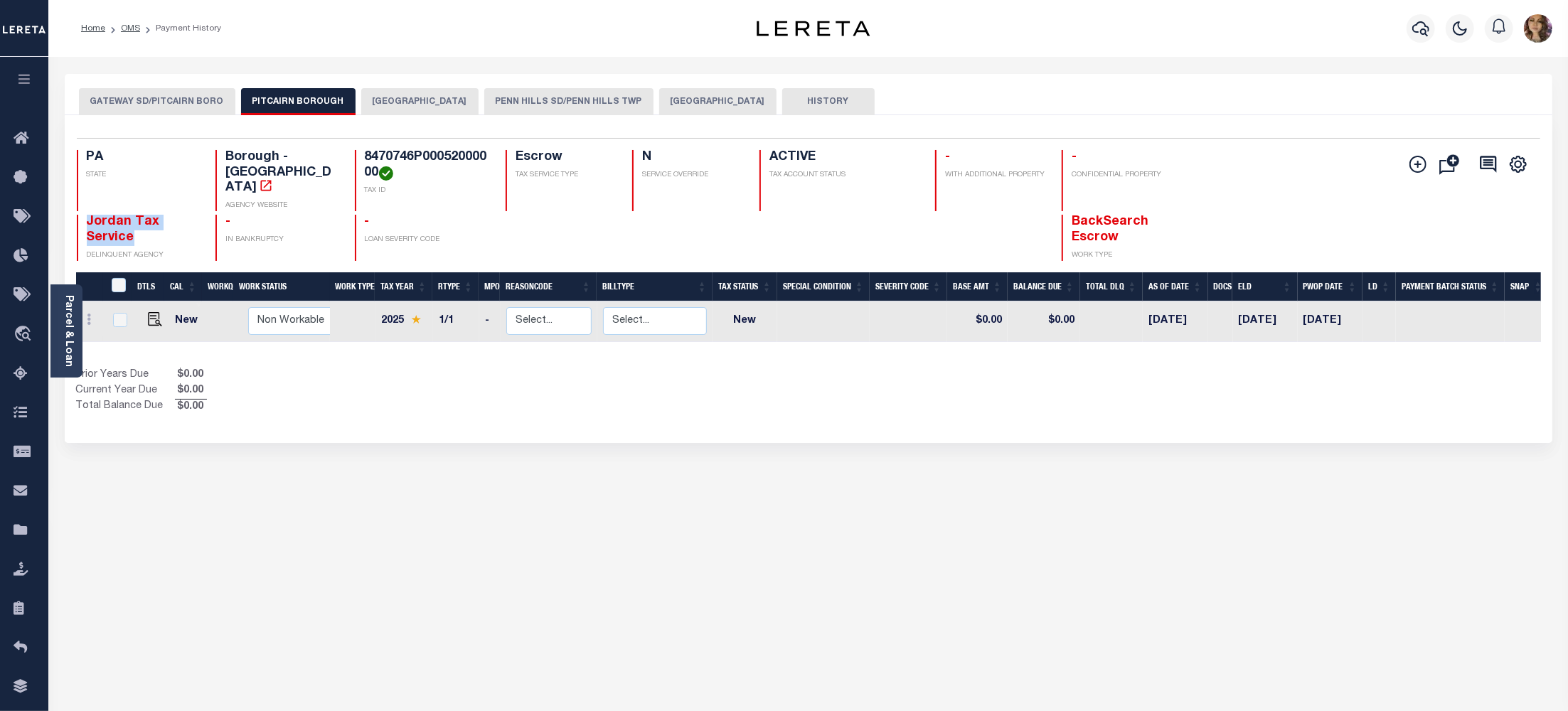
drag, startPoint x: 155, startPoint y: 230, endPoint x: 81, endPoint y: 214, distance: 75.7
click at [81, 215] on div "Jordan Tax Service DELINQUENT AGENCY" at bounding box center [138, 238] width 122 height 46
click at [147, 101] on button "GATEWAY SD/PITCAIRN BORO" at bounding box center [157, 101] width 157 height 27
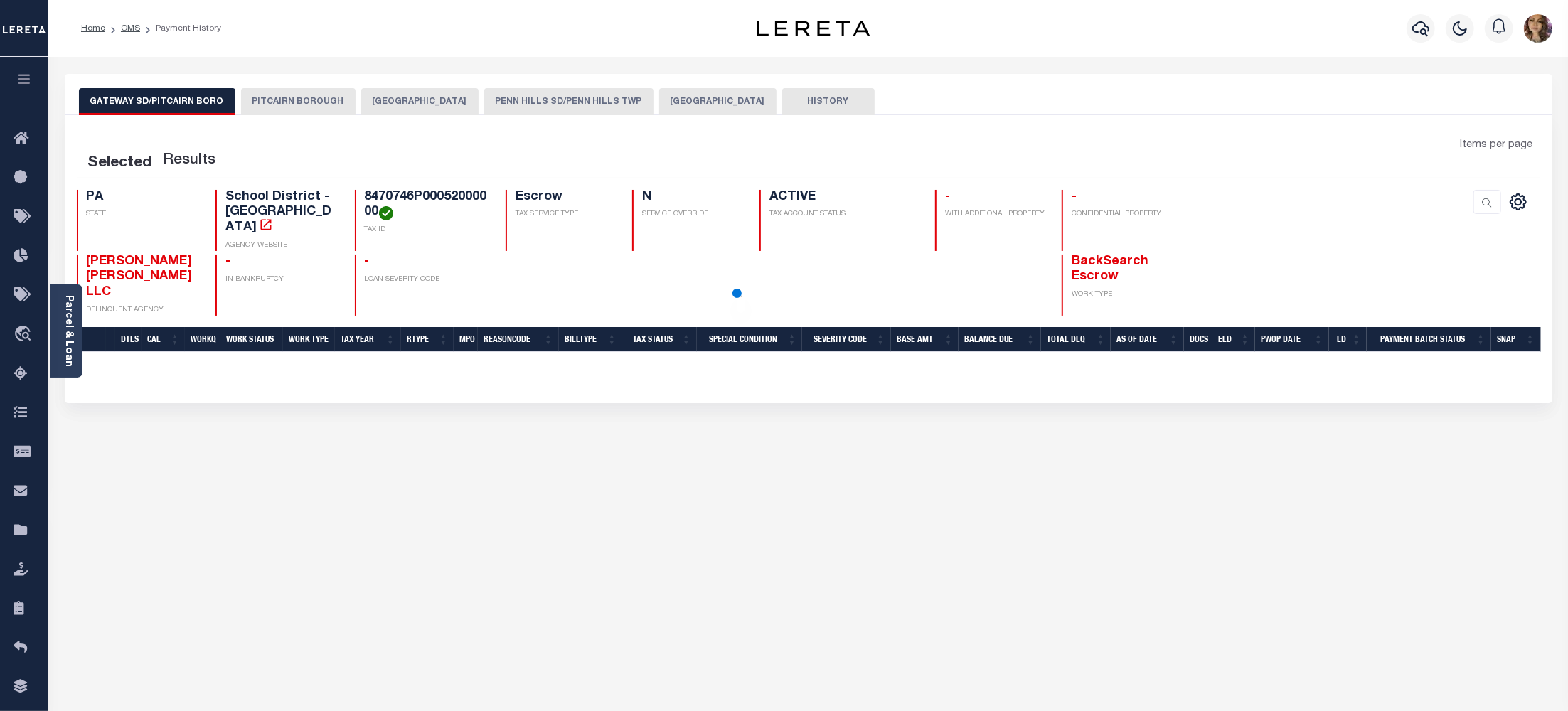
click at [277, 105] on button "PITCAIRN BOROUGH" at bounding box center [298, 101] width 114 height 27
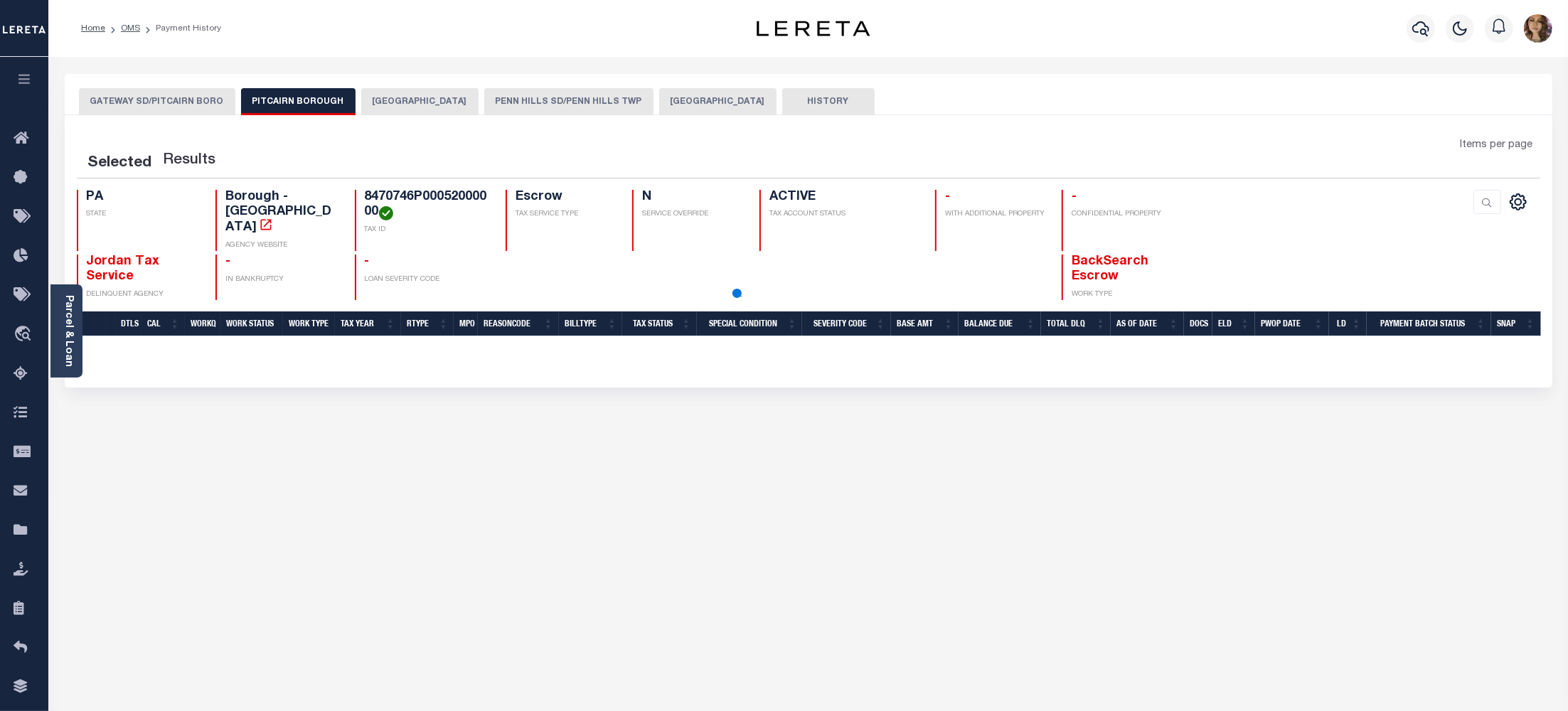
click at [410, 101] on button "[GEOGRAPHIC_DATA]" at bounding box center [419, 101] width 118 height 27
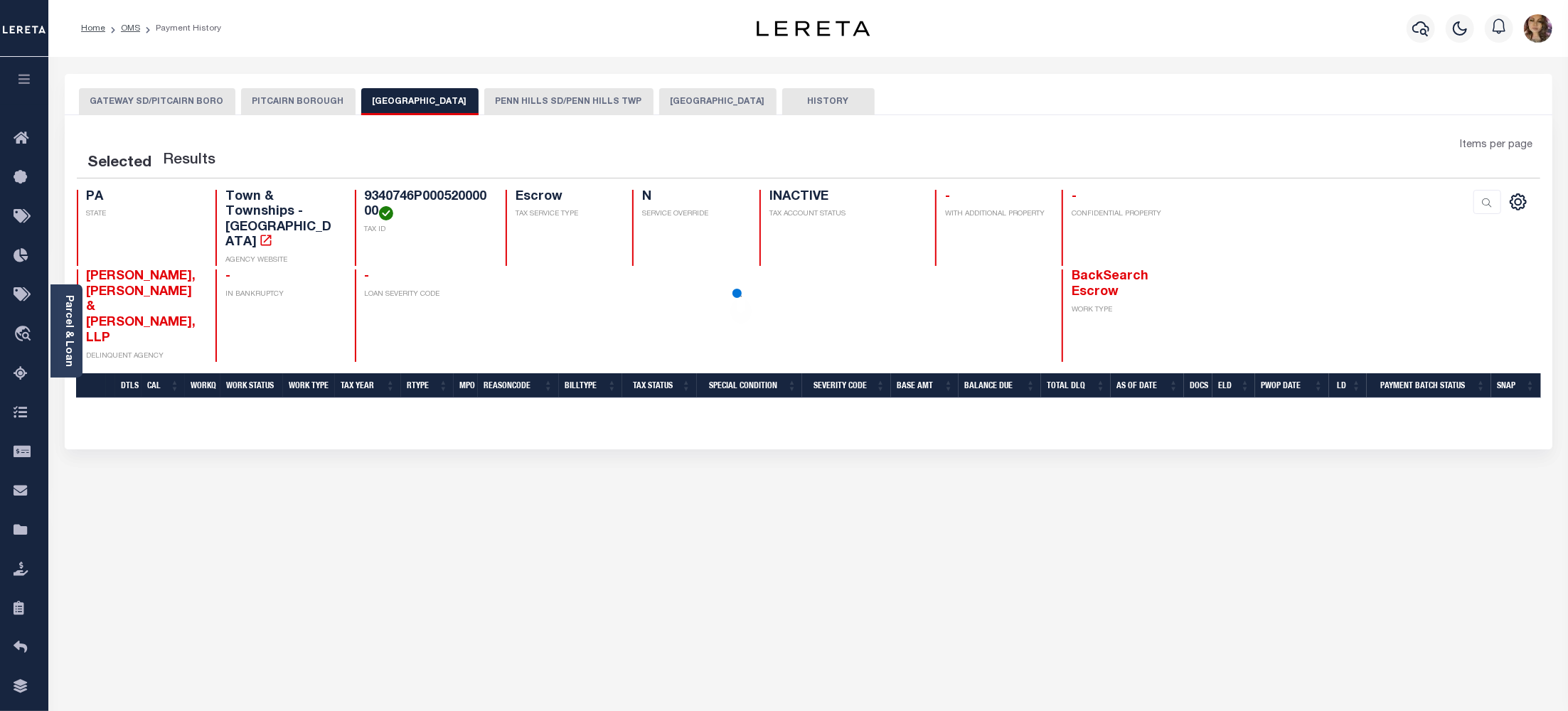
drag, startPoint x: 552, startPoint y: 89, endPoint x: 726, endPoint y: 92, distance: 174.0
click at [552, 89] on button "PENN HILLS SD/PENN HILLS TWP" at bounding box center [569, 101] width 170 height 27
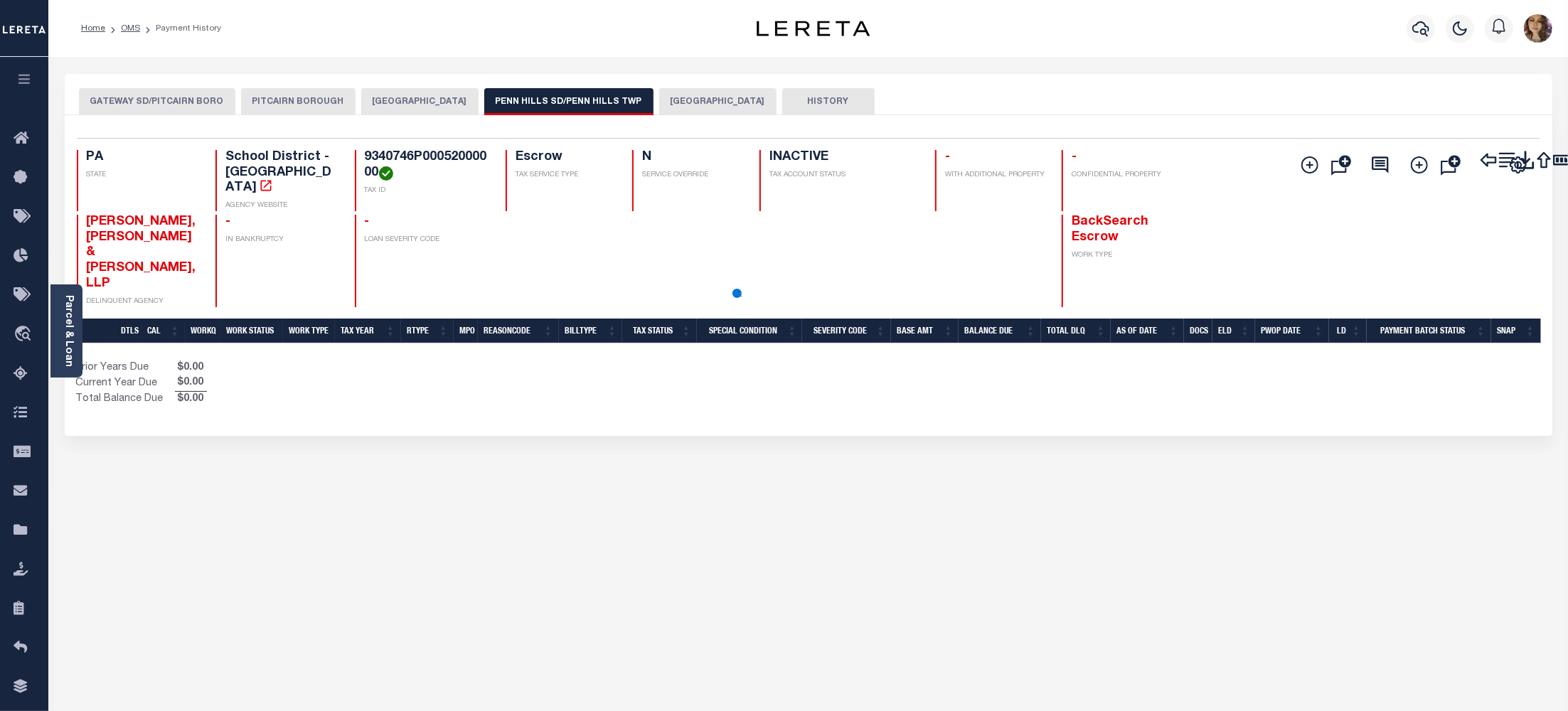
click at [726, 92] on button "[GEOGRAPHIC_DATA]" at bounding box center [718, 101] width 118 height 27
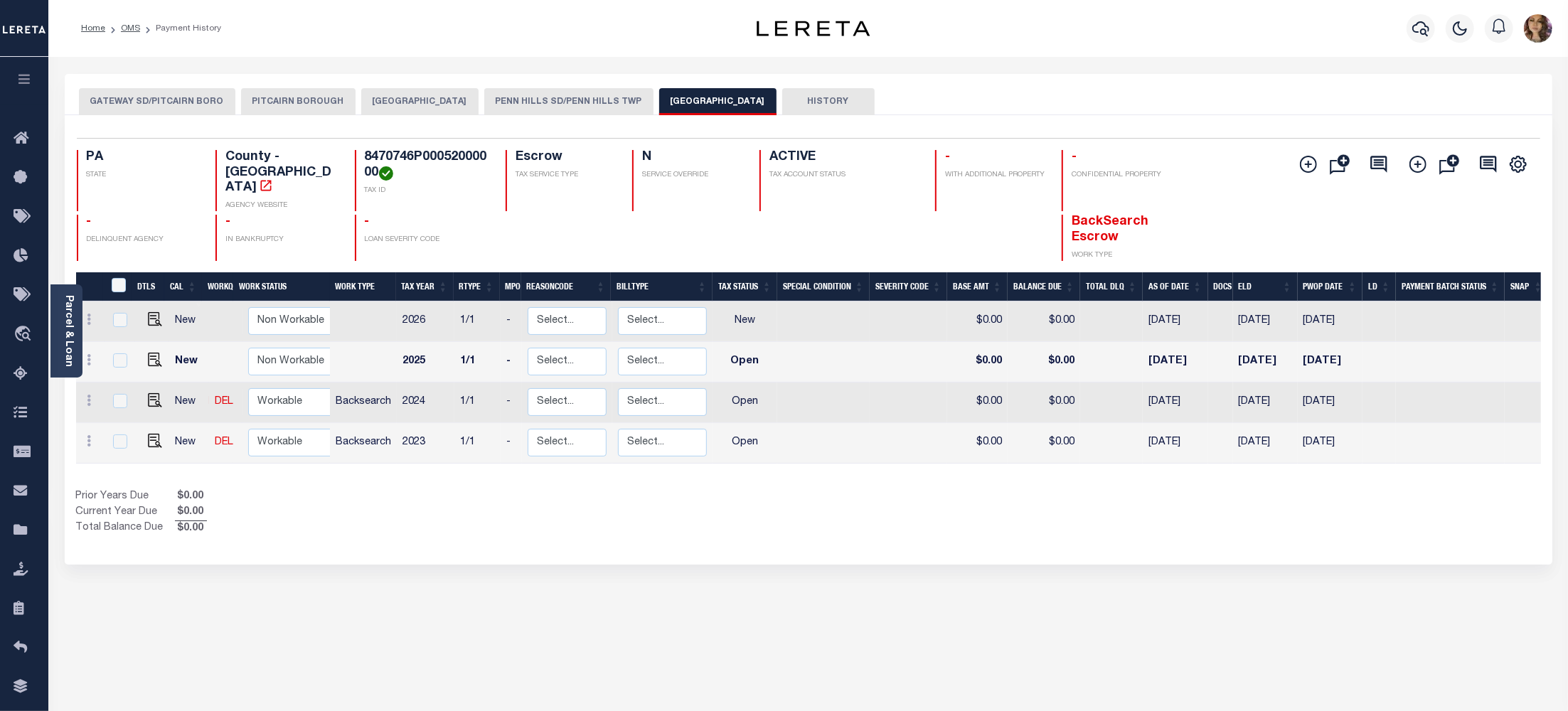
drag, startPoint x: 161, startPoint y: 203, endPoint x: 147, endPoint y: 216, distance: 19.1
click at [147, 216] on h4 "-" at bounding box center [143, 222] width 113 height 15
click at [559, 104] on button "PENN HILLS SD/PENN HILLS TWP" at bounding box center [569, 101] width 170 height 27
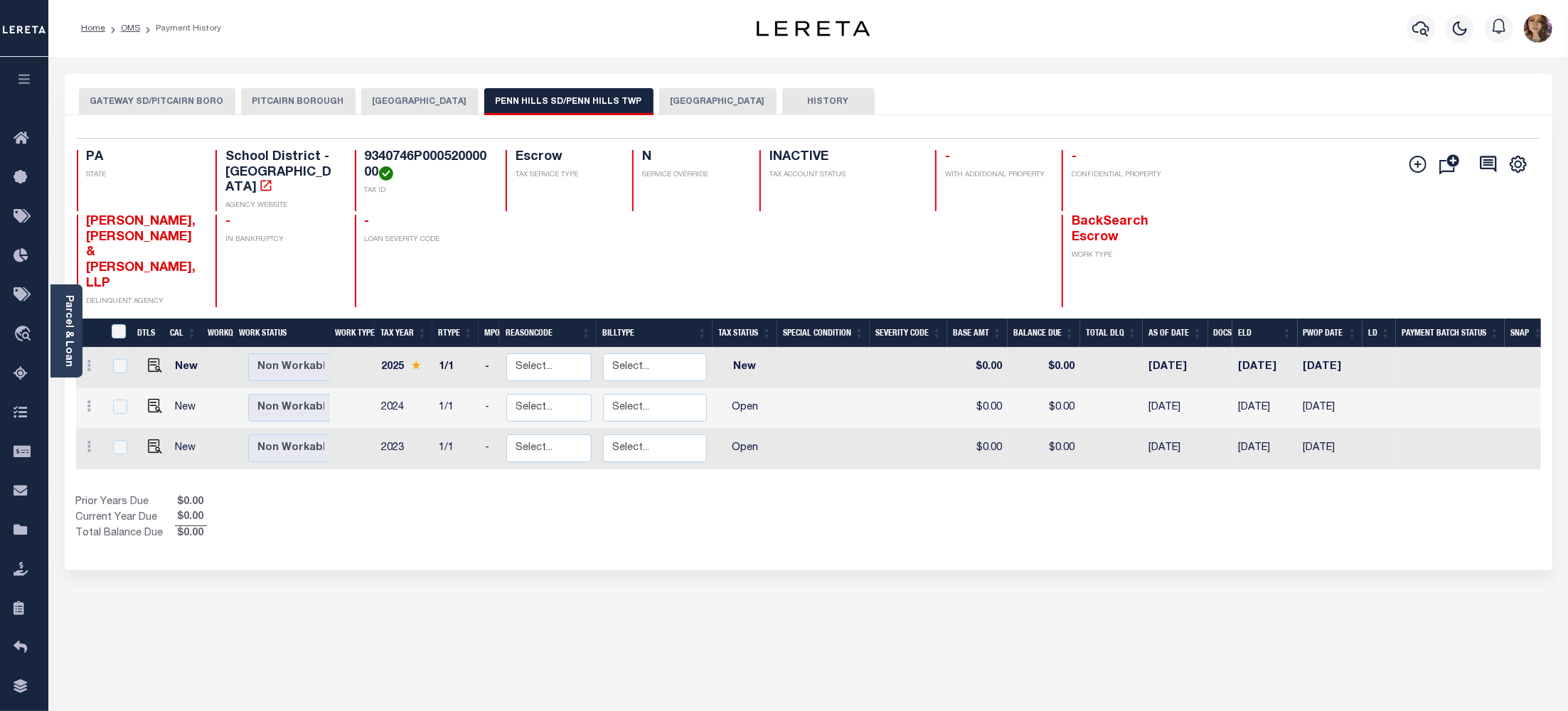
click at [411, 100] on button "[GEOGRAPHIC_DATA]" at bounding box center [419, 101] width 118 height 27
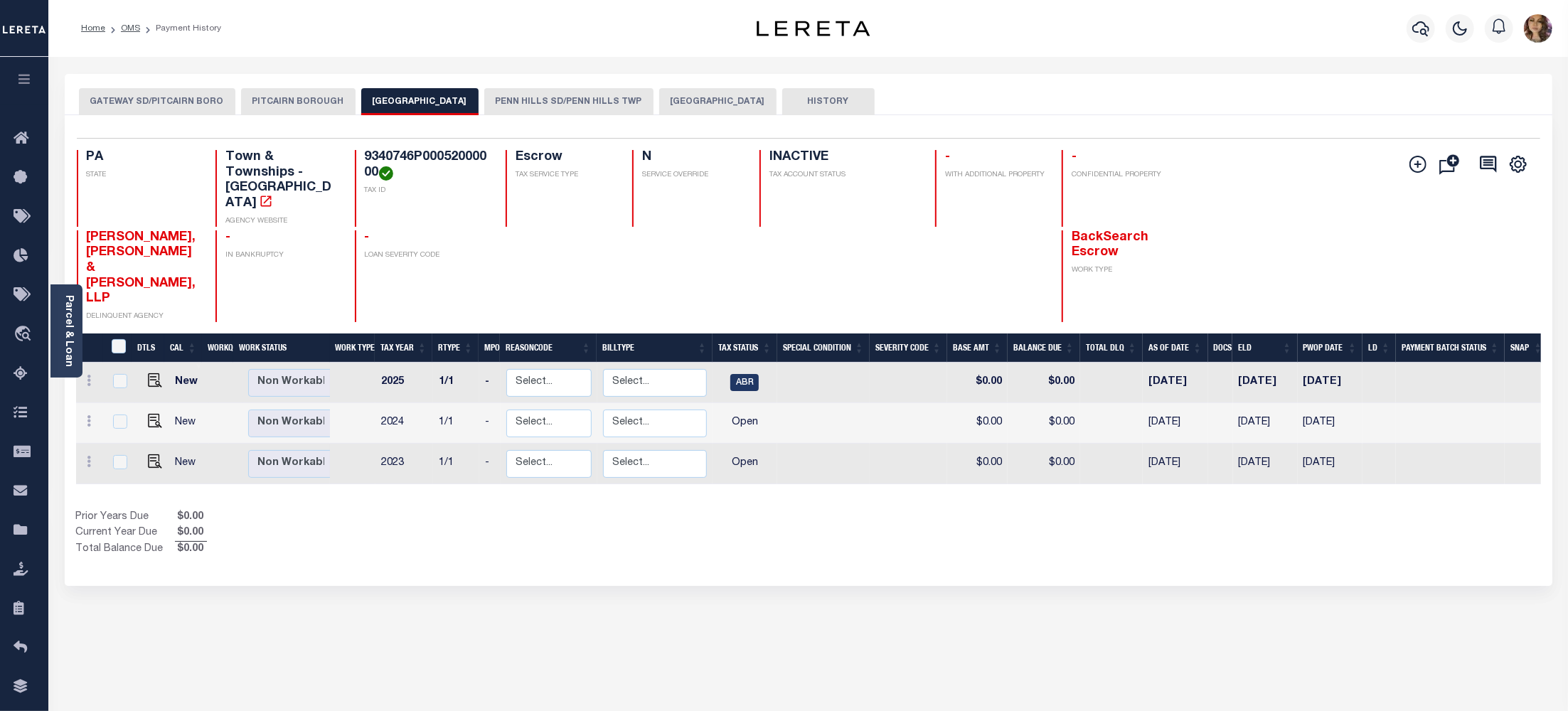
click at [289, 98] on button "PITCAIRN BOROUGH" at bounding box center [298, 101] width 114 height 27
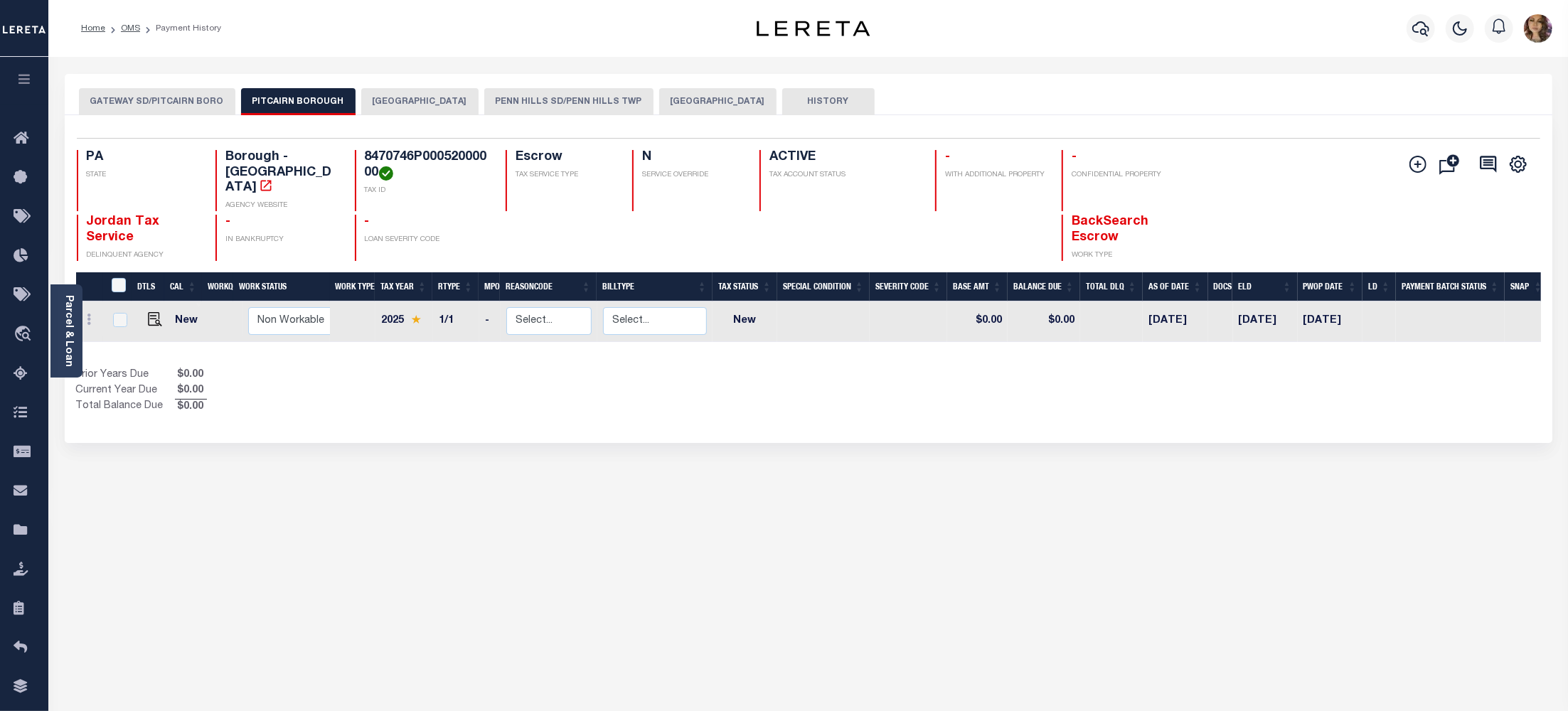
click at [564, 106] on button "PENN HILLS SD/PENN HILLS TWP" at bounding box center [569, 101] width 170 height 27
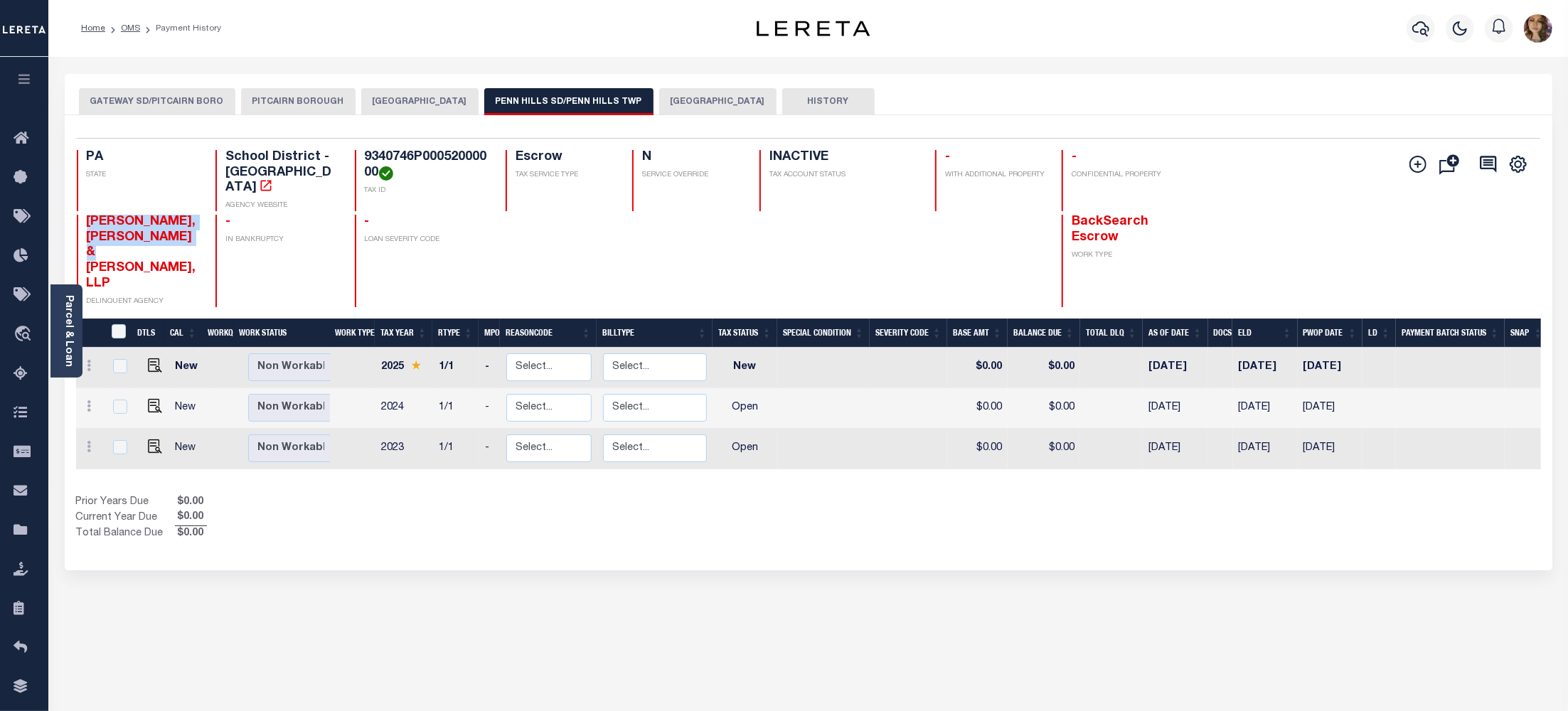
drag, startPoint x: 169, startPoint y: 228, endPoint x: 78, endPoint y: 212, distance: 92.4
click at [78, 215] on div "[PERSON_NAME], [PERSON_NAME] & [PERSON_NAME], LLP DELINQUENT AGENCY" at bounding box center [138, 260] width 122 height 92
copy span "[PERSON_NAME], [PERSON_NAME] & [PERSON_NAME], LLP"
